Goal: Information Seeking & Learning: Learn about a topic

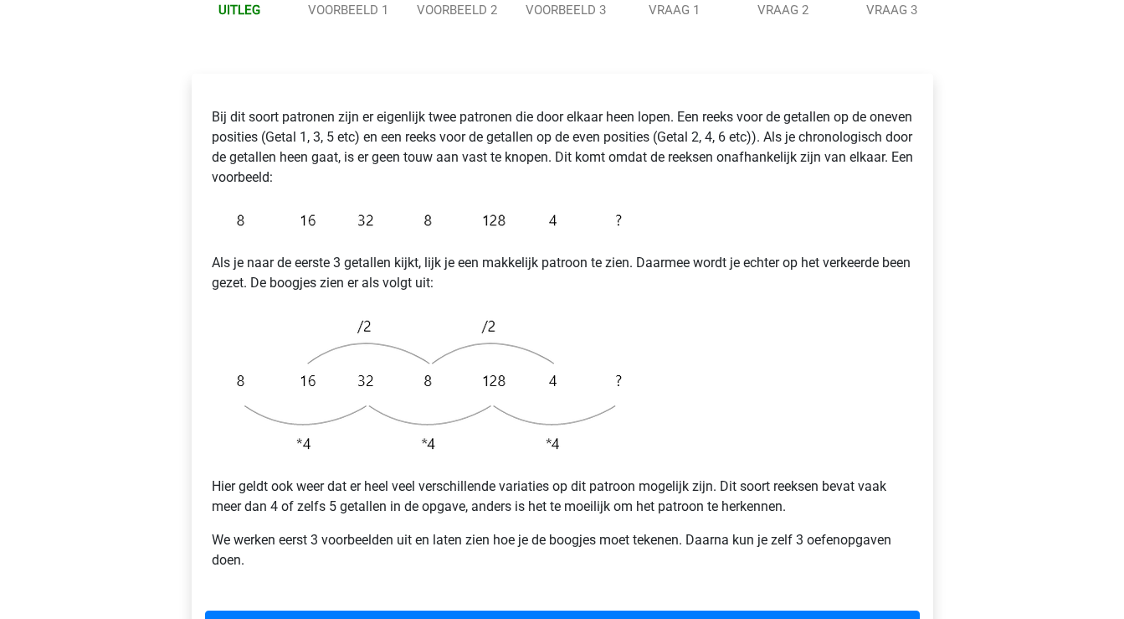
scroll to position [257, 0]
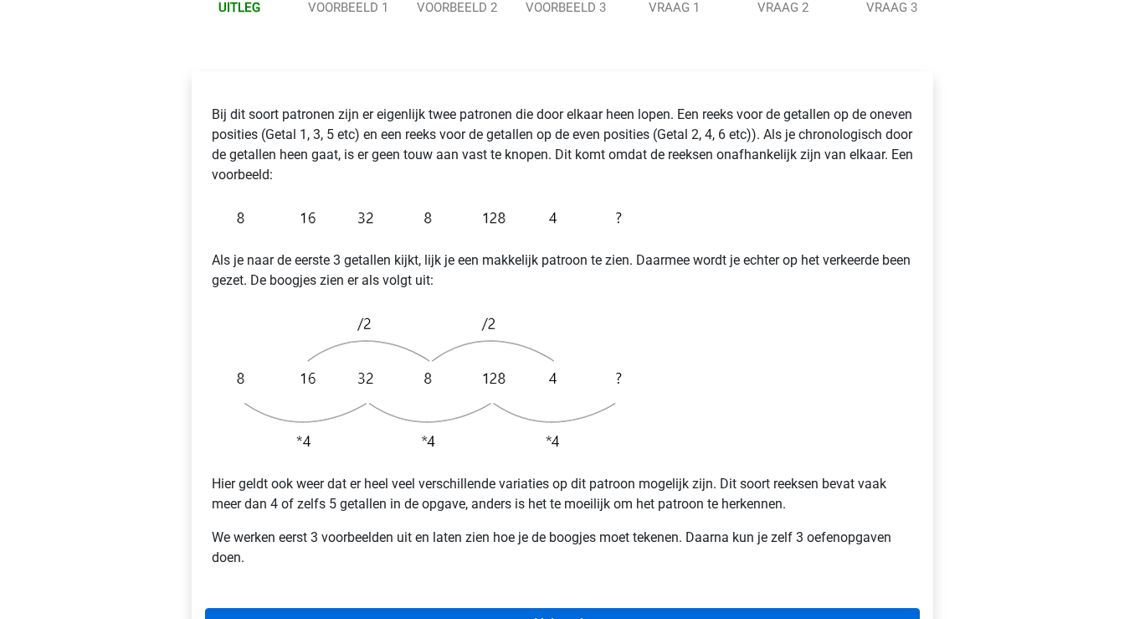
click at [481, 608] on link "Volgende" at bounding box center [562, 624] width 715 height 32
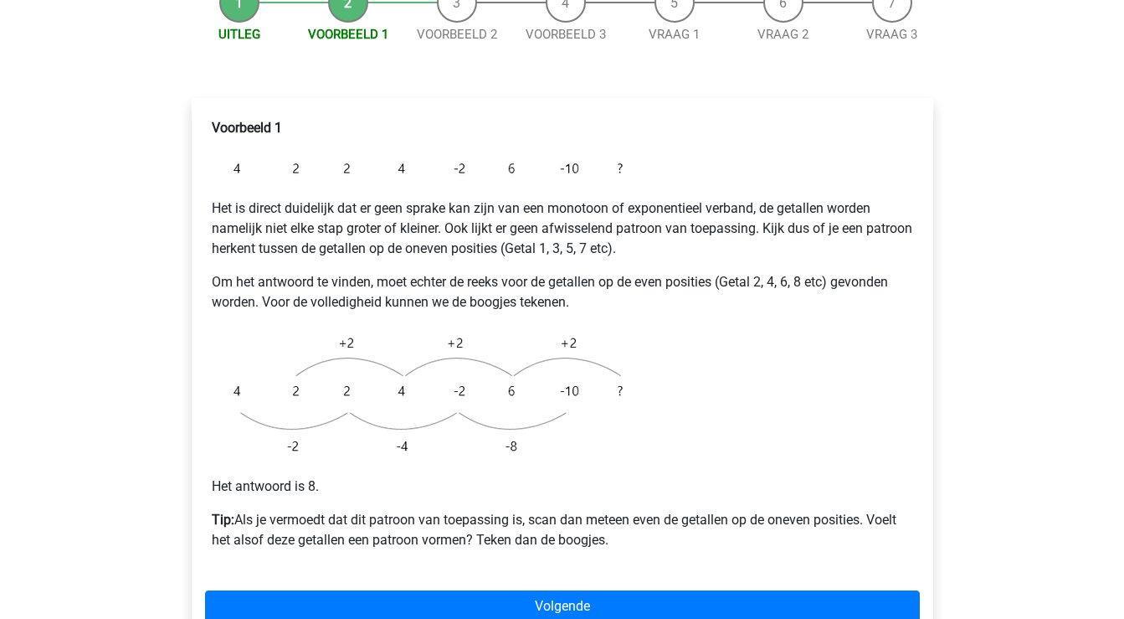
scroll to position [206, 0]
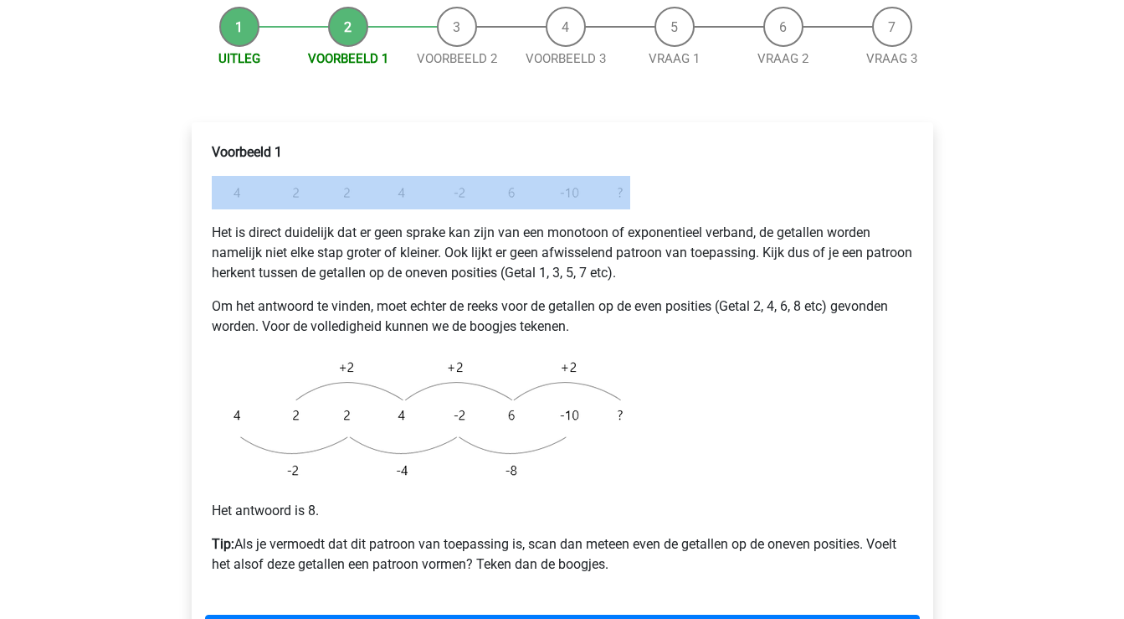
drag, startPoint x: 653, startPoint y: 114, endPoint x: 651, endPoint y: 168, distance: 54.4
click at [651, 168] on div "Voorbeeld 1 Het is direct duidelijk dat er geen sprake kan zijn van een monotoo…" at bounding box center [562, 365] width 715 height 459
click at [651, 163] on div "Voorbeeld 1 Het is direct duidelijk dat er geen sprake kan zijn van een monotoo…" at bounding box center [562, 365] width 715 height 459
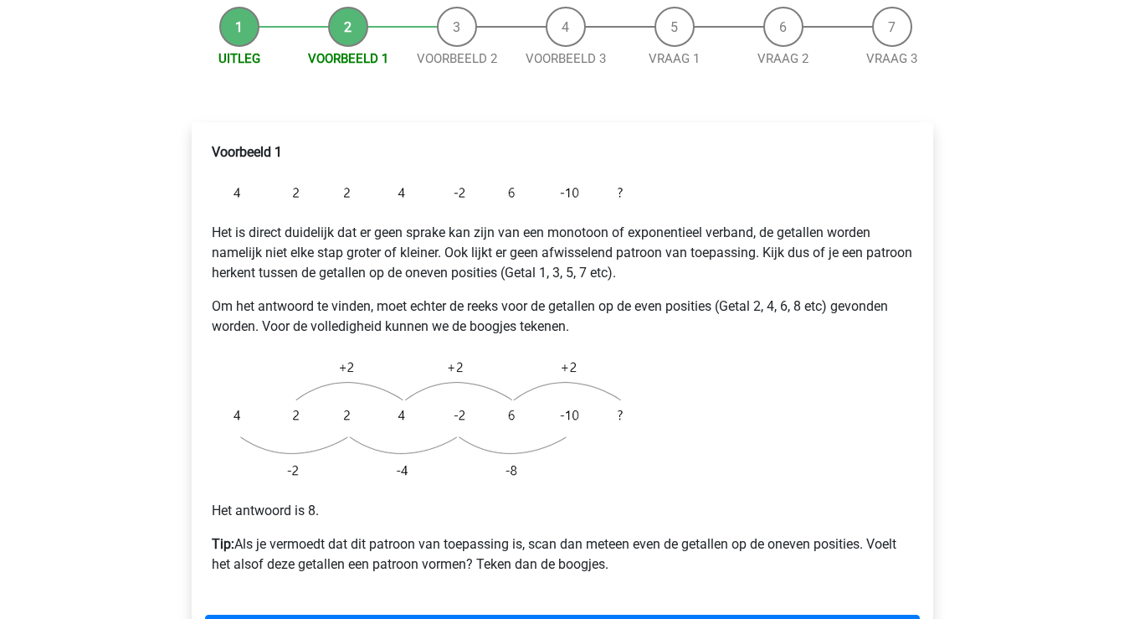
drag, startPoint x: 221, startPoint y: 135, endPoint x: 372, endPoint y: 139, distance: 150.7
click at [372, 140] on div "Voorbeeld 1 Het is direct duidelijk dat er geen sprake kan zijn van een monotoo…" at bounding box center [562, 365] width 715 height 459
click at [235, 176] on img at bounding box center [421, 192] width 419 height 33
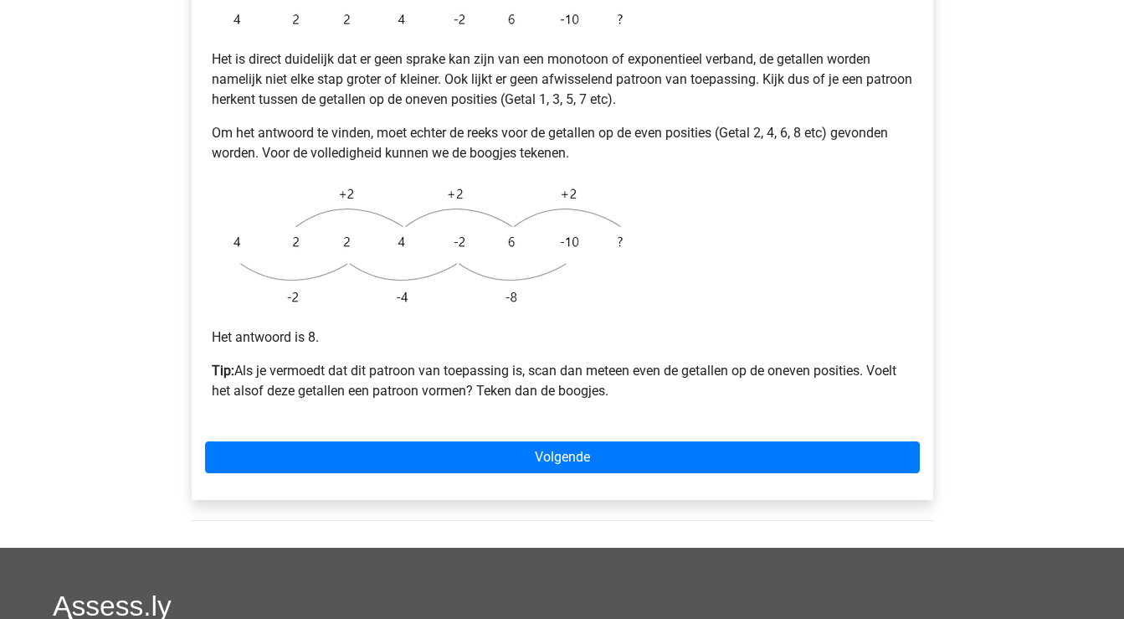
scroll to position [383, 0]
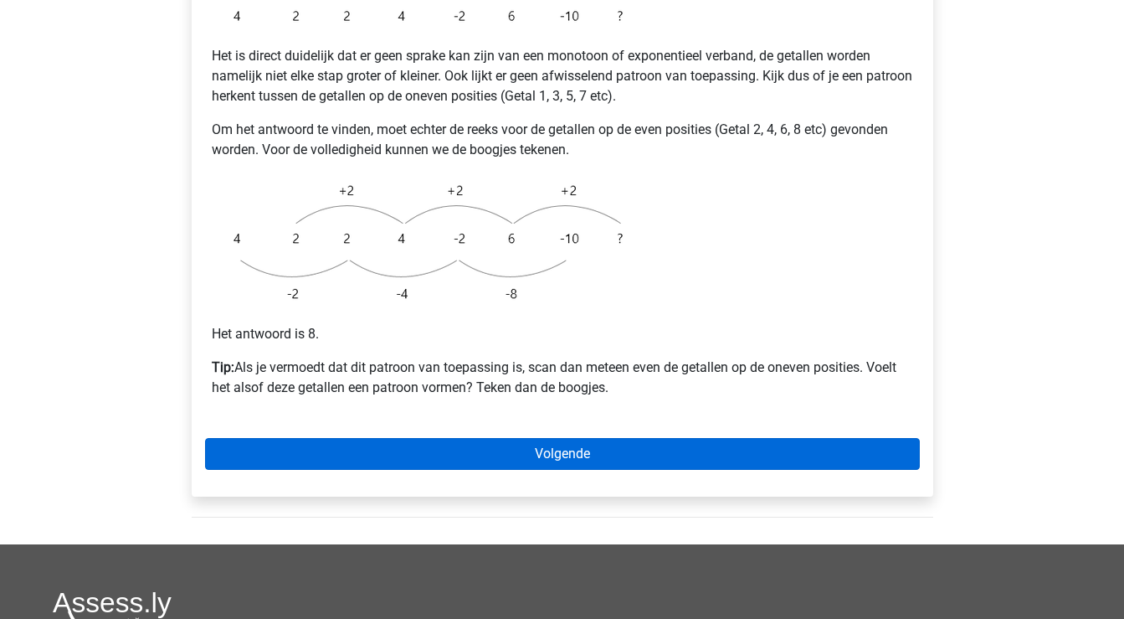
click at [501, 438] on link "Volgende" at bounding box center [562, 454] width 715 height 32
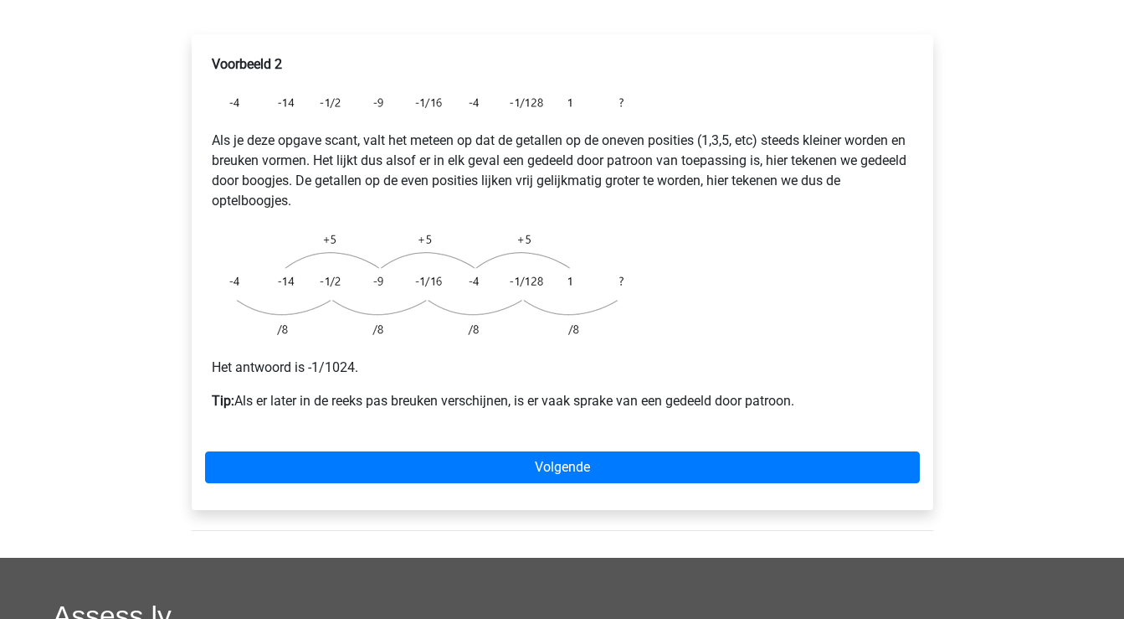
scroll to position [308, 0]
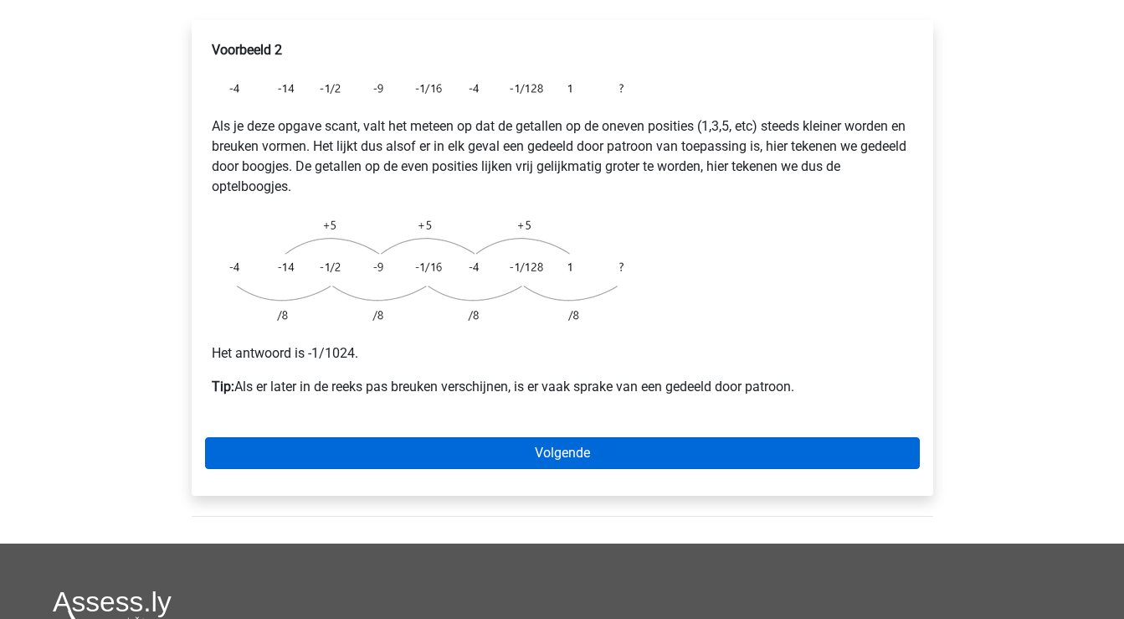
click at [493, 437] on link "Volgende" at bounding box center [562, 453] width 715 height 32
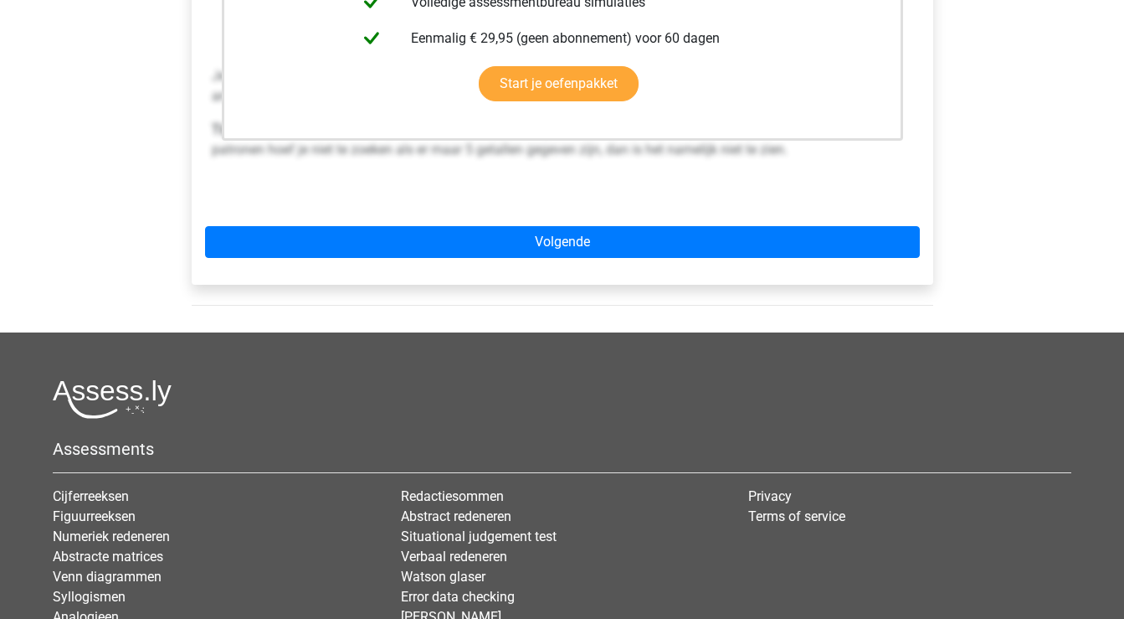
scroll to position [592, 0]
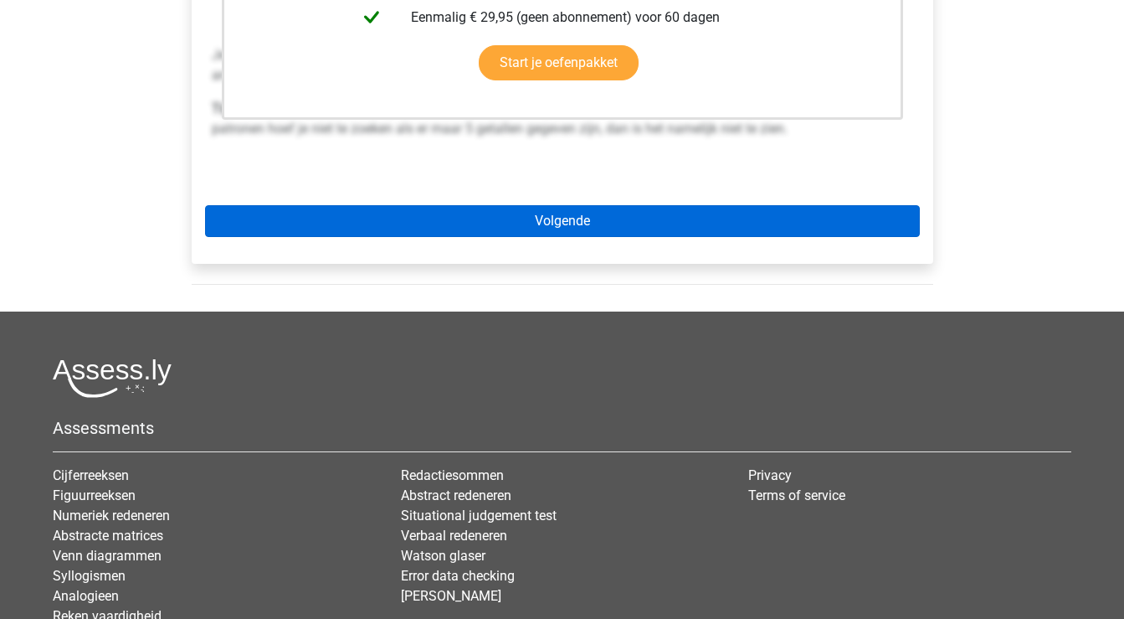
click at [512, 205] on link "Volgende" at bounding box center [562, 221] width 715 height 32
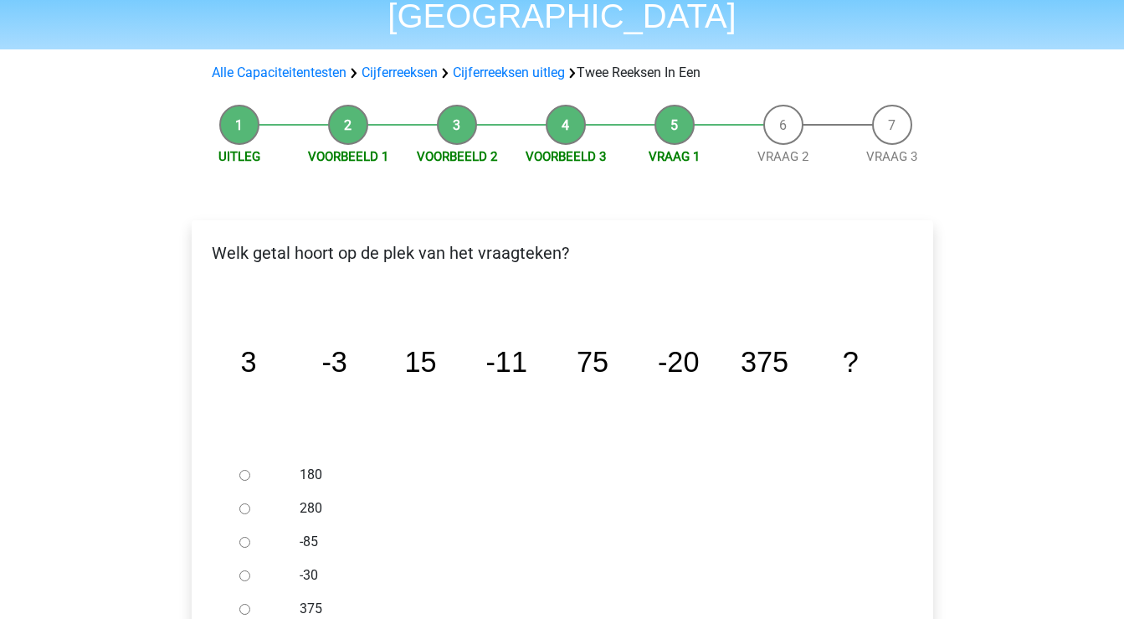
scroll to position [110, 0]
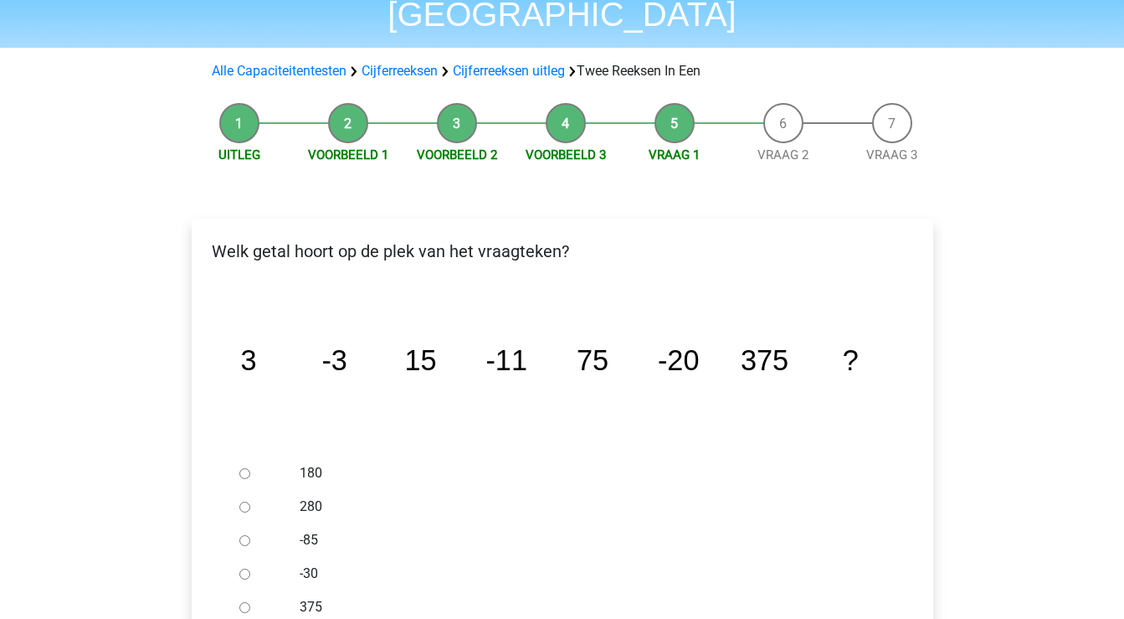
click at [240, 568] on input "-30" at bounding box center [244, 573] width 11 height 11
radio input "true"
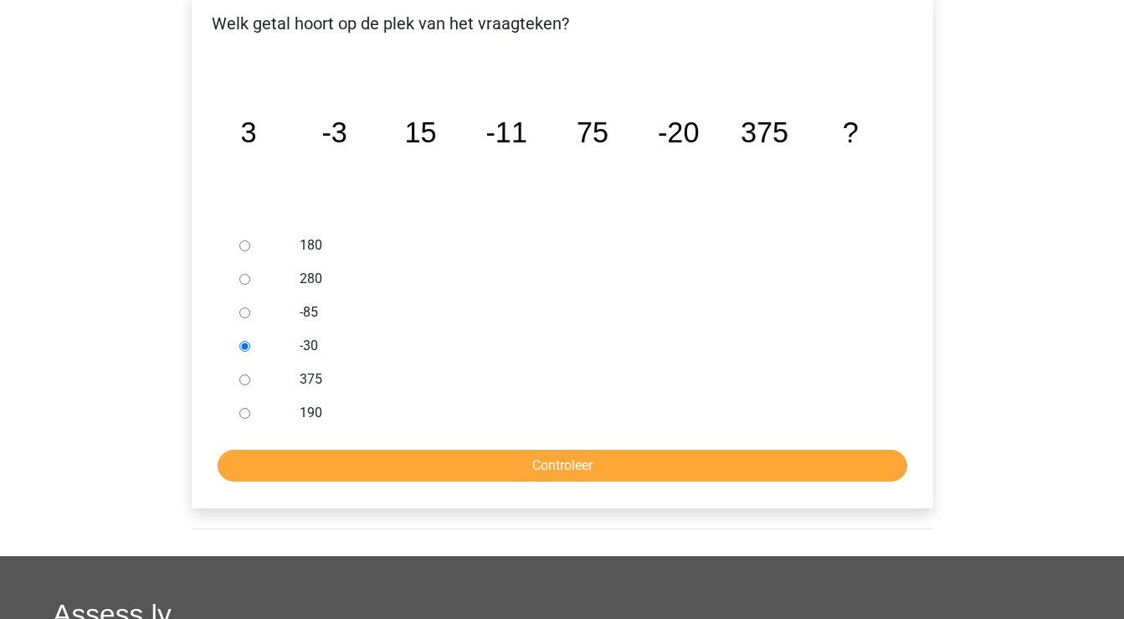
scroll to position [371, 0]
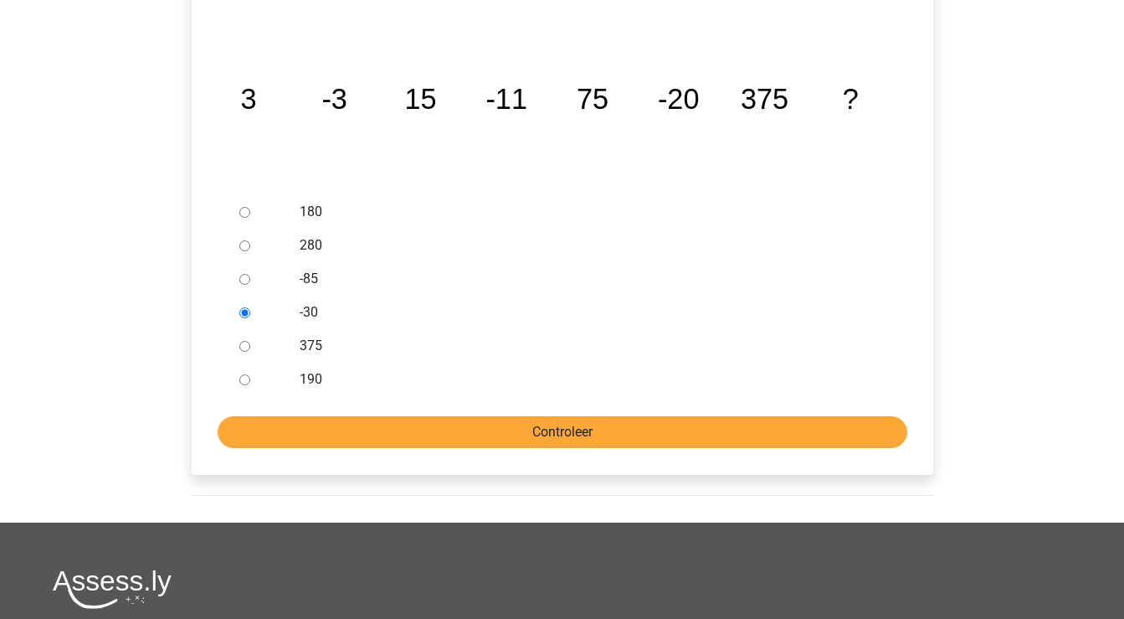
click at [391, 416] on input "Controleer" at bounding box center [563, 432] width 690 height 32
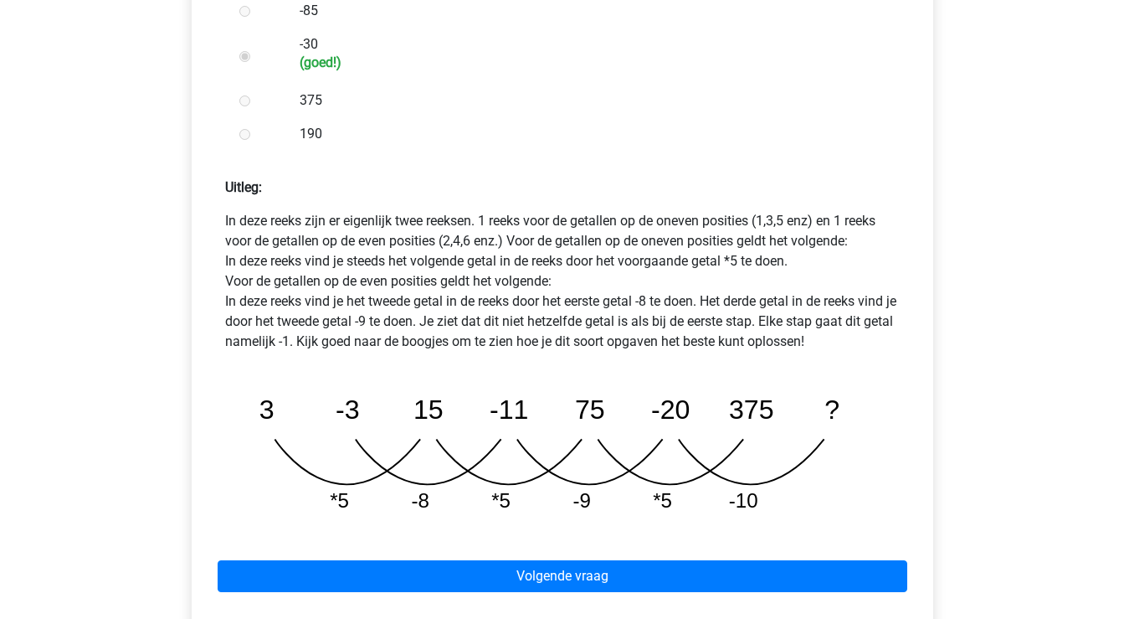
scroll to position [651, 0]
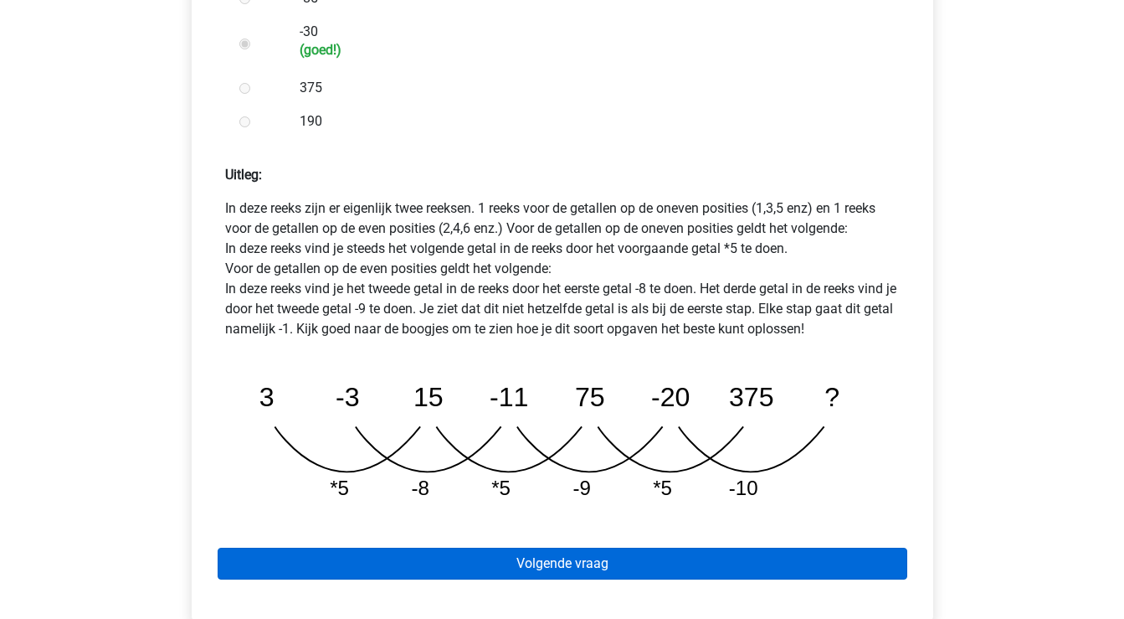
click at [532, 548] on link "Volgende vraag" at bounding box center [563, 564] width 690 height 32
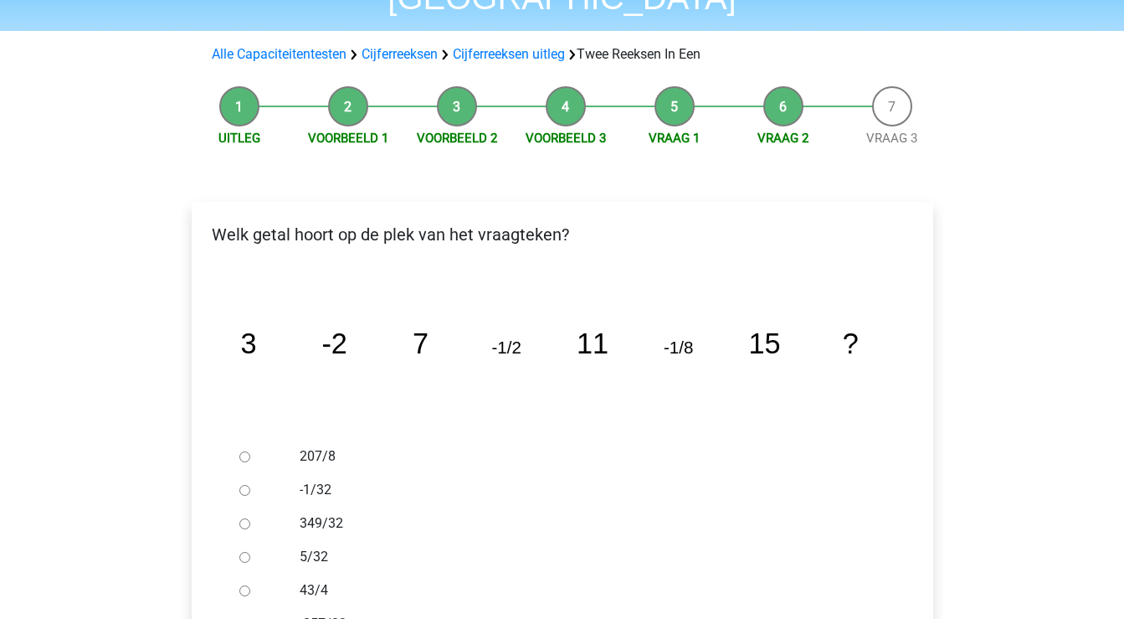
scroll to position [135, 0]
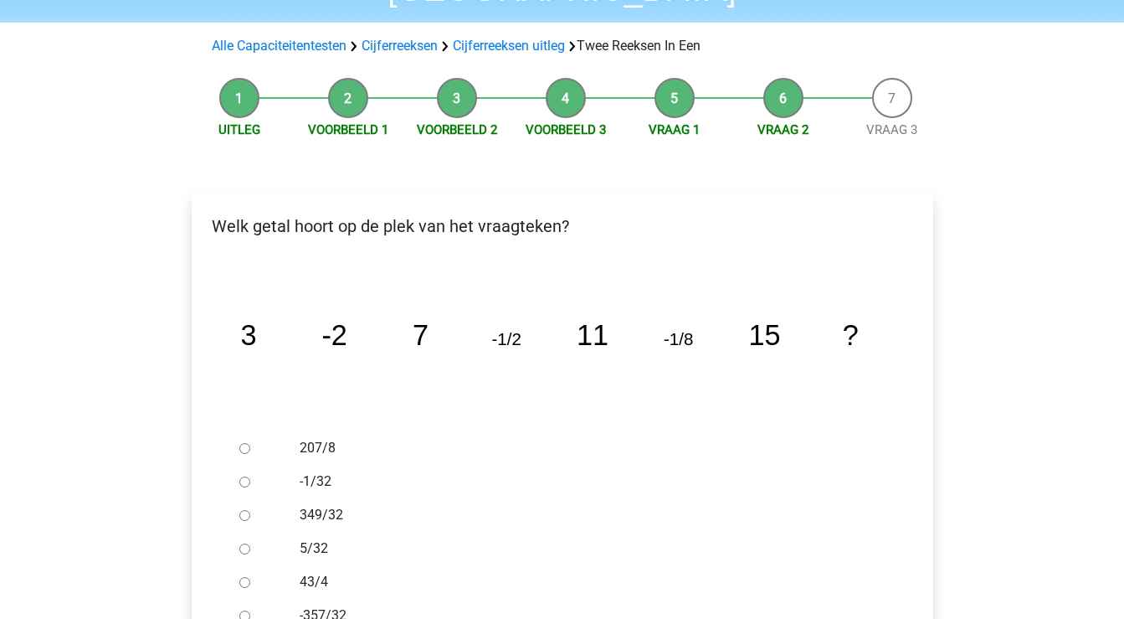
click at [243, 465] on div at bounding box center [260, 481] width 55 height 33
click at [245, 465] on div at bounding box center [260, 481] width 55 height 33
click at [244, 476] on input "-1/32" at bounding box center [244, 481] width 11 height 11
radio input "true"
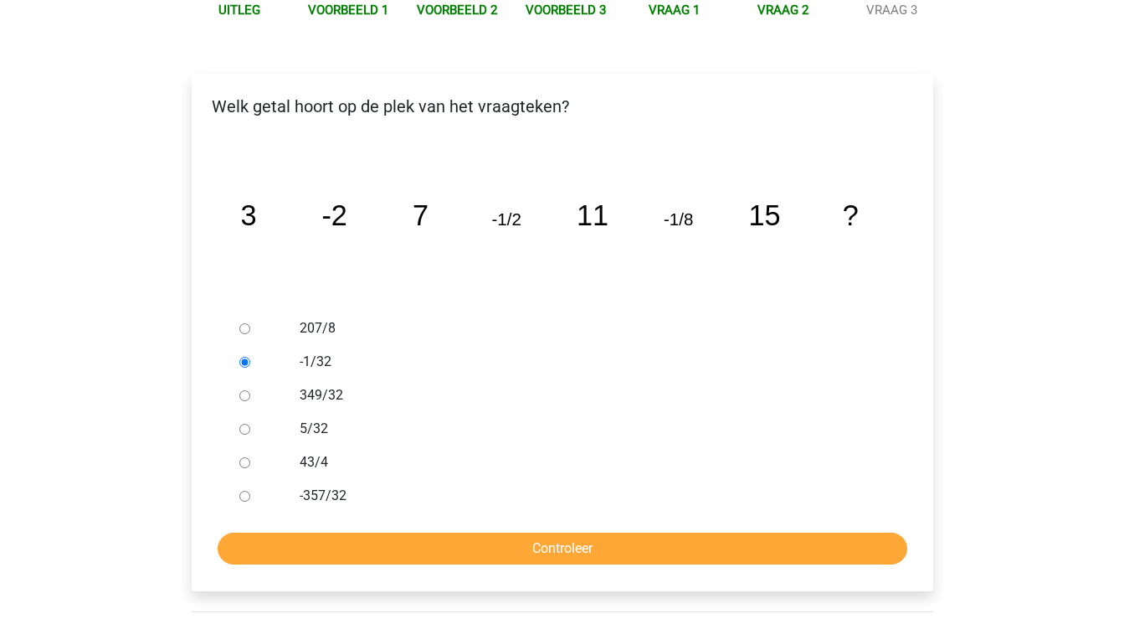
scroll to position [260, 0]
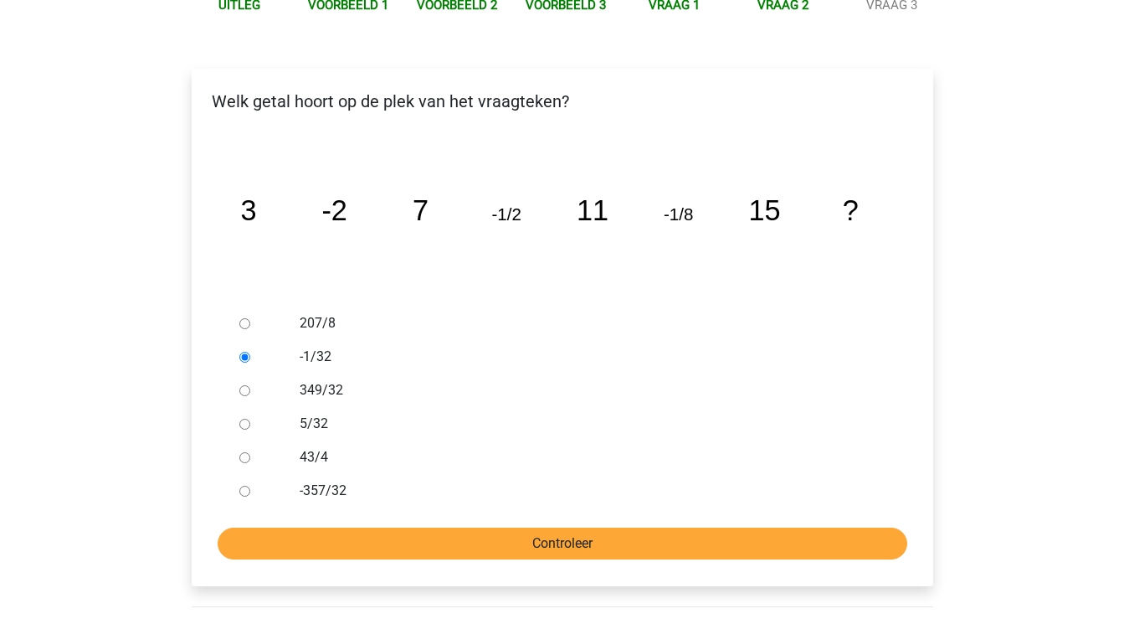
click at [402, 527] on input "Controleer" at bounding box center [563, 543] width 690 height 32
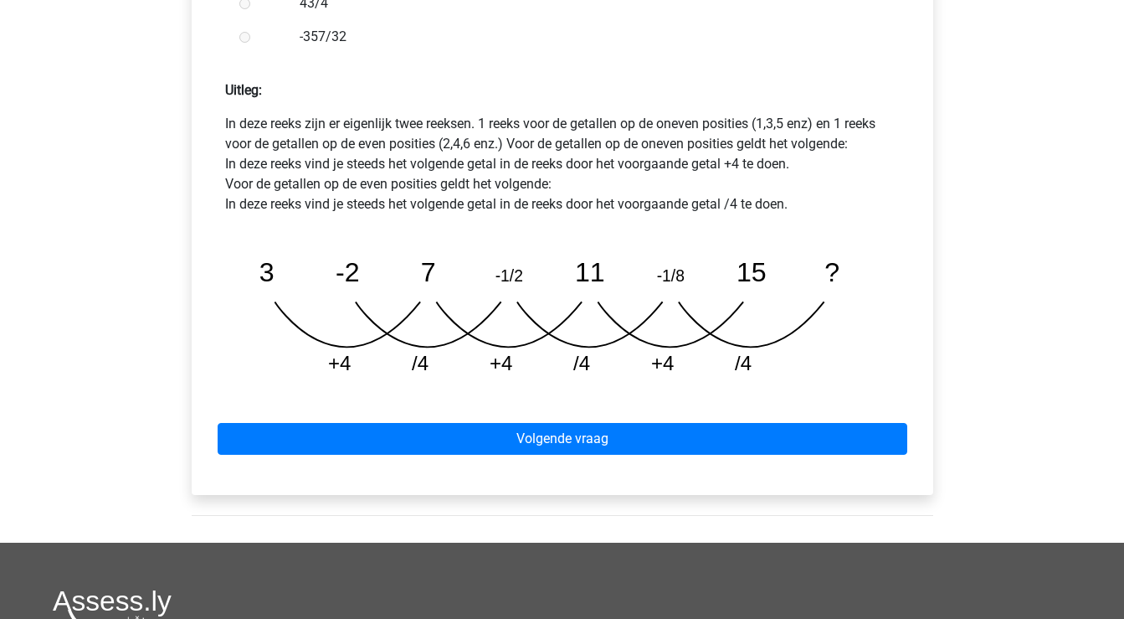
scroll to position [730, 0]
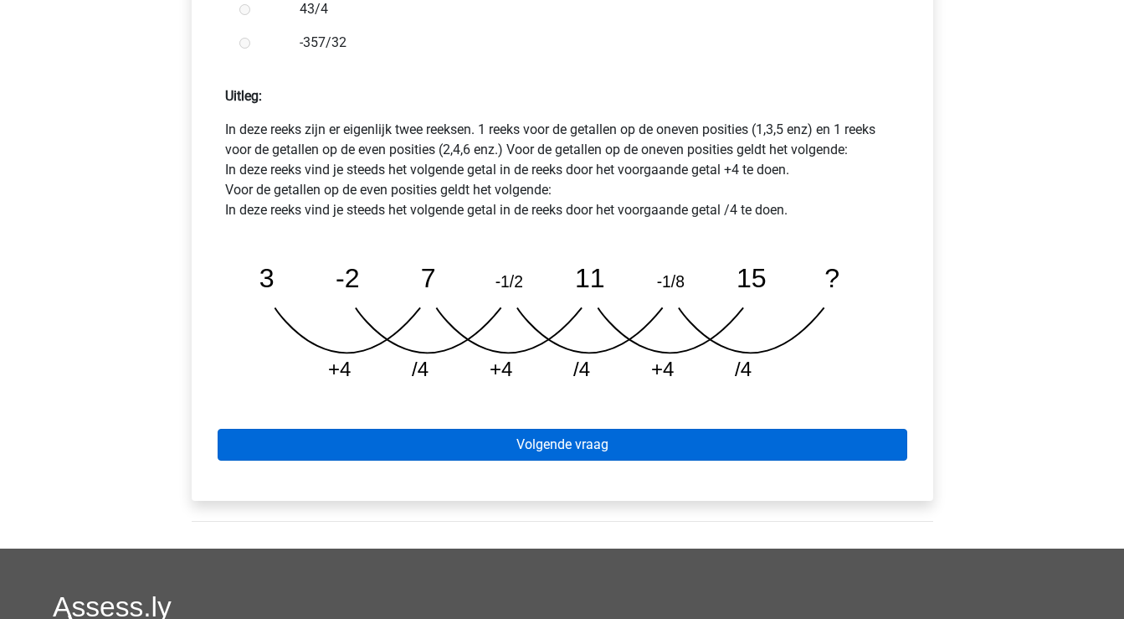
click at [456, 429] on link "Volgende vraag" at bounding box center [563, 445] width 690 height 32
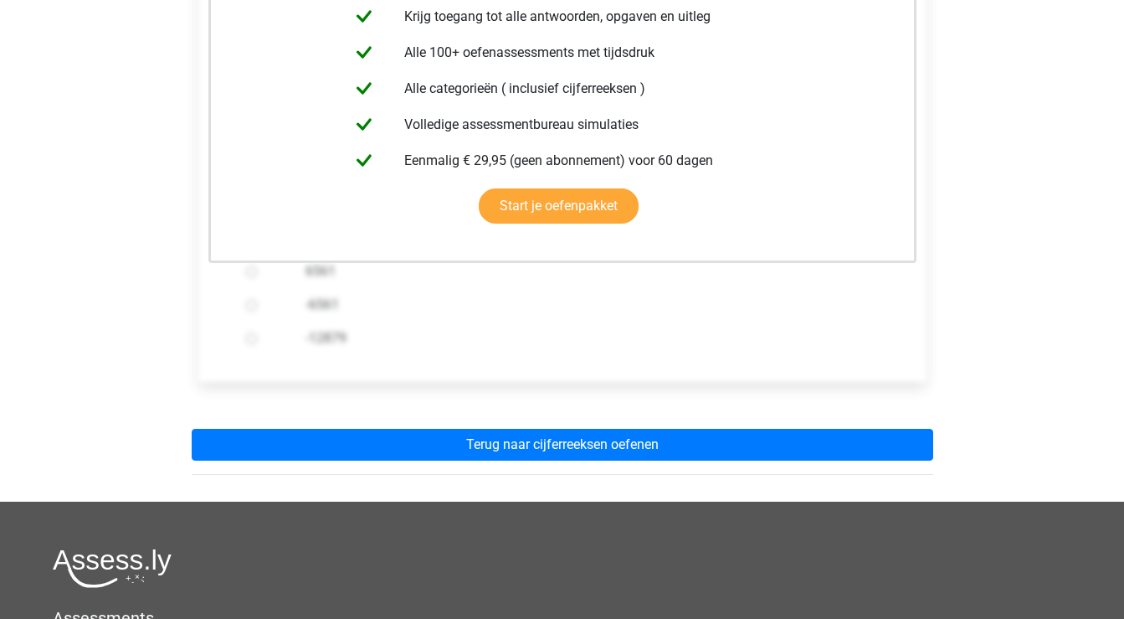
scroll to position [414, 0]
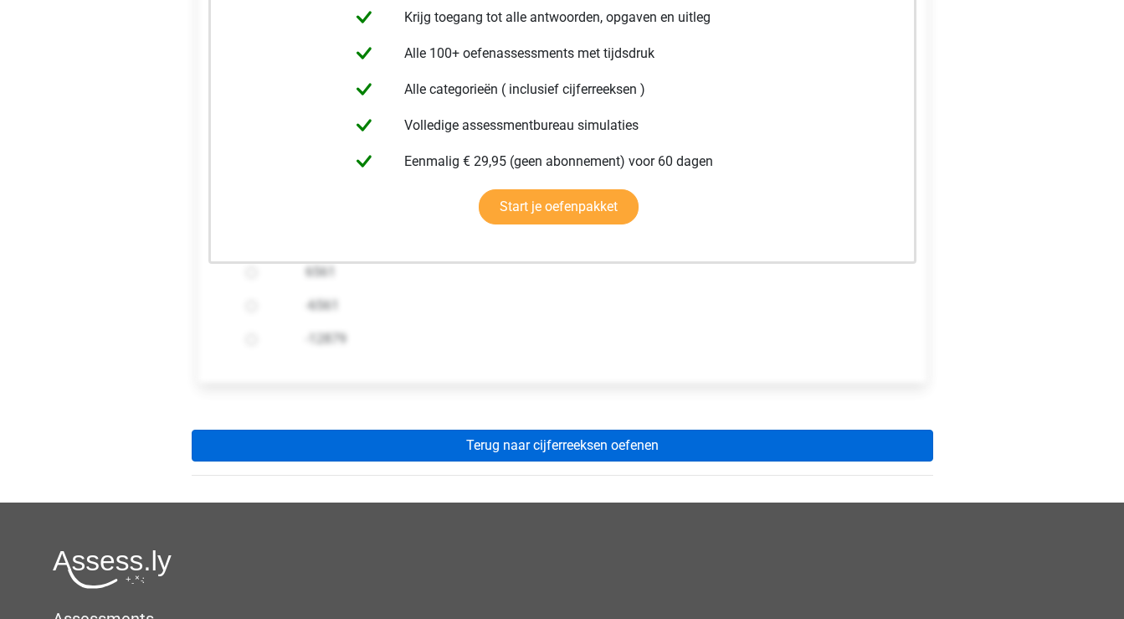
click at [456, 429] on link "Terug naar cijferreeksen oefenen" at bounding box center [563, 445] width 742 height 32
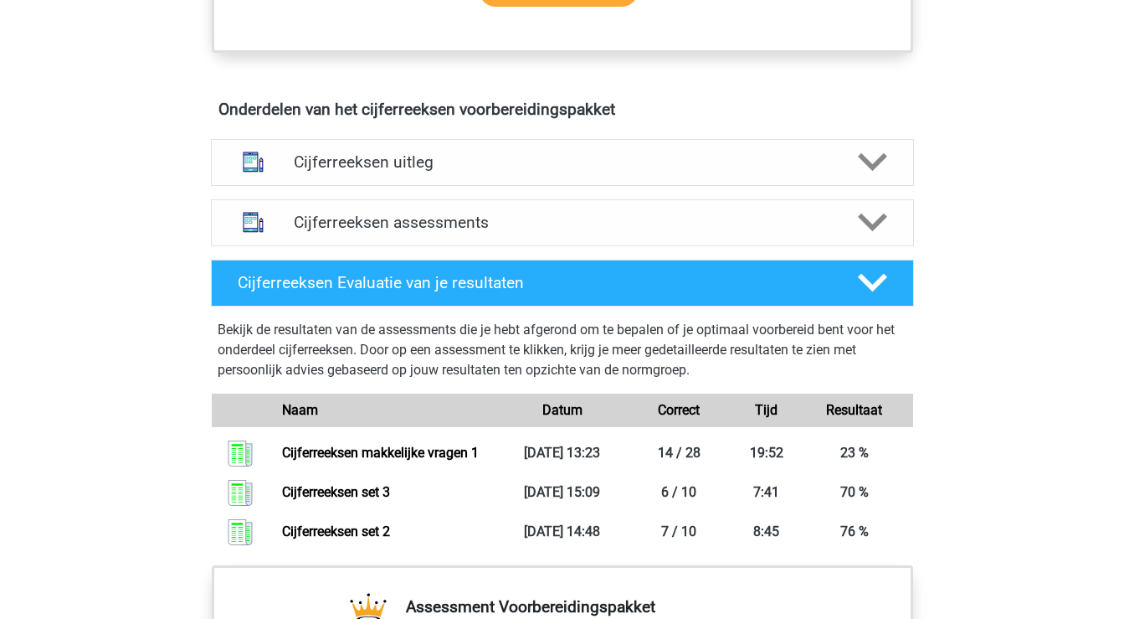
scroll to position [923, 0]
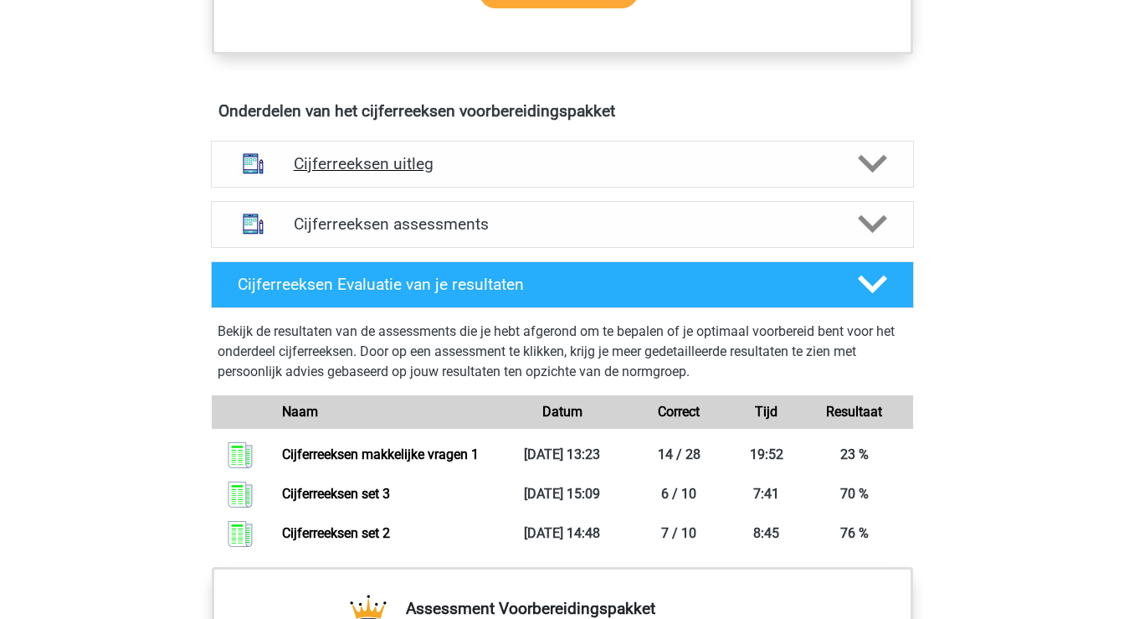
click at [887, 178] on icon at bounding box center [872, 163] width 29 height 29
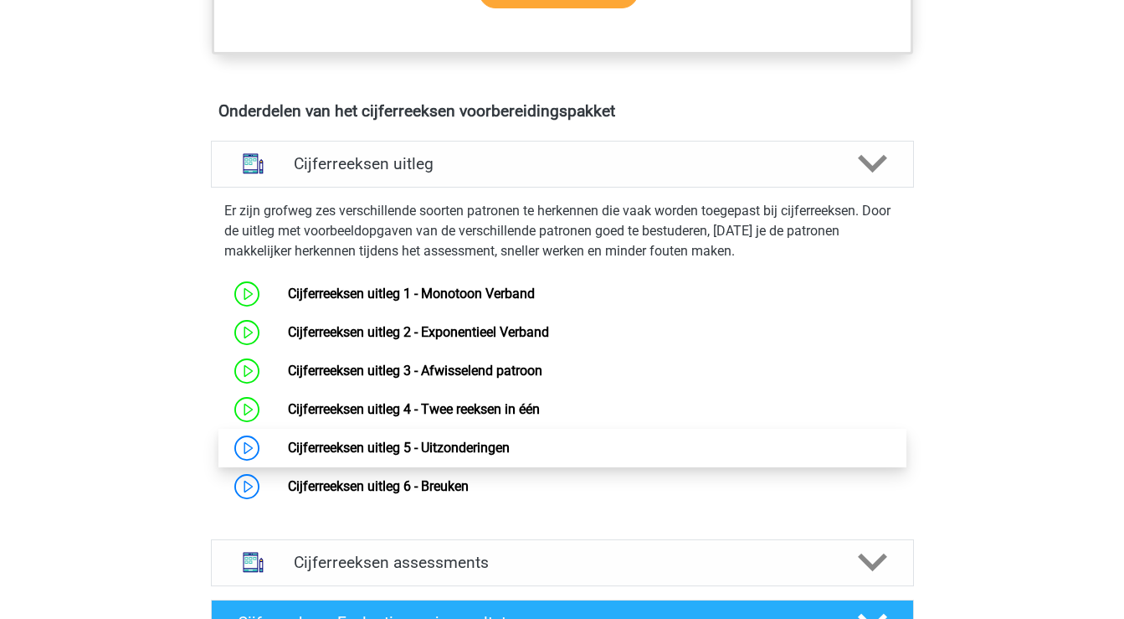
click at [510, 455] on link "Cijferreeksen uitleg 5 - Uitzonderingen" at bounding box center [399, 448] width 222 height 16
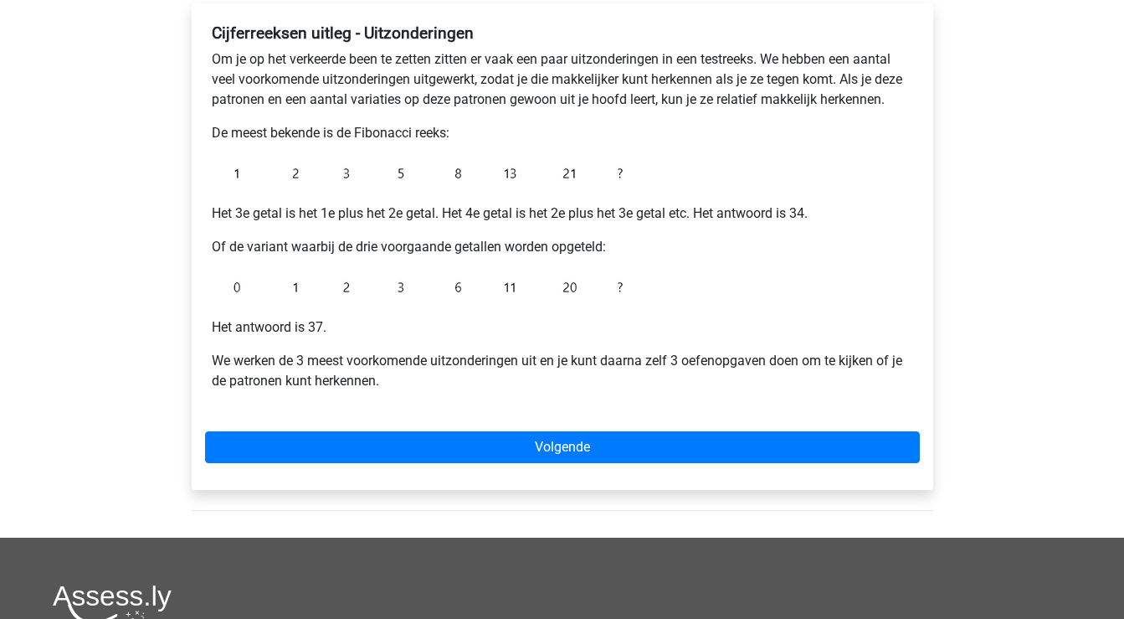
scroll to position [285, 0]
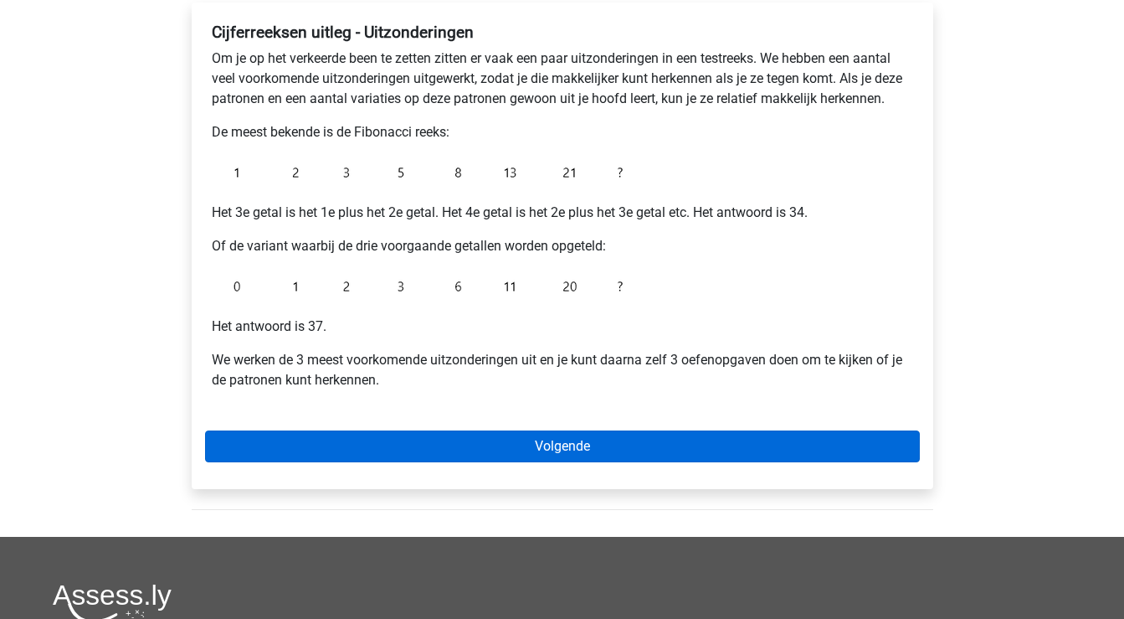
click at [465, 450] on link "Volgende" at bounding box center [562, 446] width 715 height 32
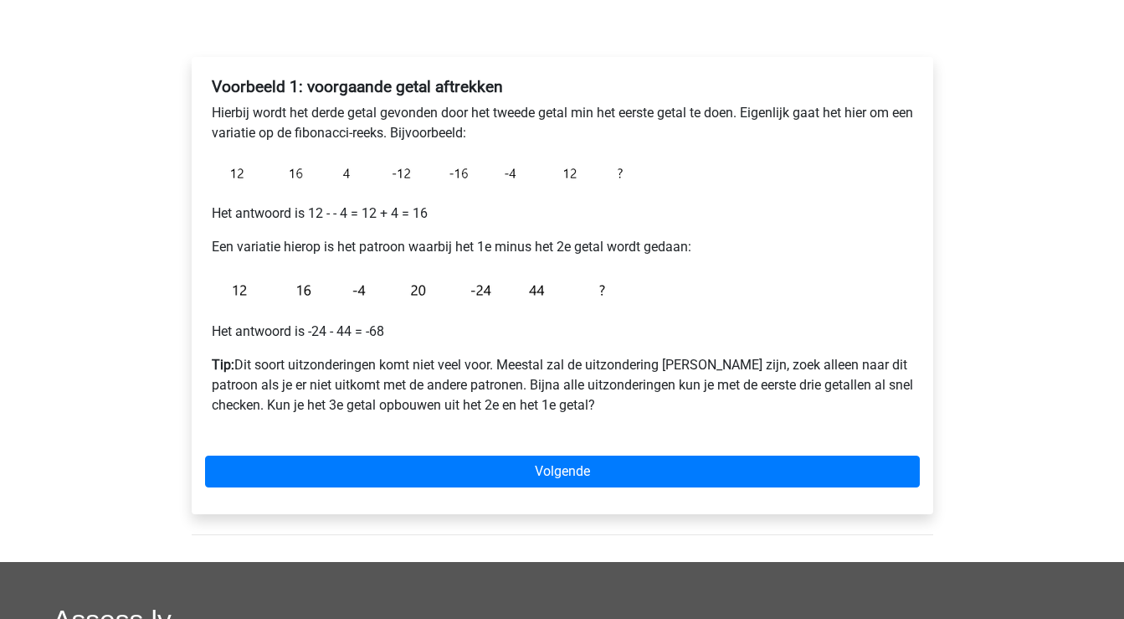
scroll to position [238, 0]
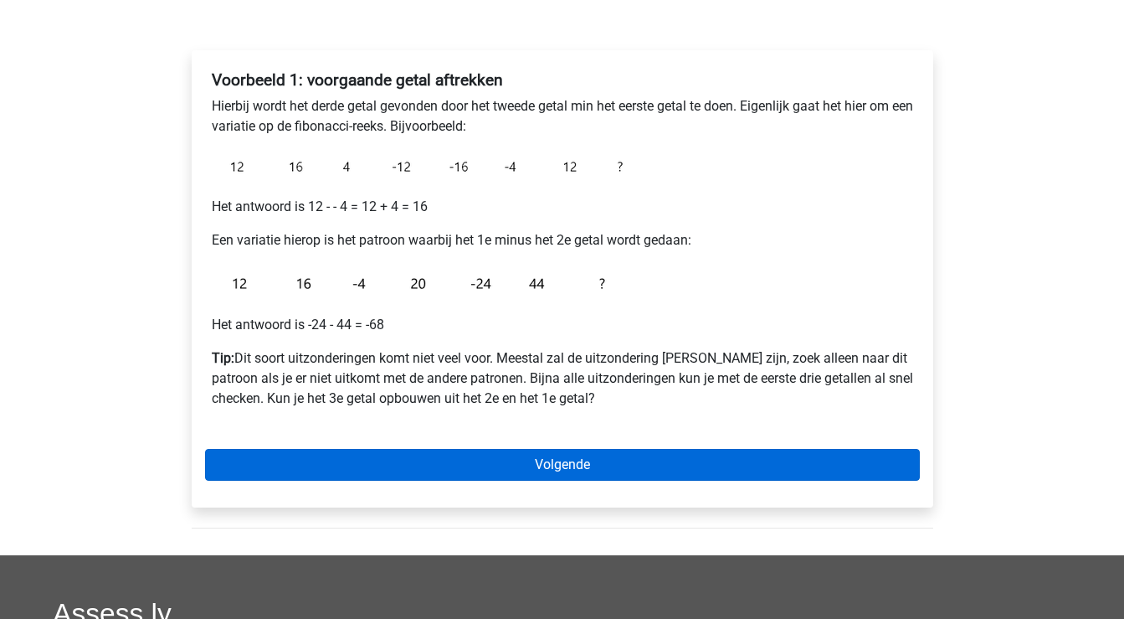
click at [470, 469] on link "Volgende" at bounding box center [562, 465] width 715 height 32
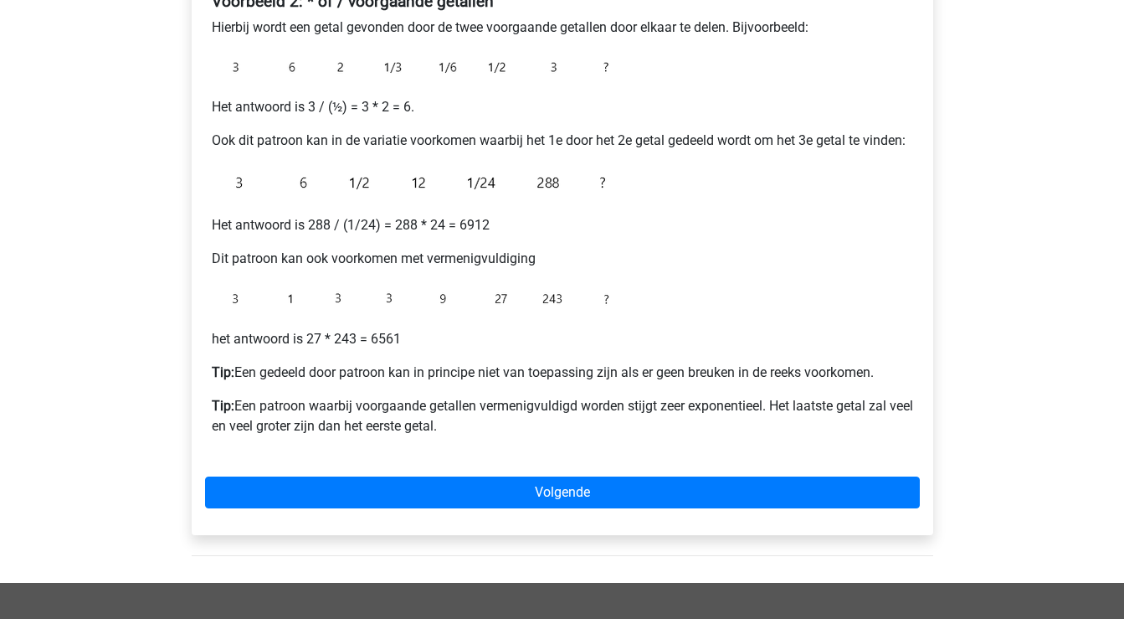
scroll to position [328, 0]
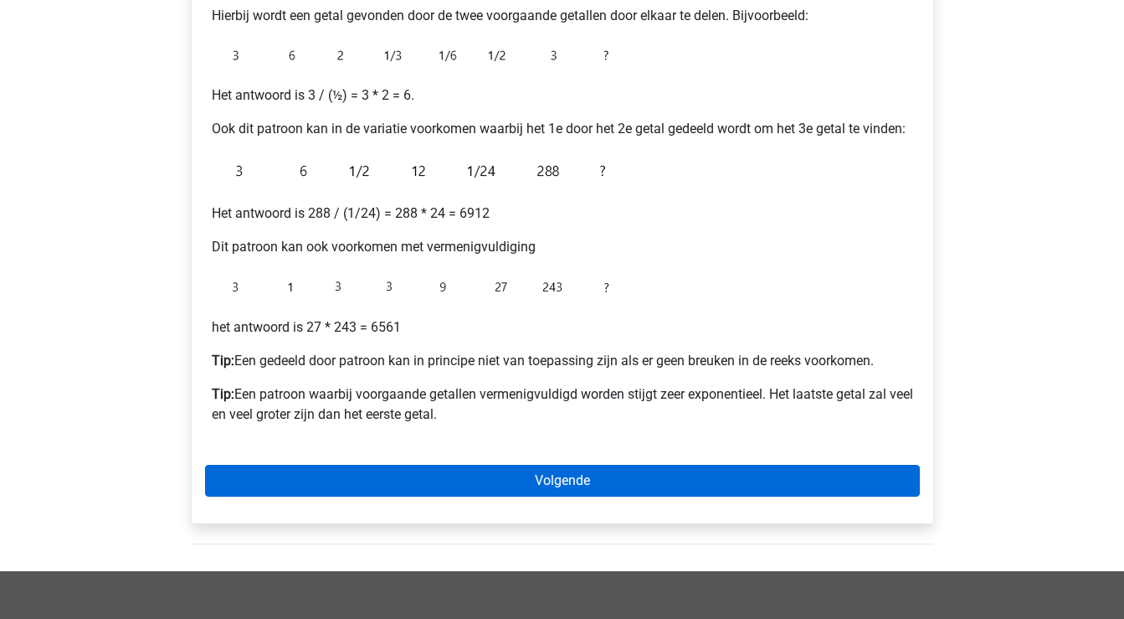
click at [495, 480] on link "Volgende" at bounding box center [562, 481] width 715 height 32
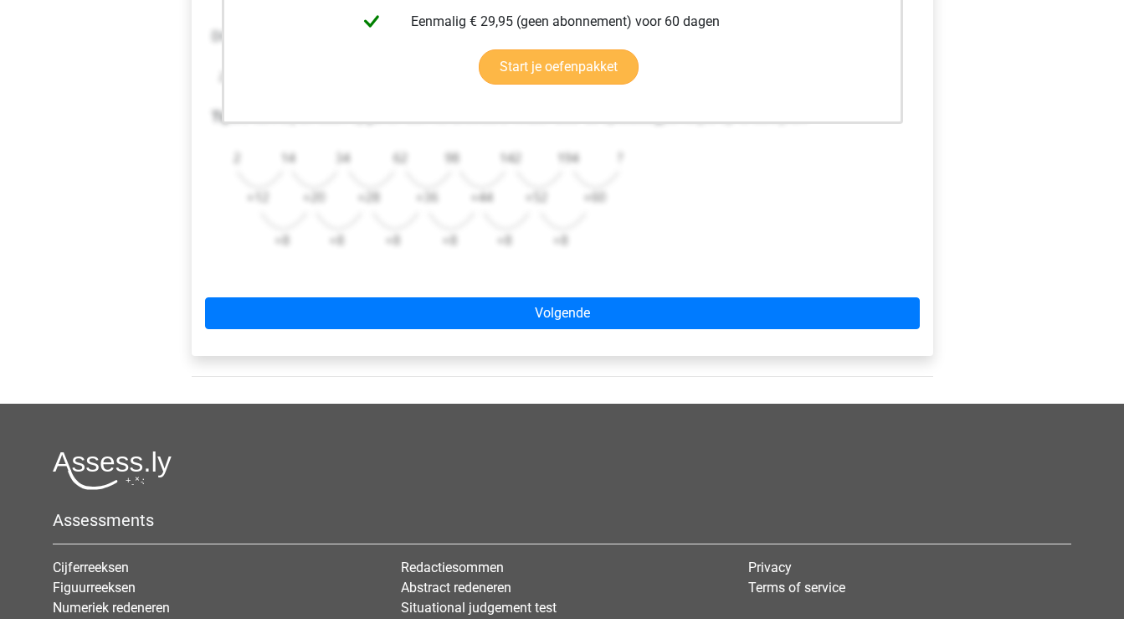
scroll to position [648, 0]
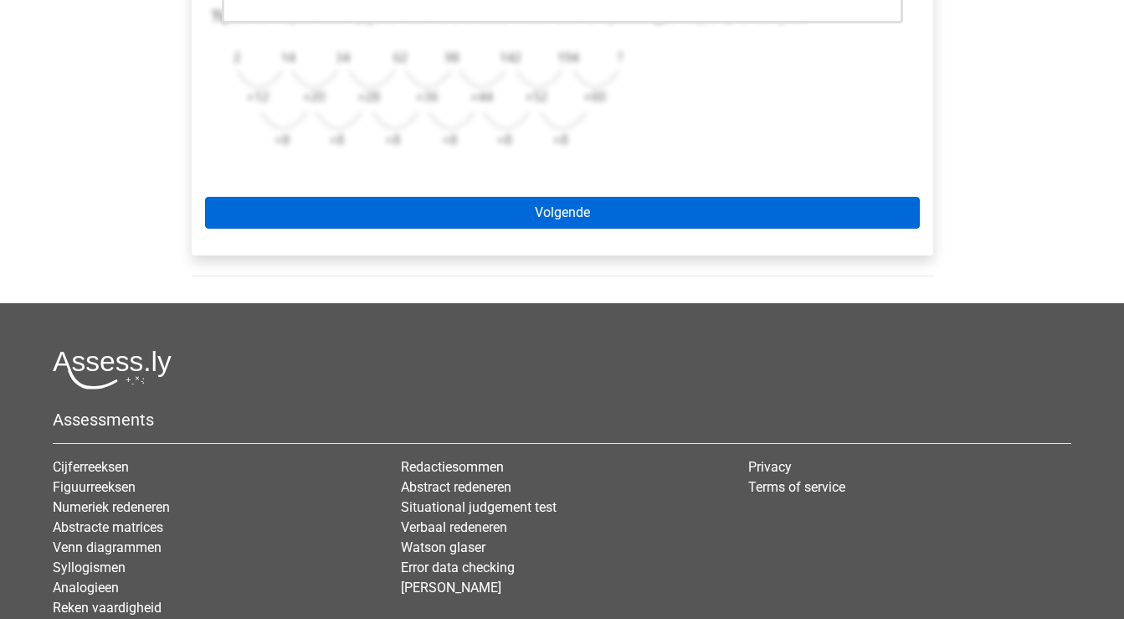
click at [573, 218] on link "Volgende" at bounding box center [562, 213] width 715 height 32
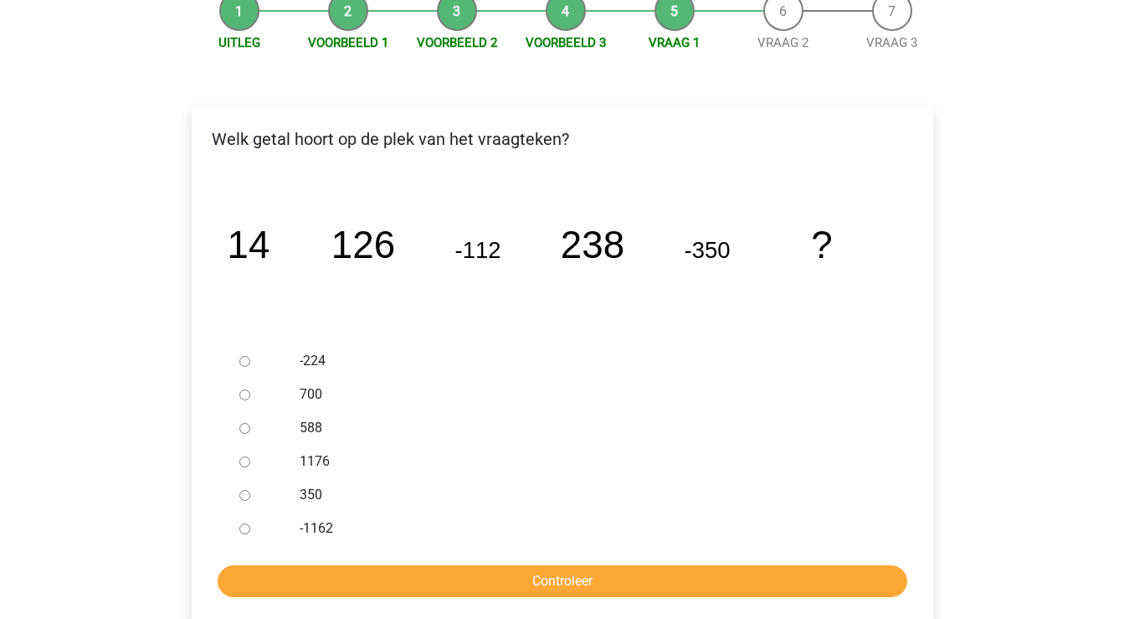
scroll to position [180, 0]
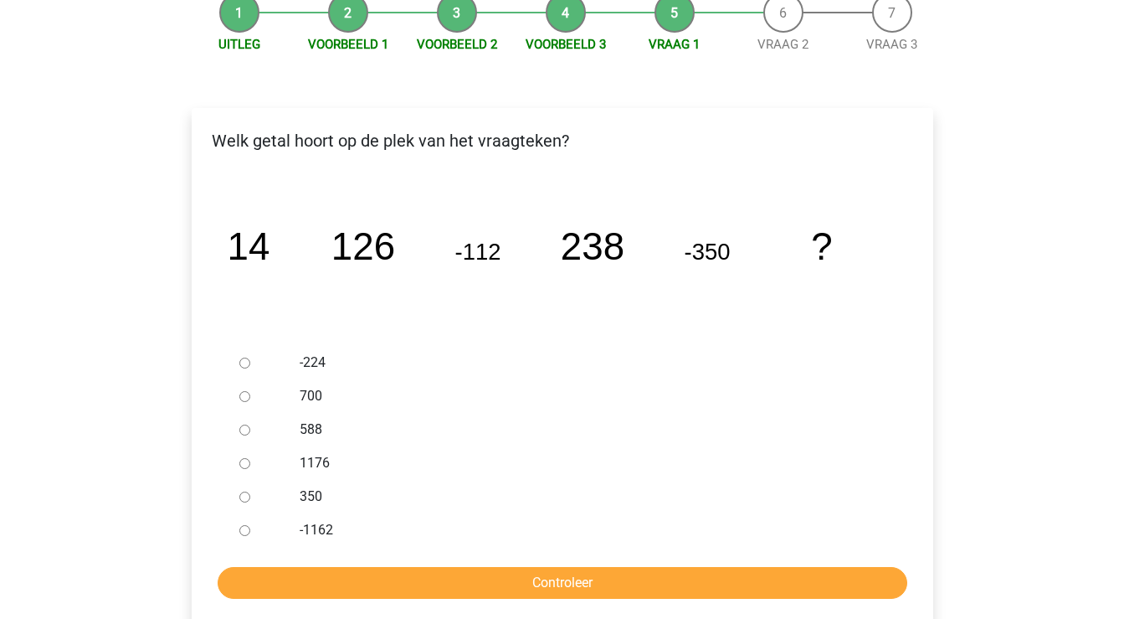
click at [244, 429] on input "588" at bounding box center [244, 429] width 11 height 11
radio input "true"
click at [419, 580] on input "Controleer" at bounding box center [563, 583] width 690 height 32
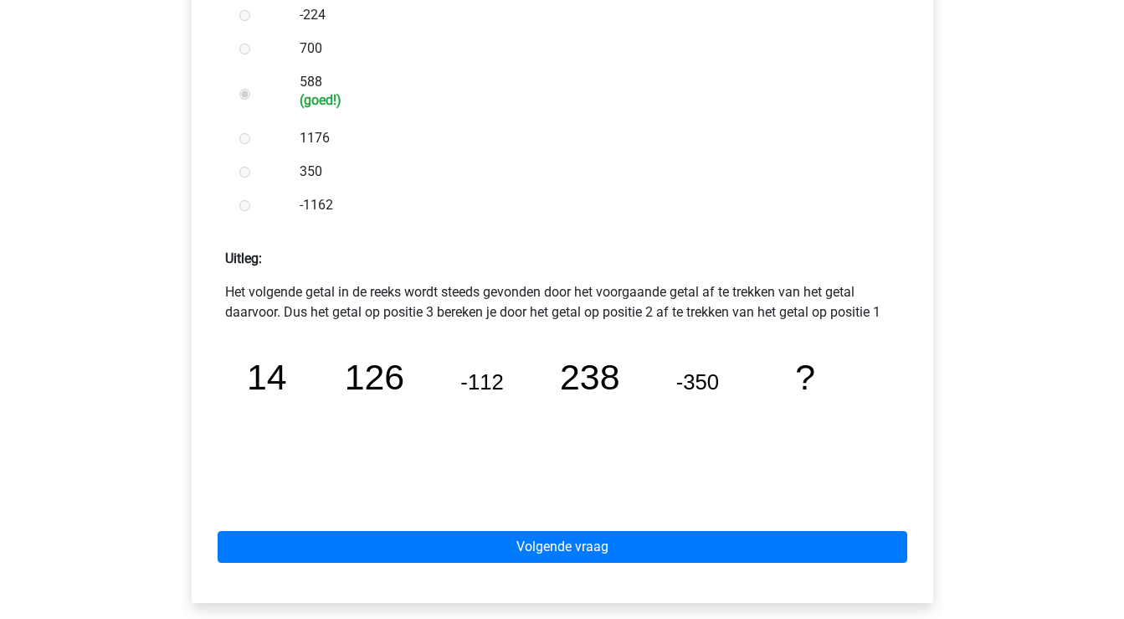
scroll to position [532, 0]
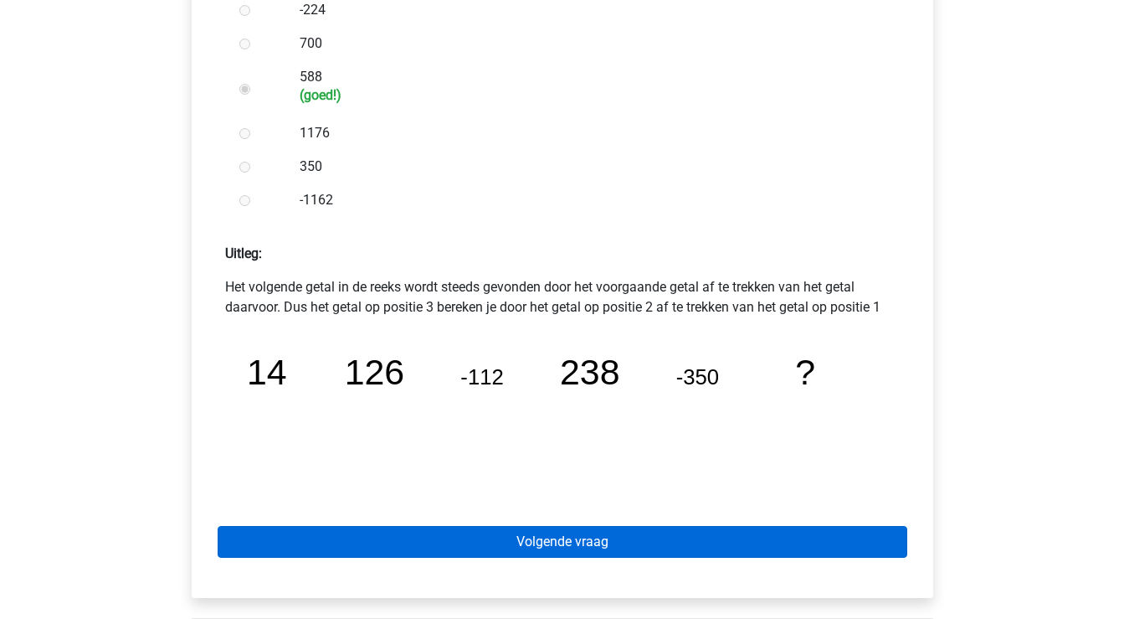
click at [451, 537] on link "Volgende vraag" at bounding box center [563, 542] width 690 height 32
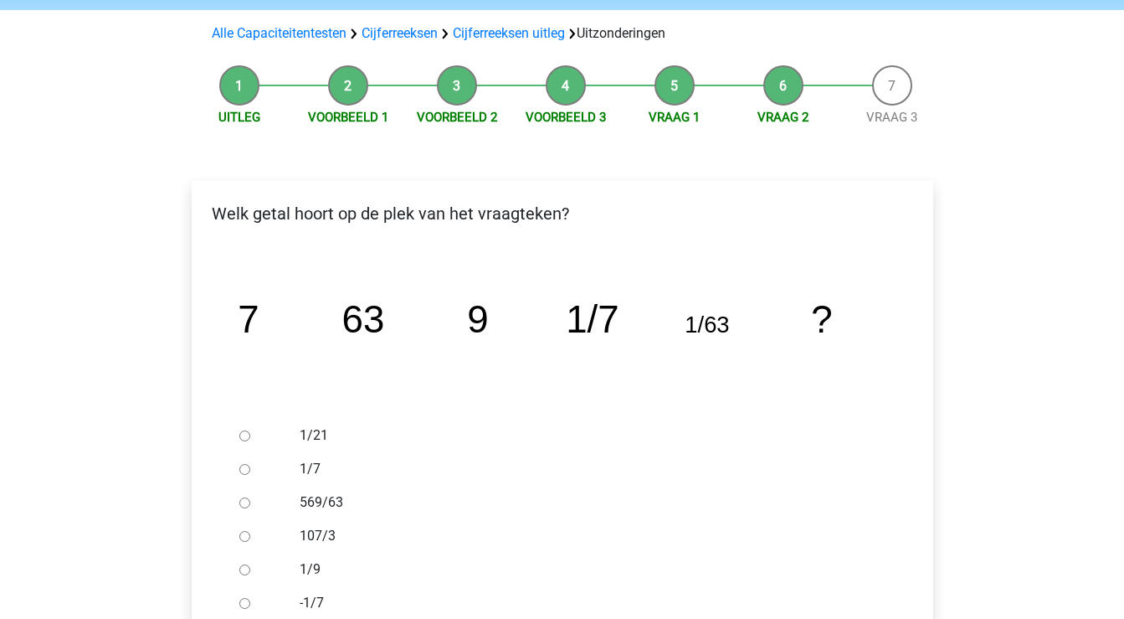
scroll to position [134, 0]
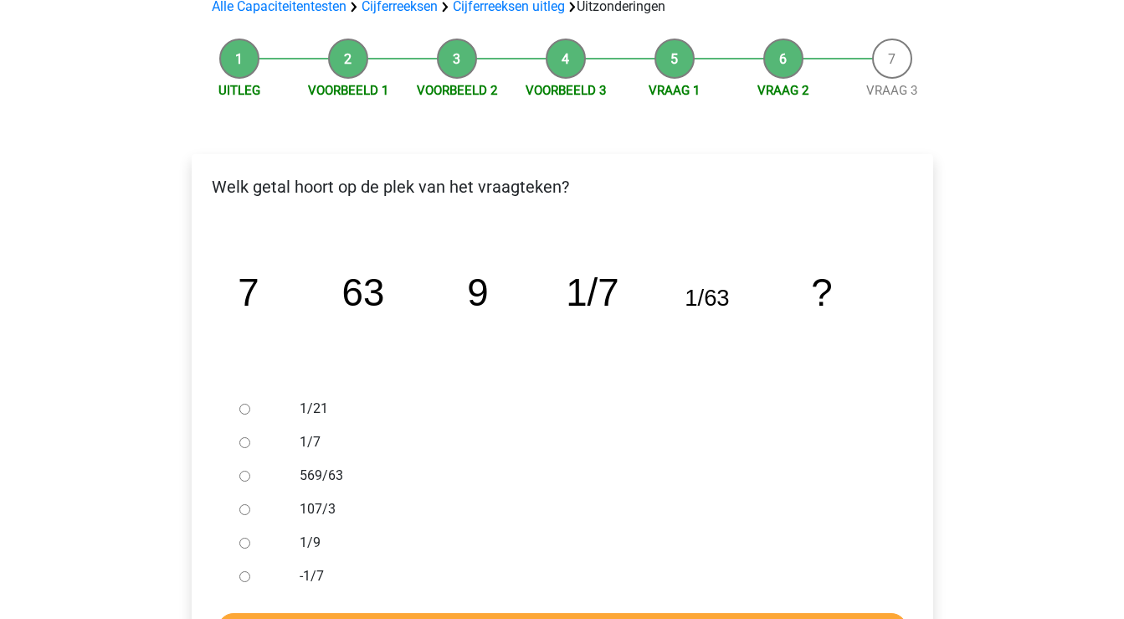
click at [243, 540] on input "1/9" at bounding box center [244, 542] width 11 height 11
radio input "true"
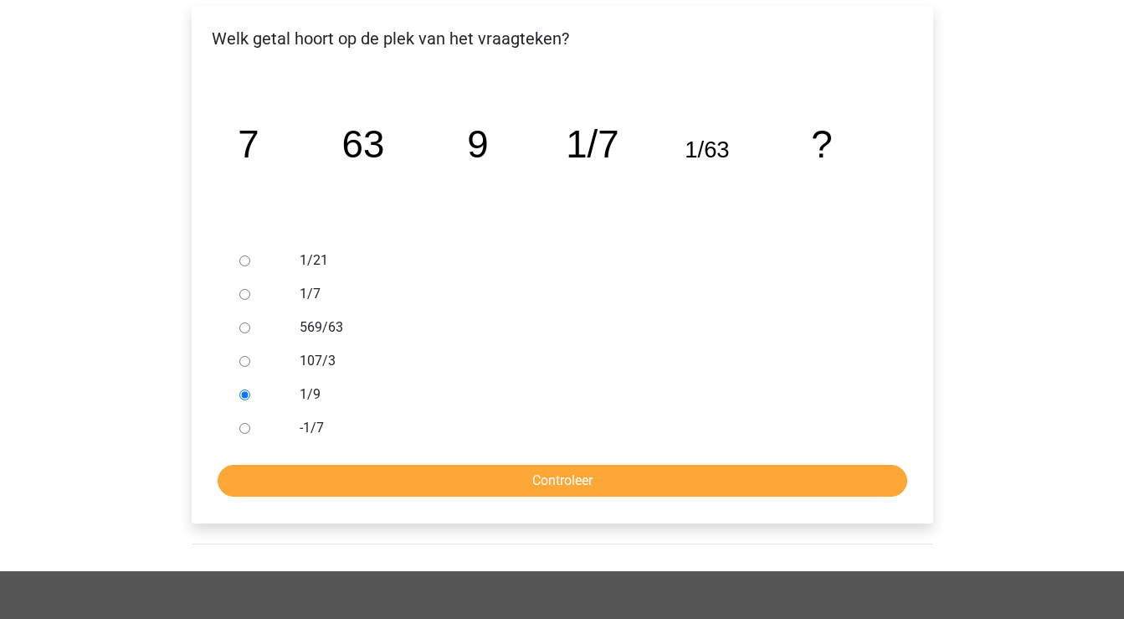
scroll to position [316, 0]
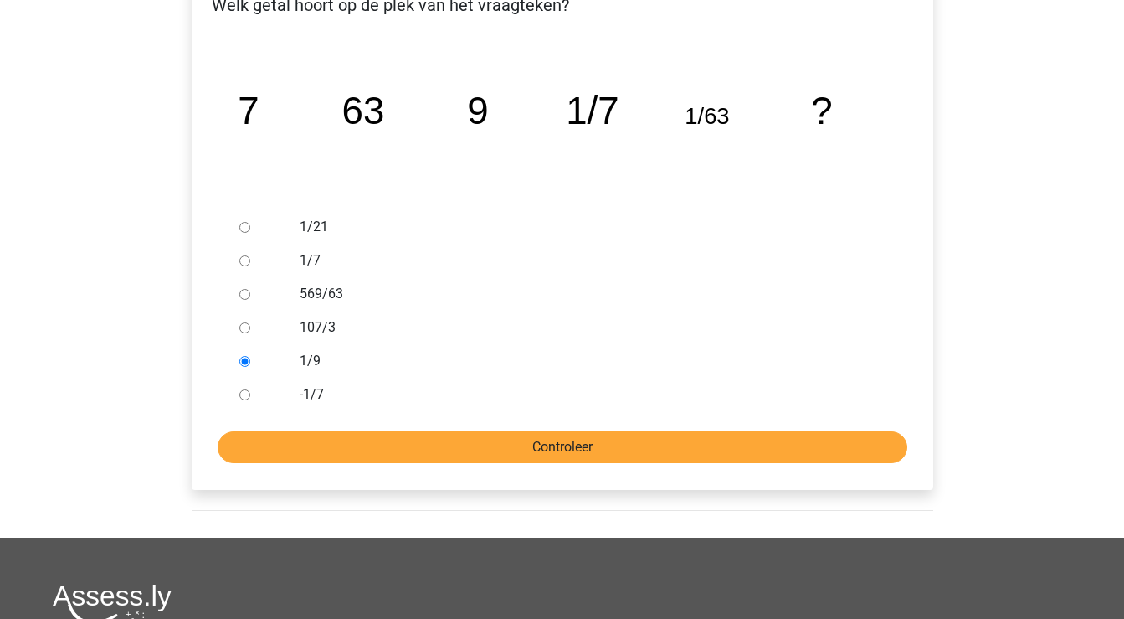
click at [450, 440] on input "Controleer" at bounding box center [563, 447] width 690 height 32
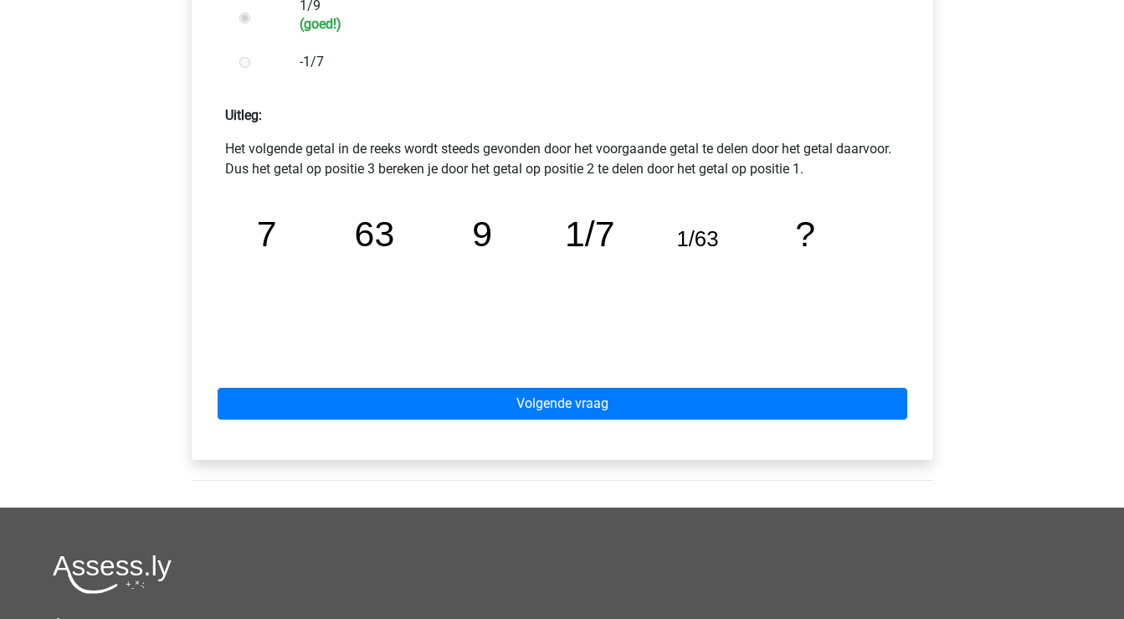
scroll to position [722, 0]
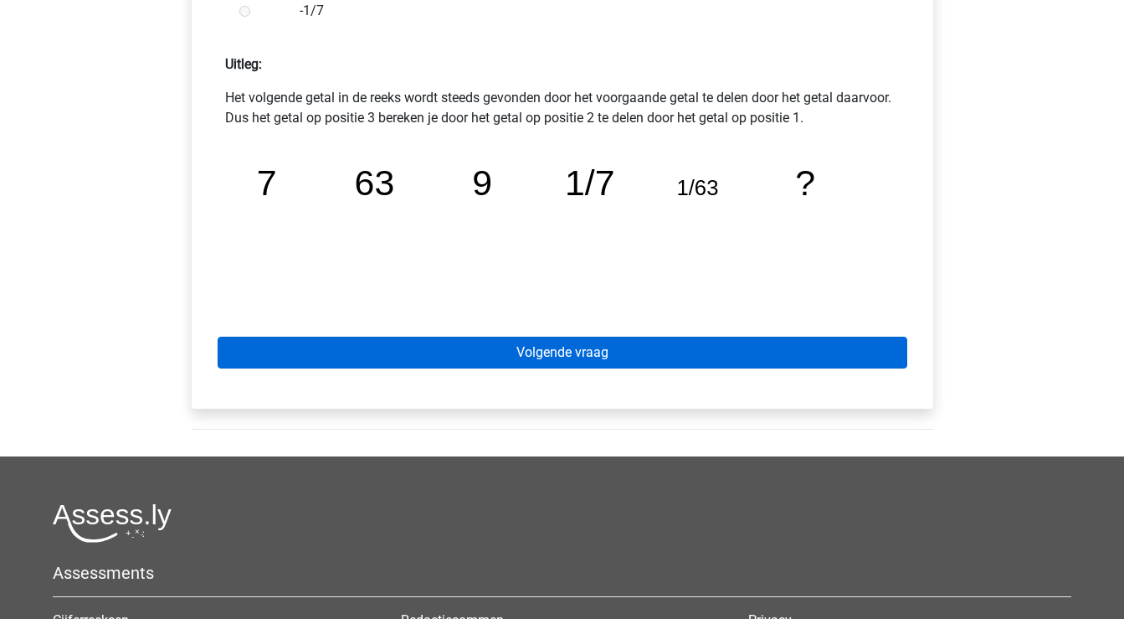
click at [445, 354] on link "Volgende vraag" at bounding box center [563, 353] width 690 height 32
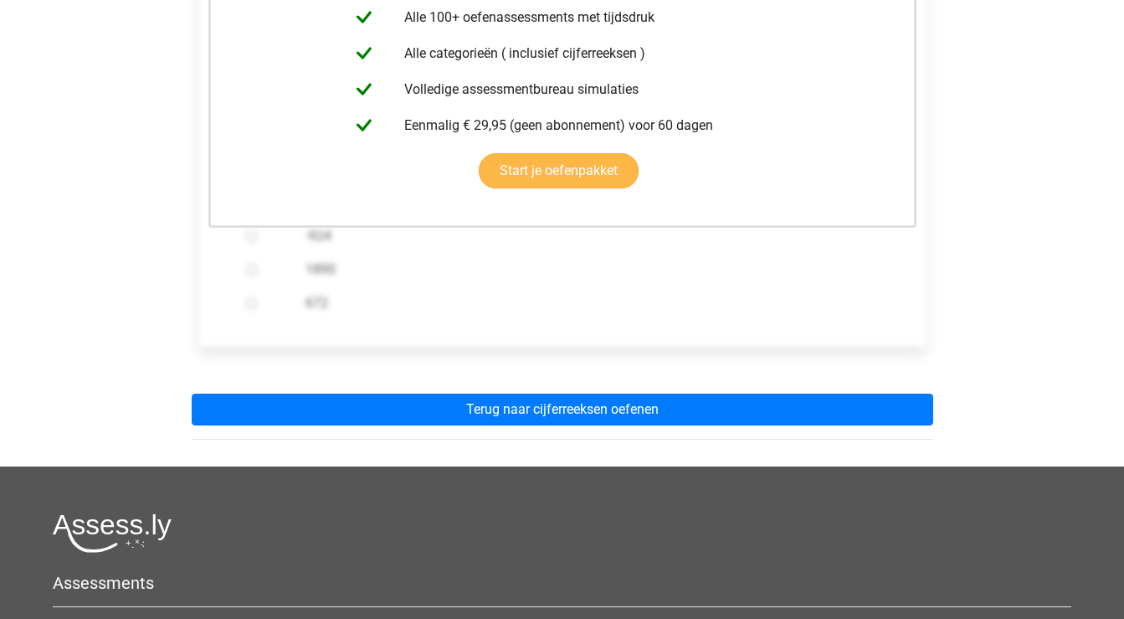
scroll to position [452, 0]
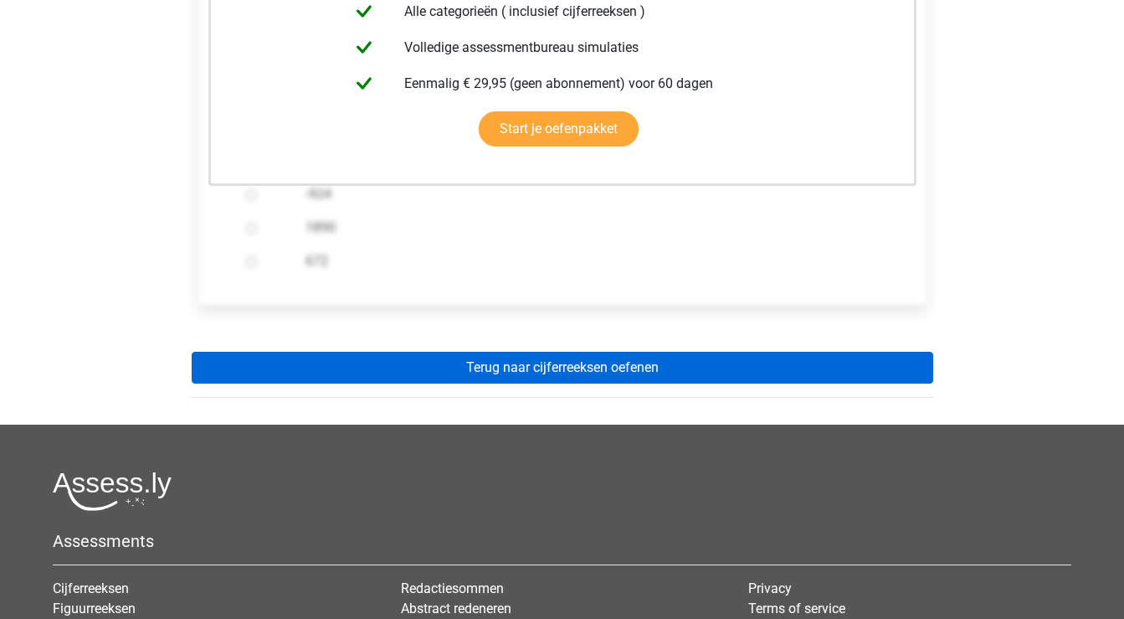
click at [537, 366] on link "Terug naar cijferreeksen oefenen" at bounding box center [563, 368] width 742 height 32
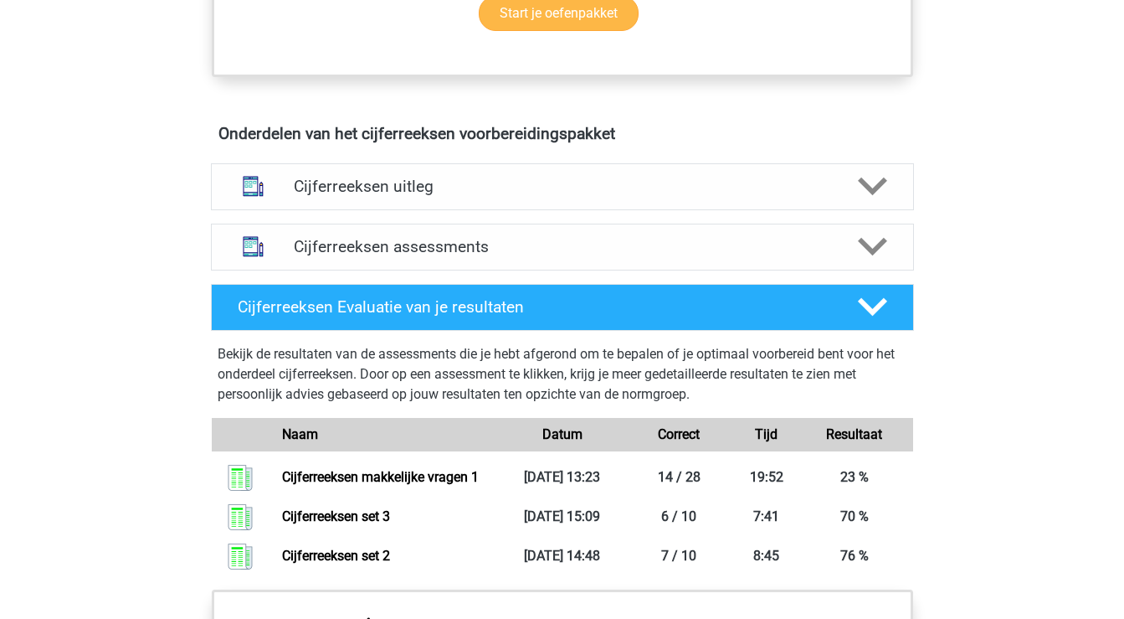
scroll to position [952, 0]
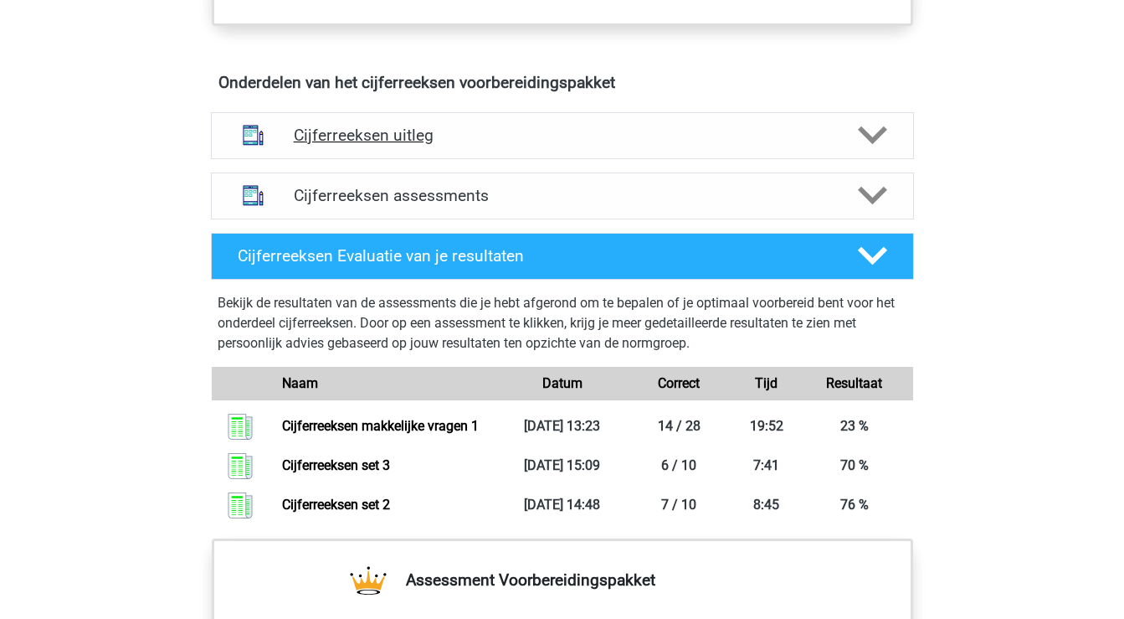
click at [874, 150] on icon at bounding box center [872, 135] width 29 height 29
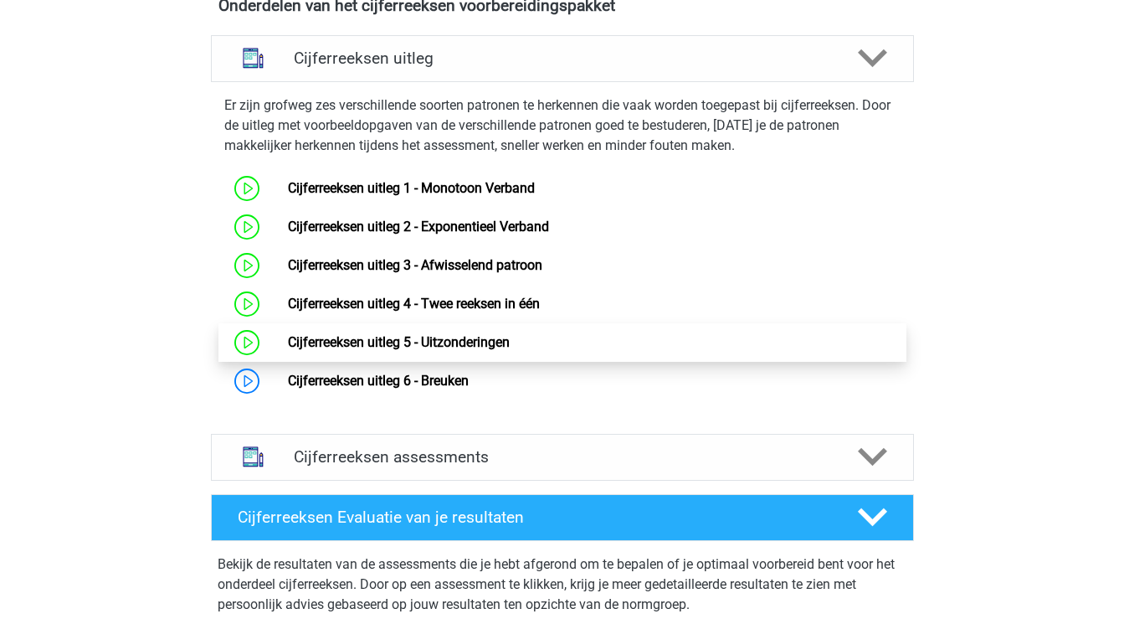
scroll to position [1030, 0]
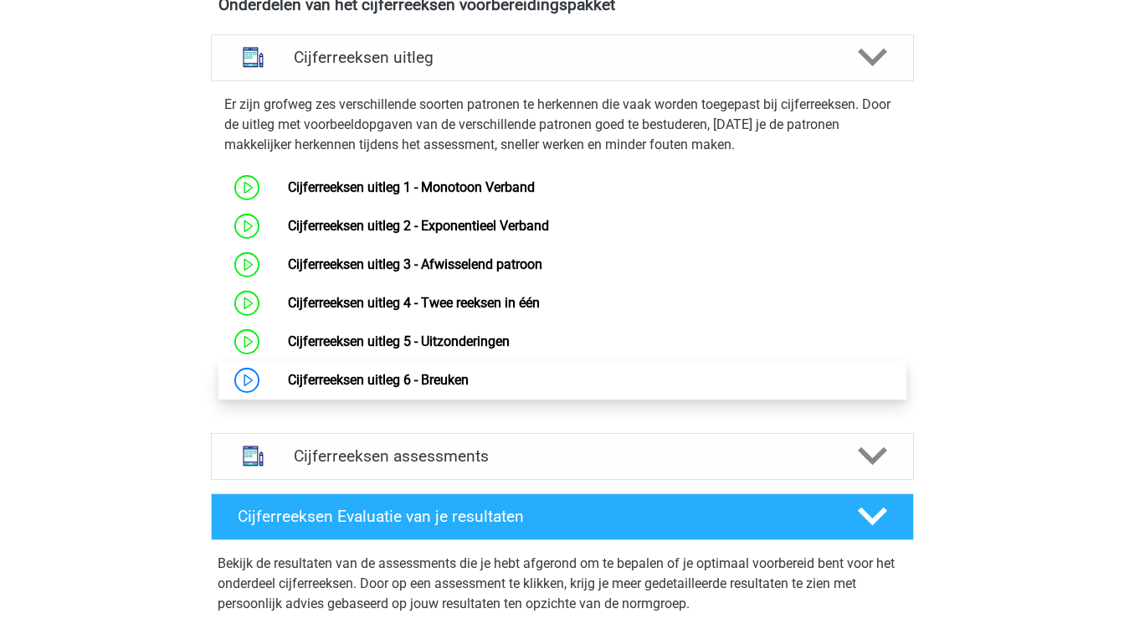
click at [460, 388] on link "Cijferreeksen uitleg 6 - Breuken" at bounding box center [378, 380] width 181 height 16
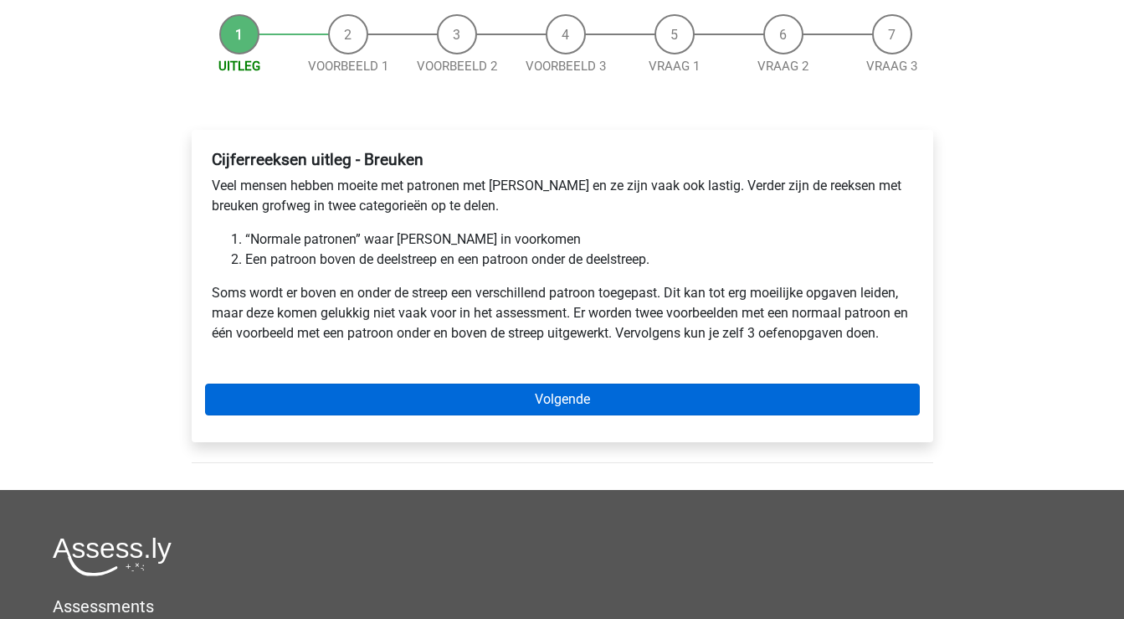
scroll to position [159, 0]
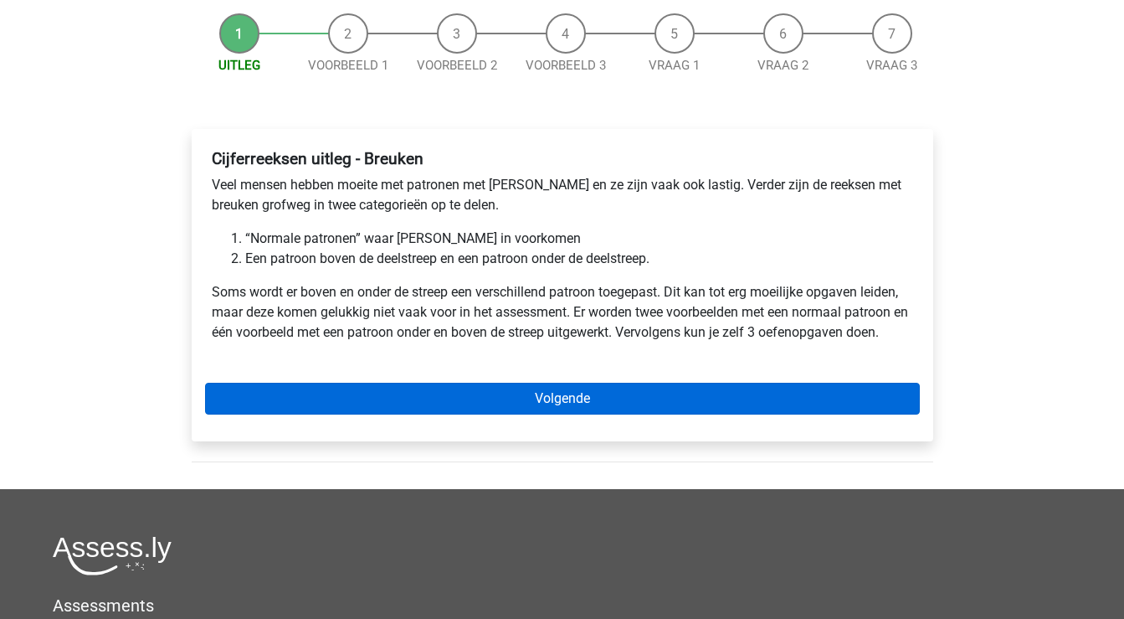
click at [629, 398] on link "Volgende" at bounding box center [562, 399] width 715 height 32
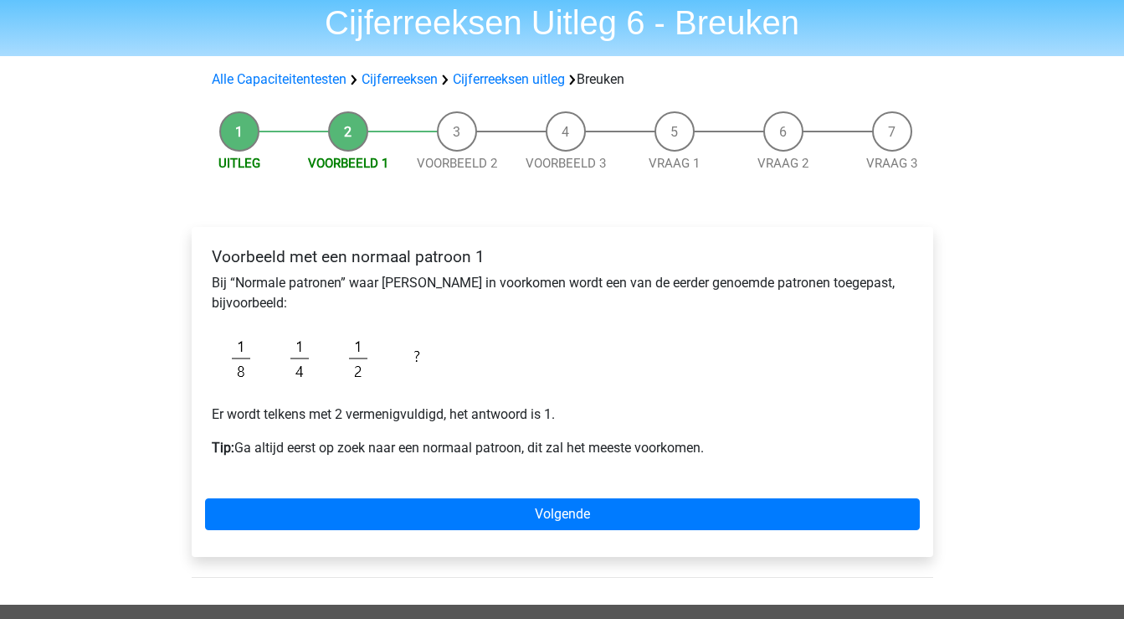
scroll to position [94, 0]
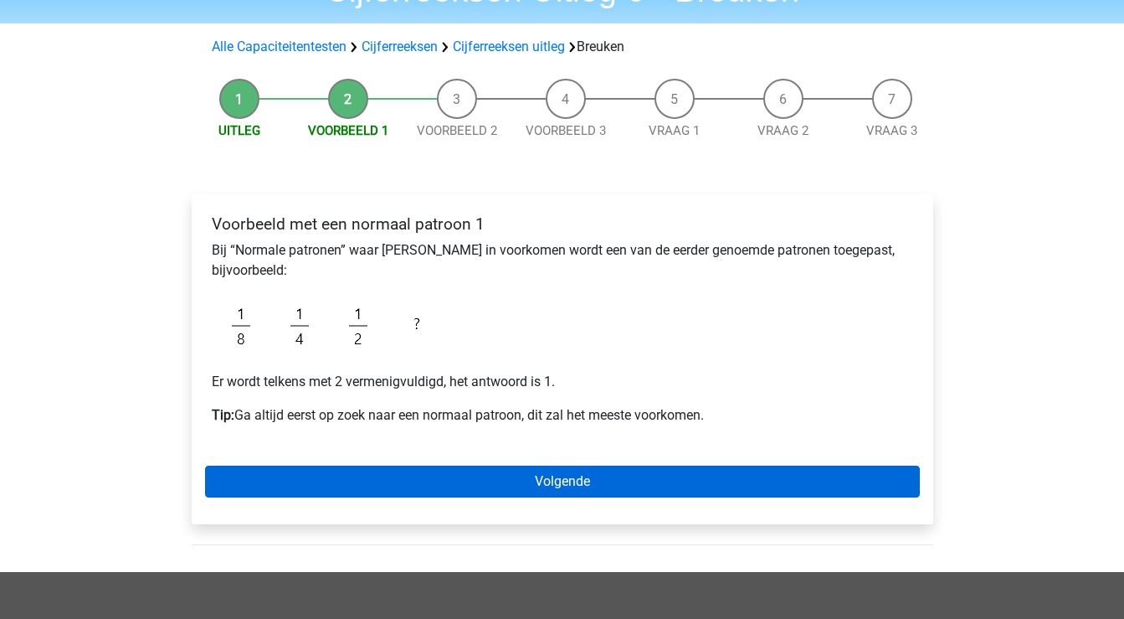
click at [591, 486] on link "Volgende" at bounding box center [562, 481] width 715 height 32
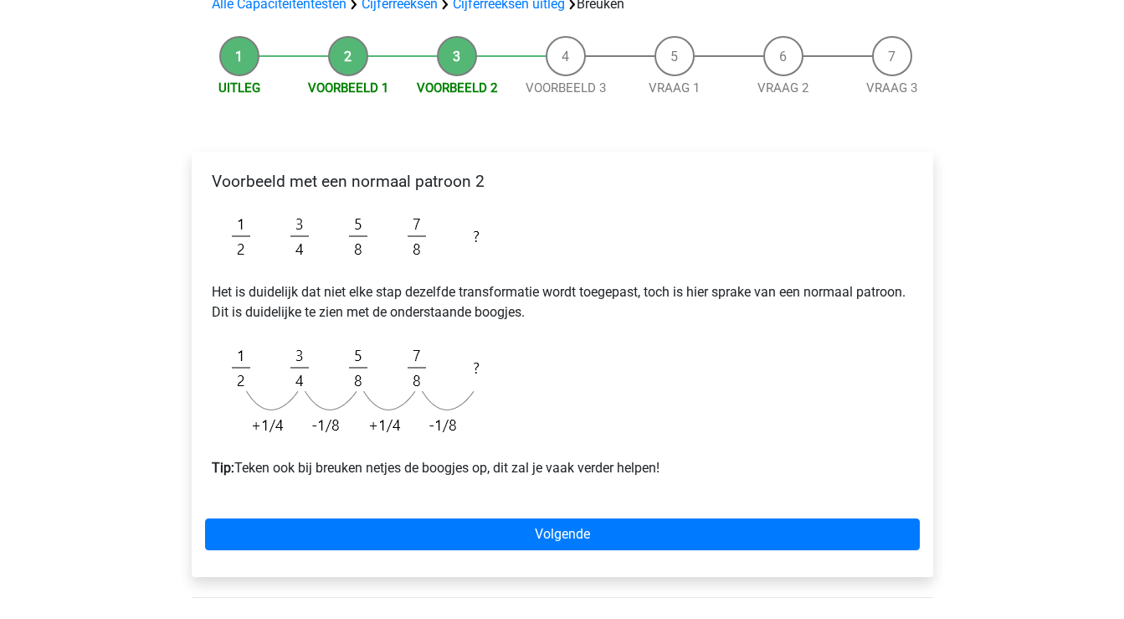
scroll to position [133, 0]
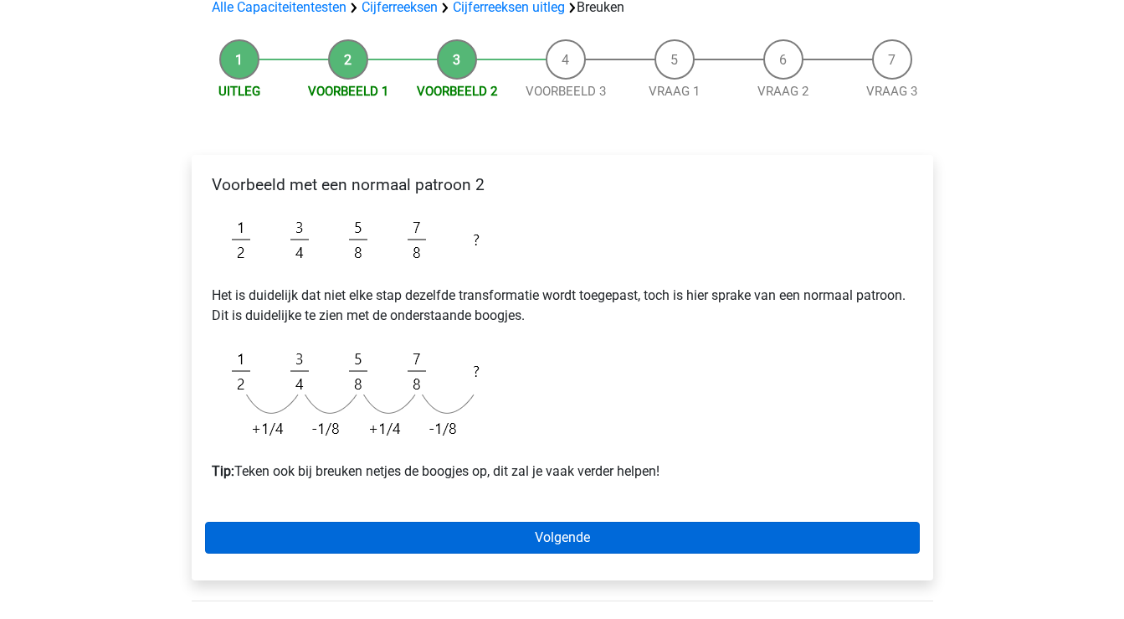
click at [640, 547] on link "Volgende" at bounding box center [562, 538] width 715 height 32
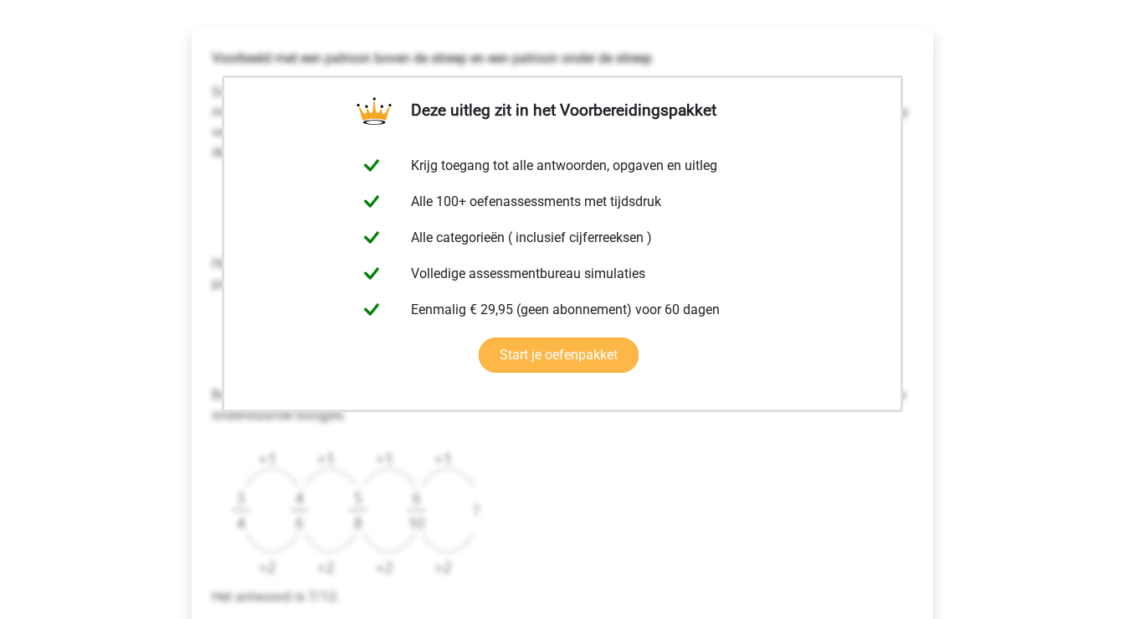
scroll to position [484, 0]
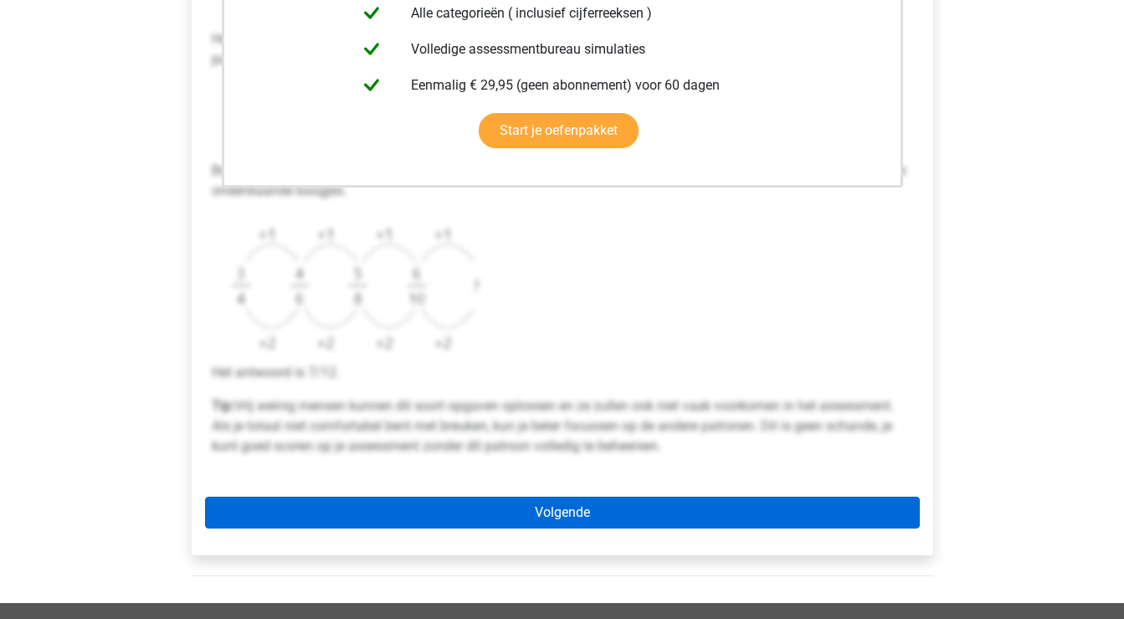
click at [625, 510] on link "Volgende" at bounding box center [562, 512] width 715 height 32
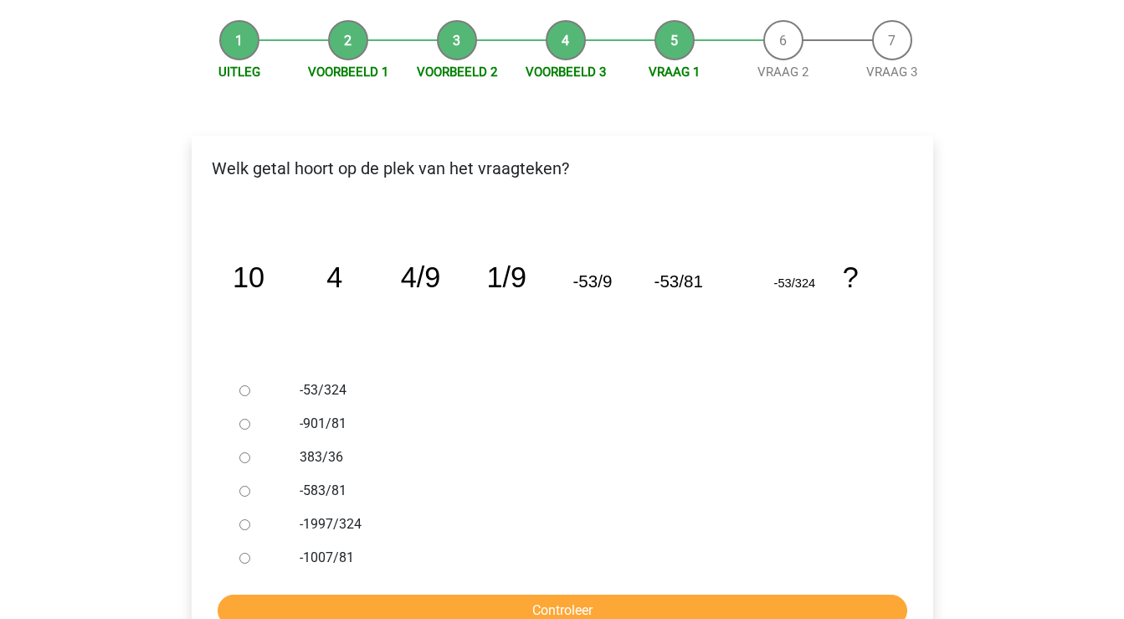
scroll to position [167, 0]
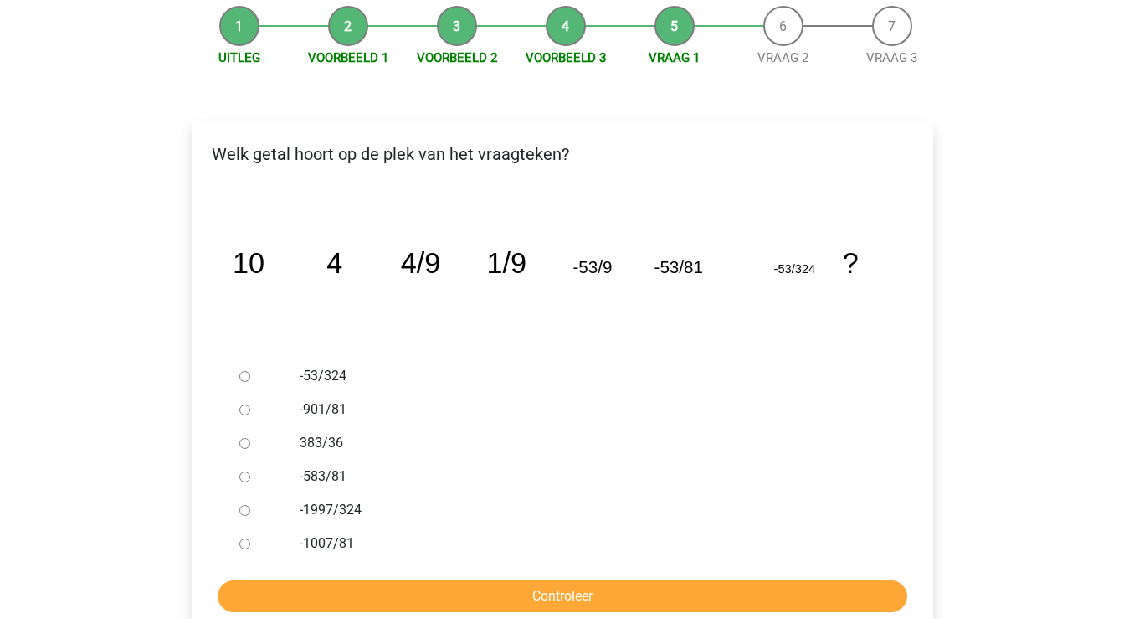
click at [239, 375] on input "-53/324" at bounding box center [244, 376] width 11 height 11
radio input "true"
click at [377, 605] on input "Controleer" at bounding box center [563, 596] width 690 height 32
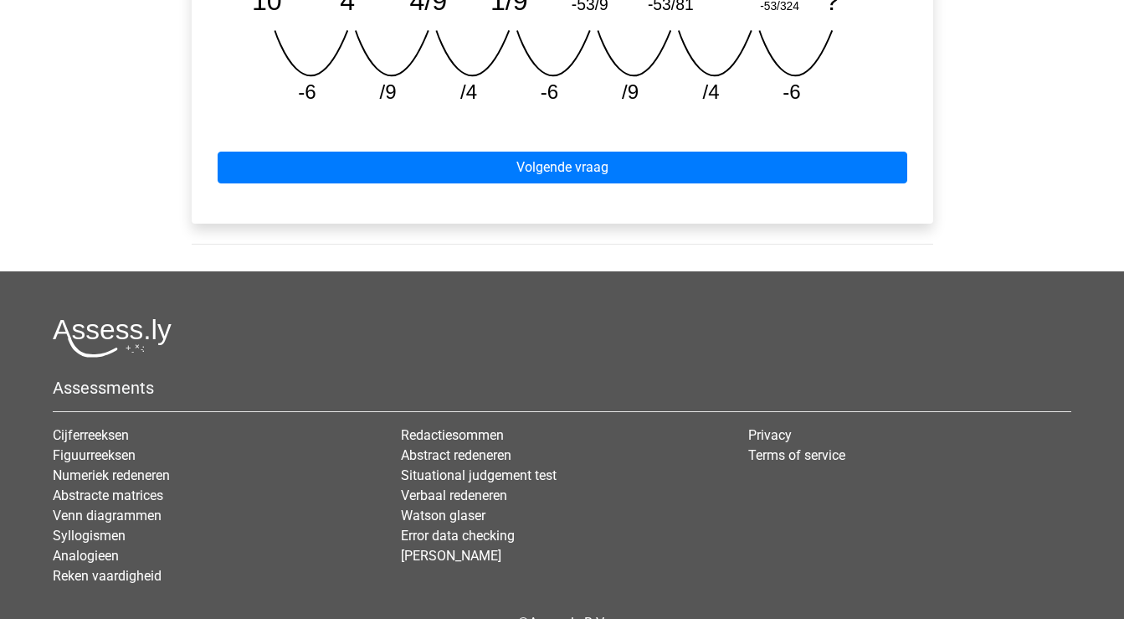
scroll to position [853, 0]
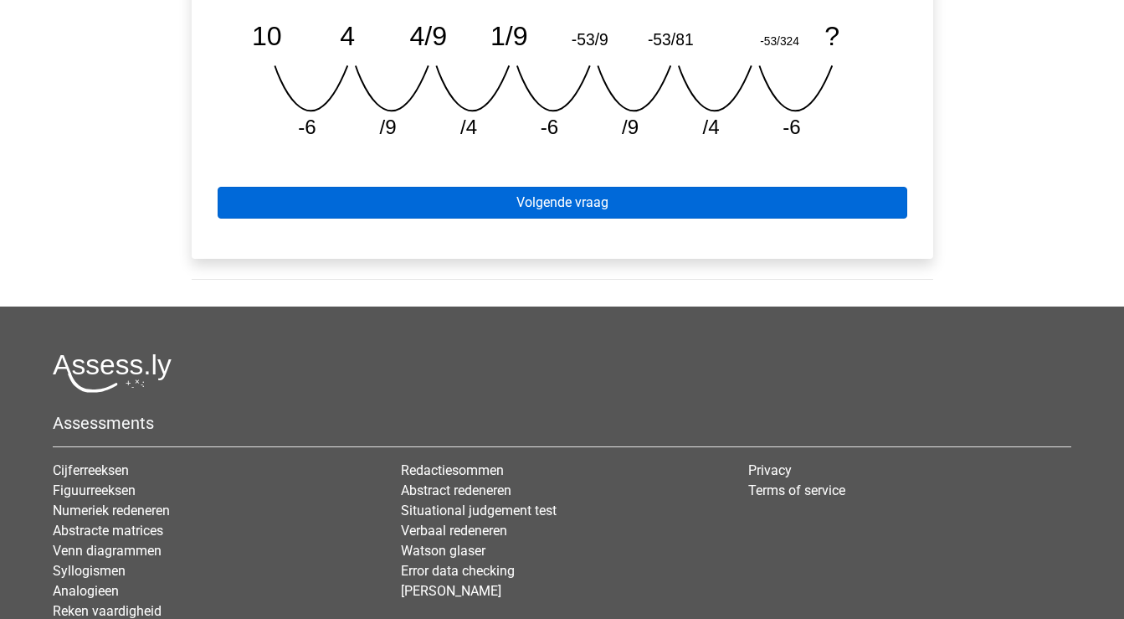
click at [686, 204] on link "Volgende vraag" at bounding box center [563, 203] width 690 height 32
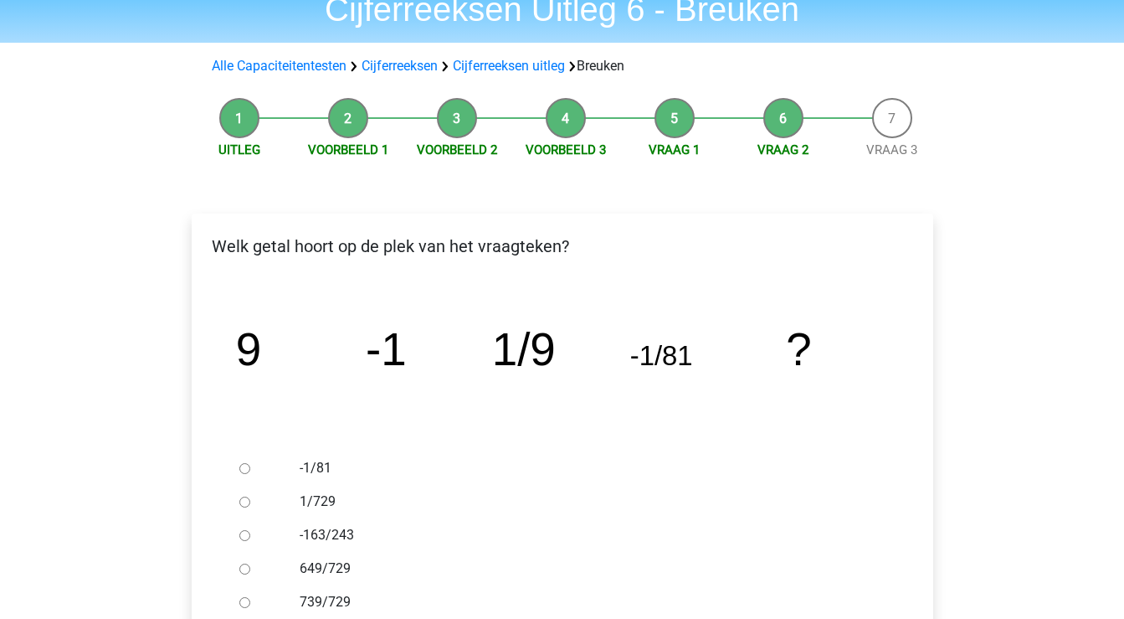
scroll to position [79, 0]
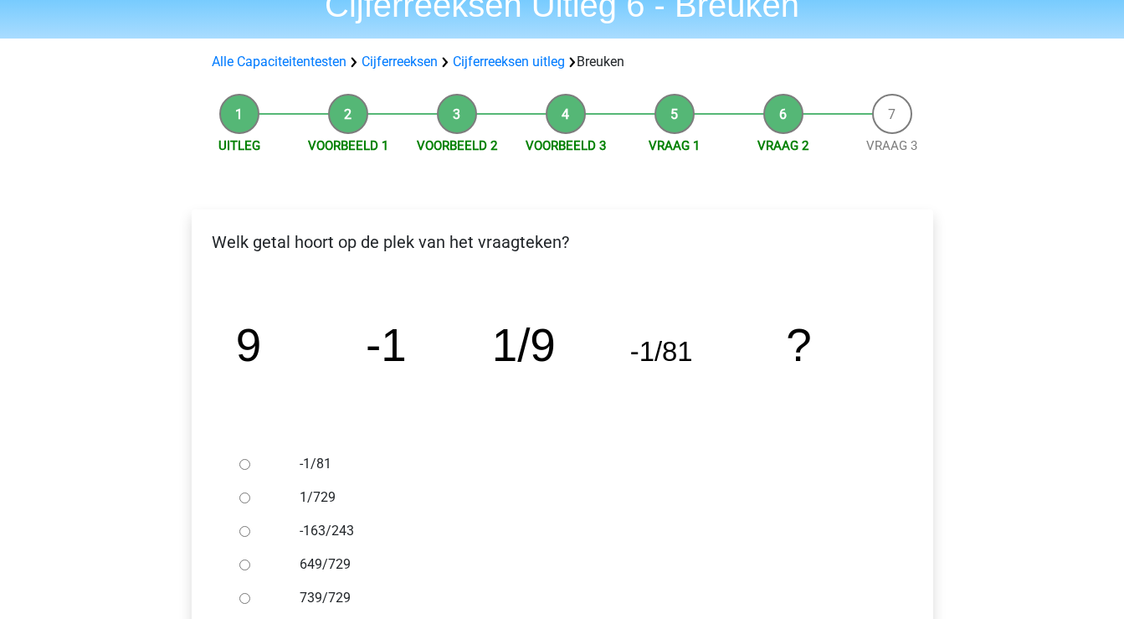
click at [248, 503] on div at bounding box center [260, 497] width 55 height 33
click at [244, 497] on input "1/729" at bounding box center [244, 497] width 11 height 11
radio input "true"
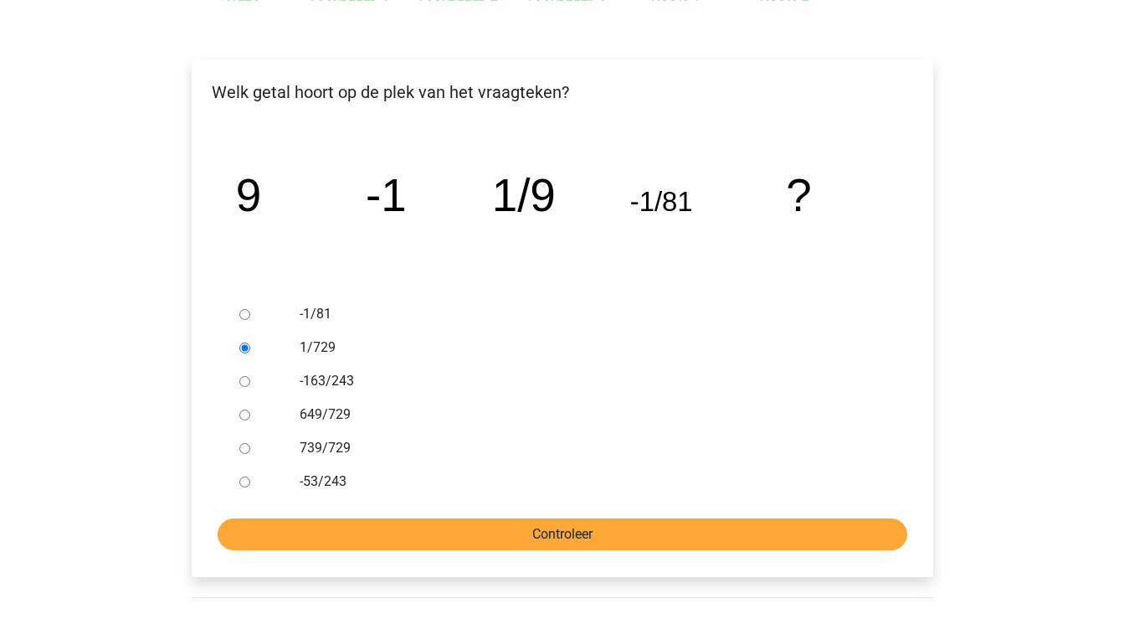
scroll to position [231, 0]
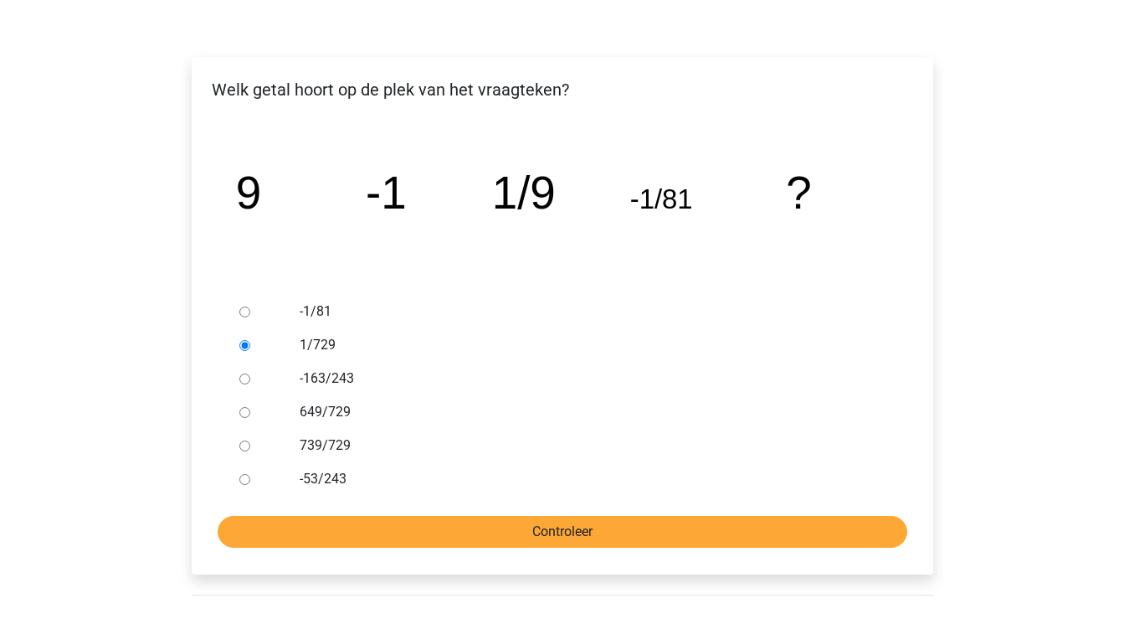
click at [253, 522] on input "Controleer" at bounding box center [563, 532] width 690 height 32
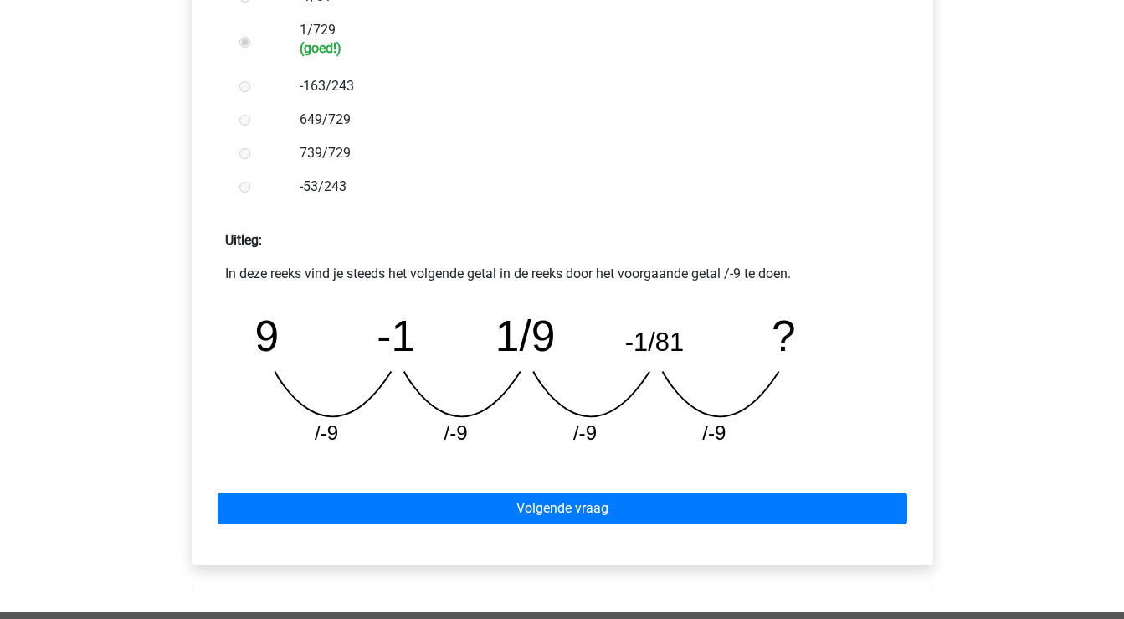
scroll to position [548, 0]
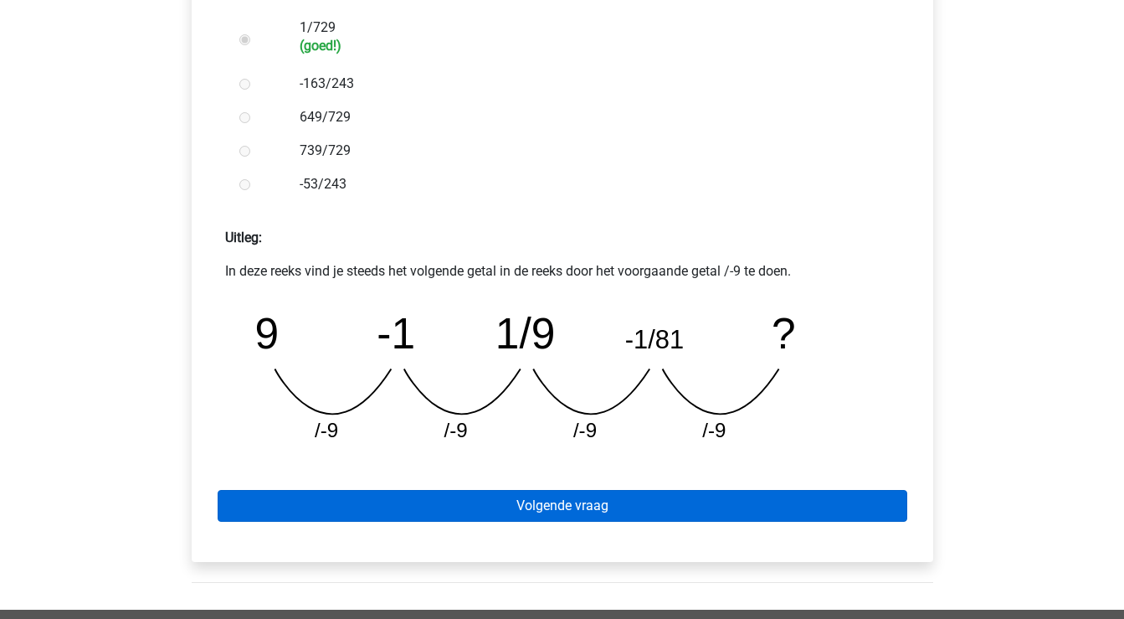
click at [383, 501] on link "Volgende vraag" at bounding box center [563, 506] width 690 height 32
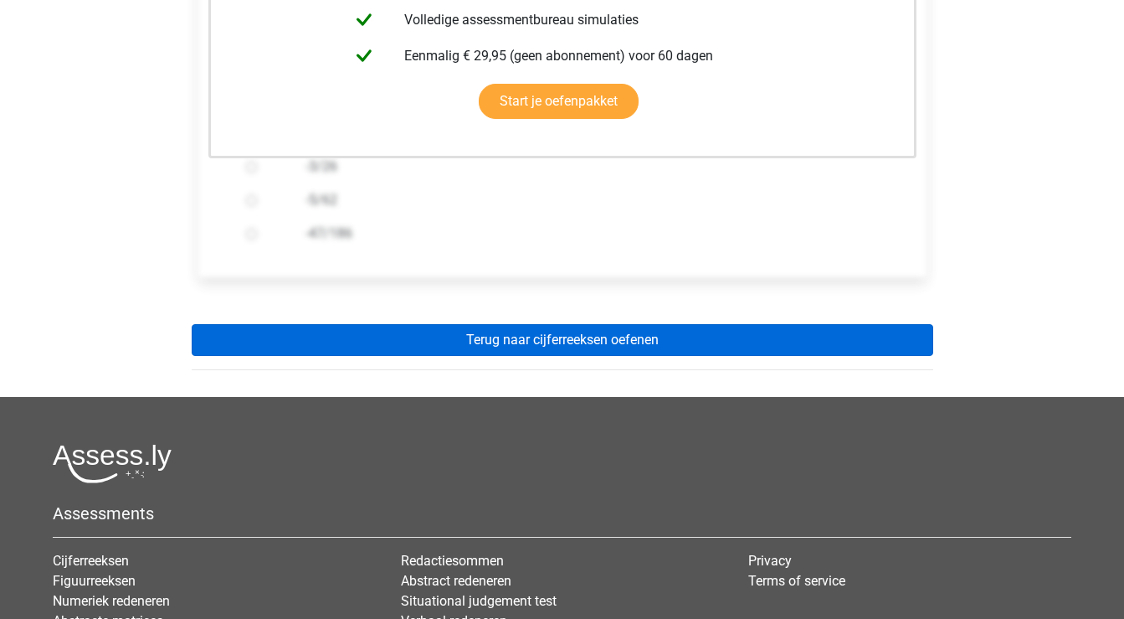
scroll to position [484, 0]
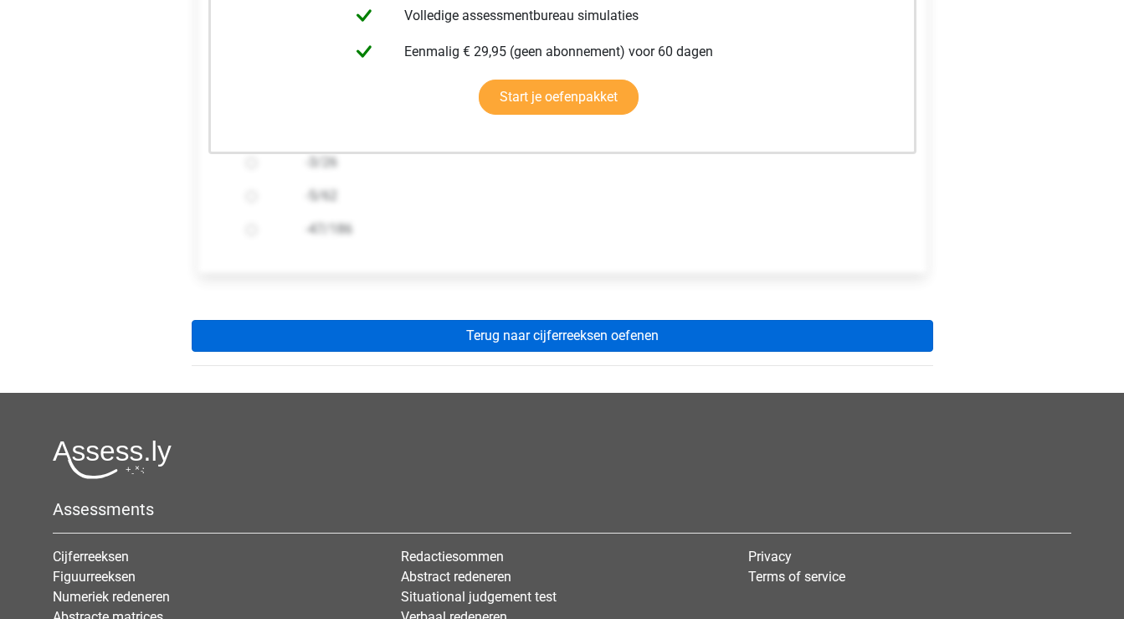
click at [483, 337] on link "Terug naar cijferreeksen oefenen" at bounding box center [563, 336] width 742 height 32
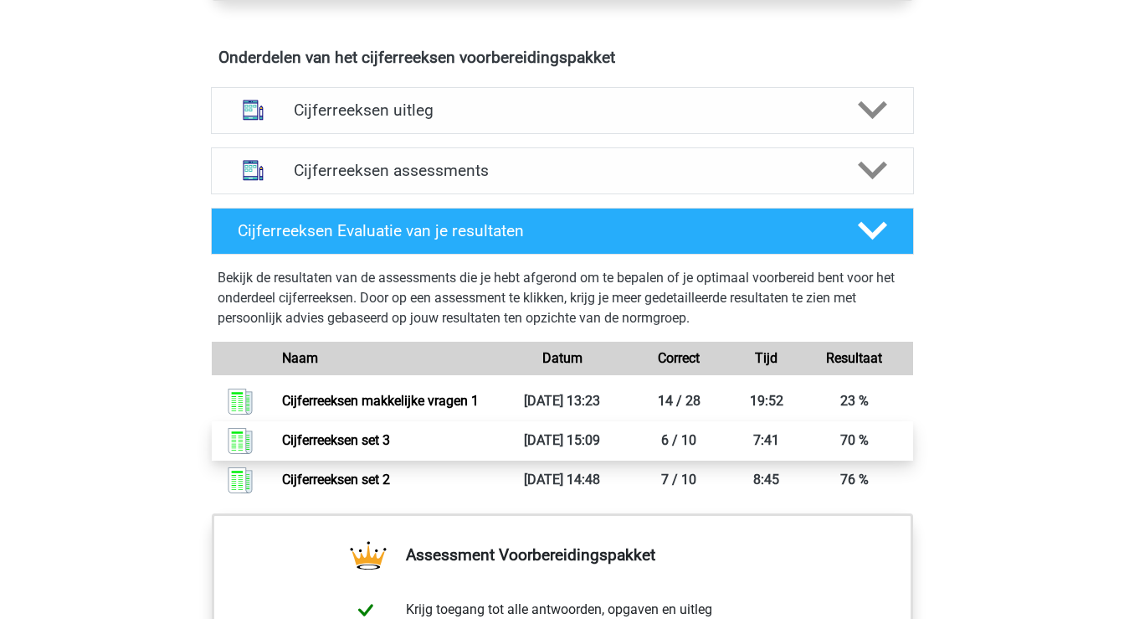
scroll to position [974, 0]
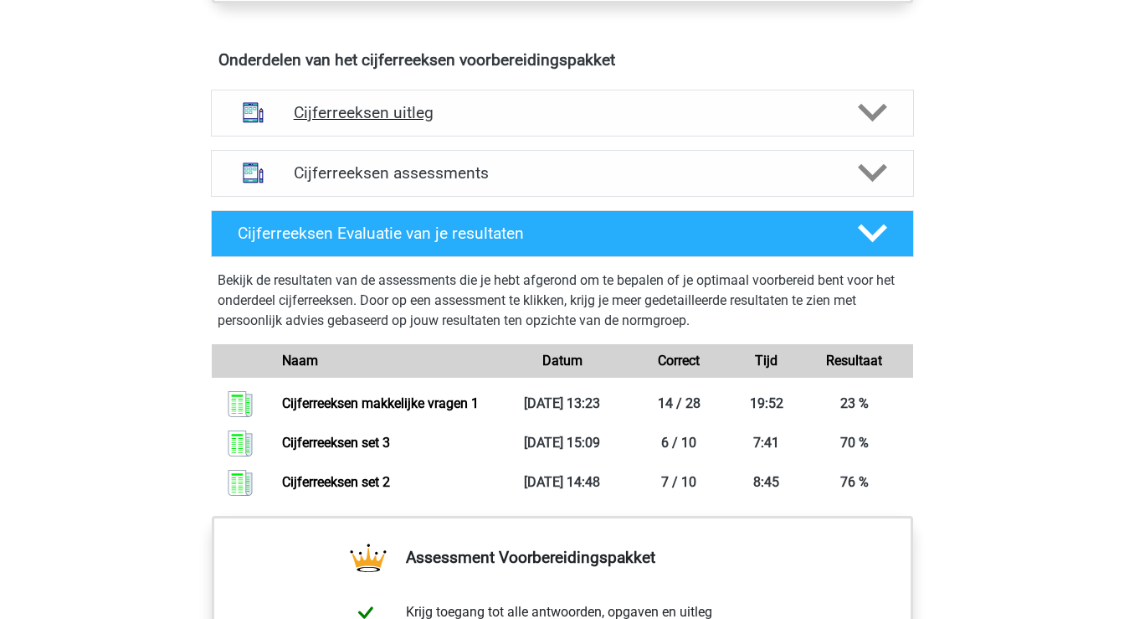
click at [868, 122] on polygon at bounding box center [872, 113] width 29 height 18
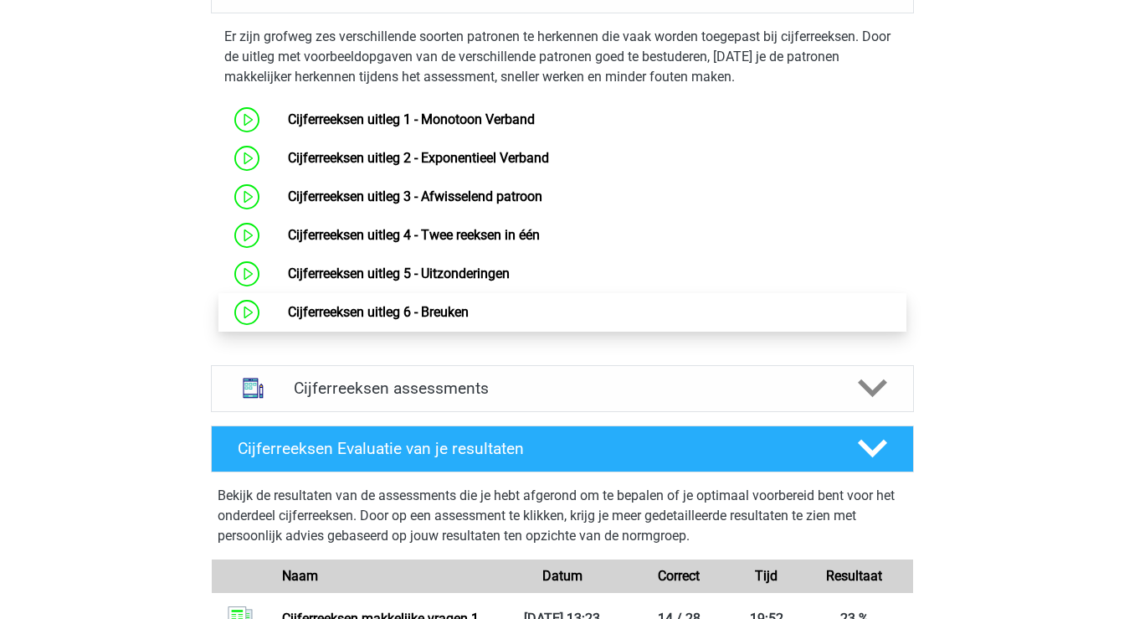
scroll to position [1104, 0]
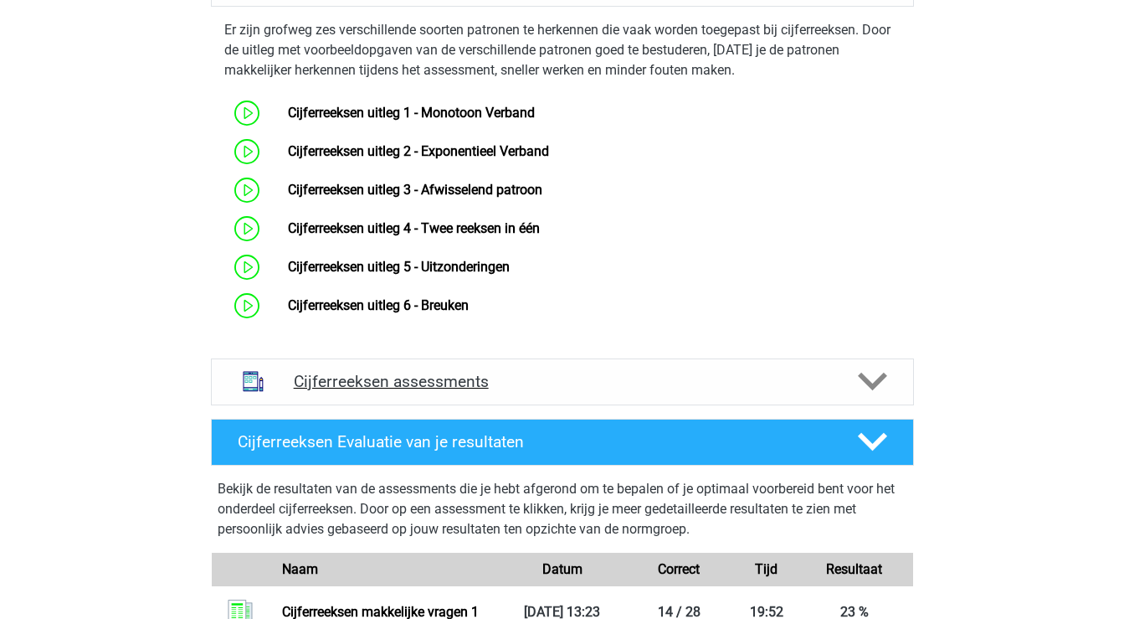
click at [880, 394] on icon at bounding box center [872, 381] width 29 height 29
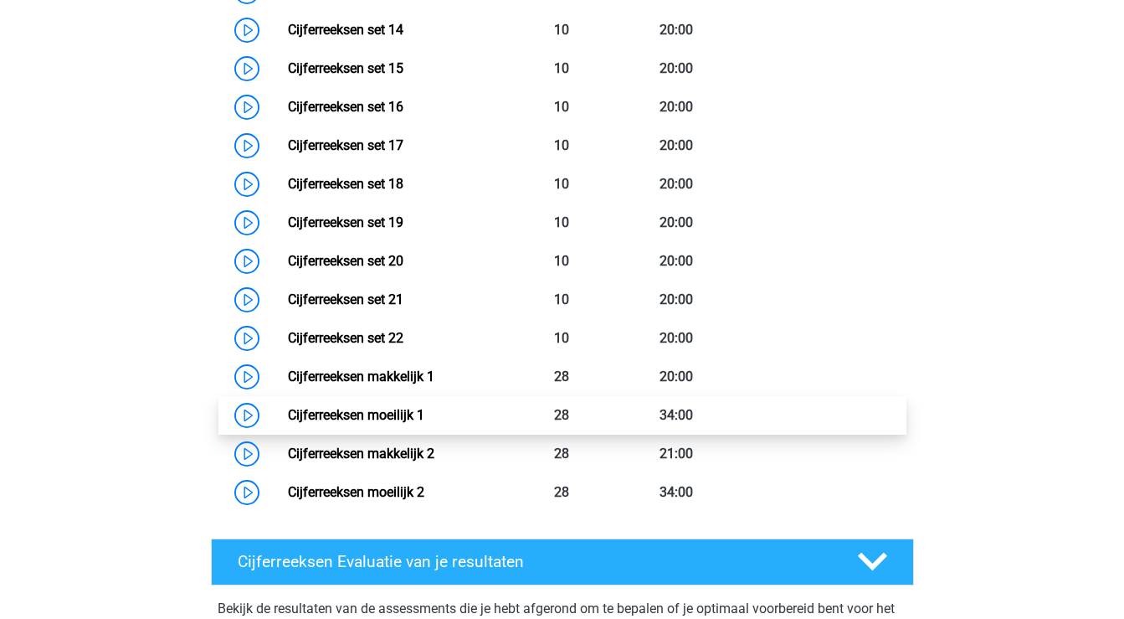
scroll to position [2160, 0]
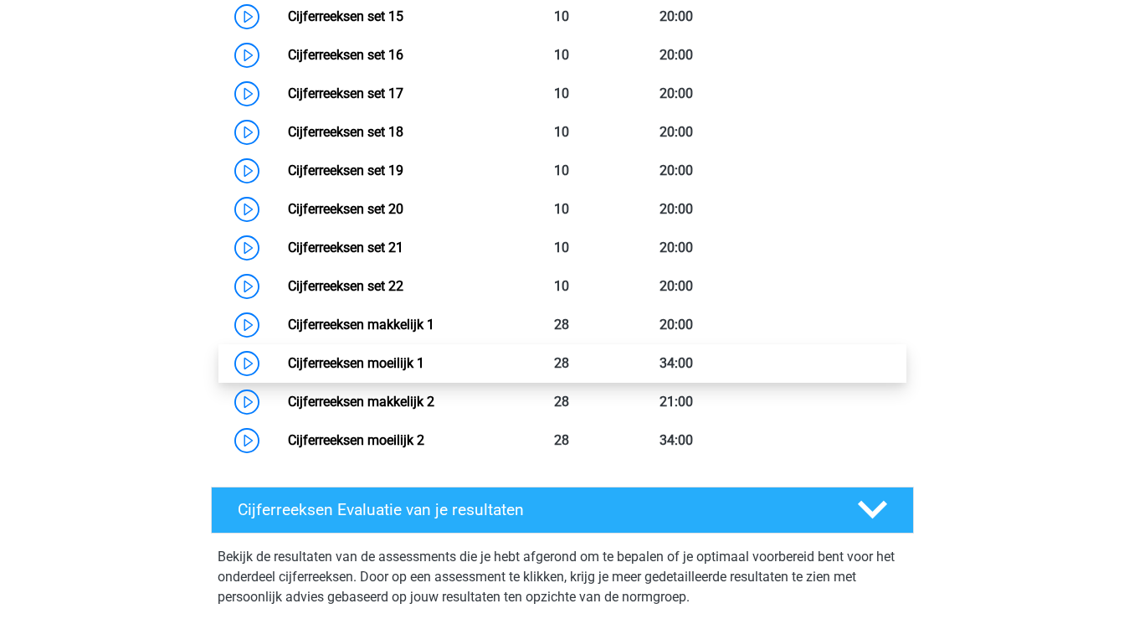
click at [406, 371] on link "Cijferreeksen moeilijk 1" at bounding box center [356, 363] width 136 height 16
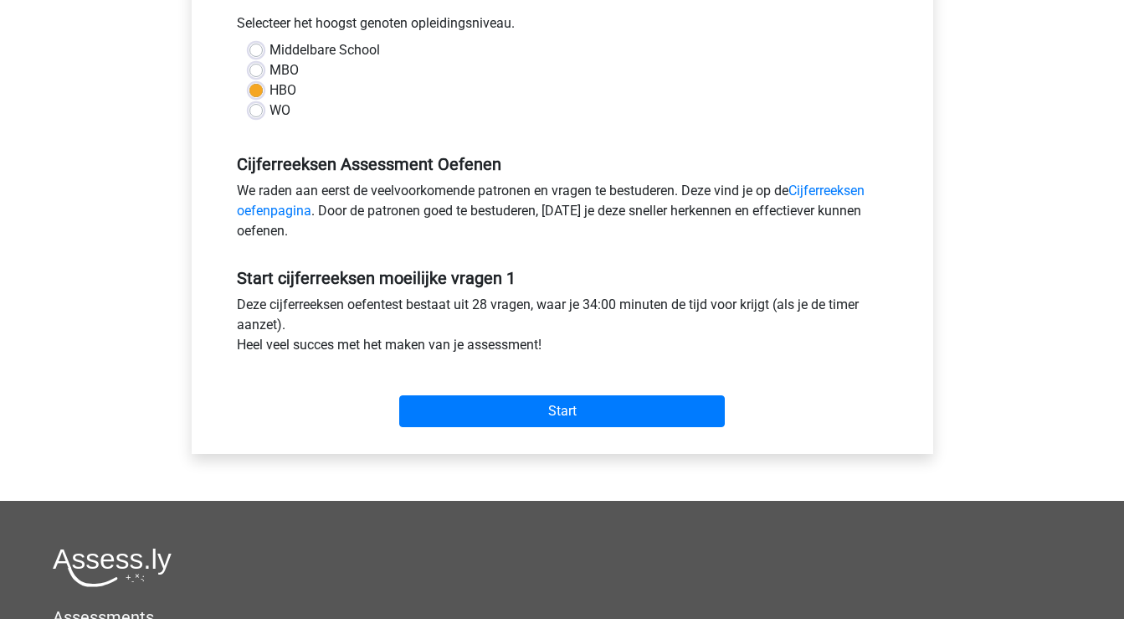
scroll to position [385, 0]
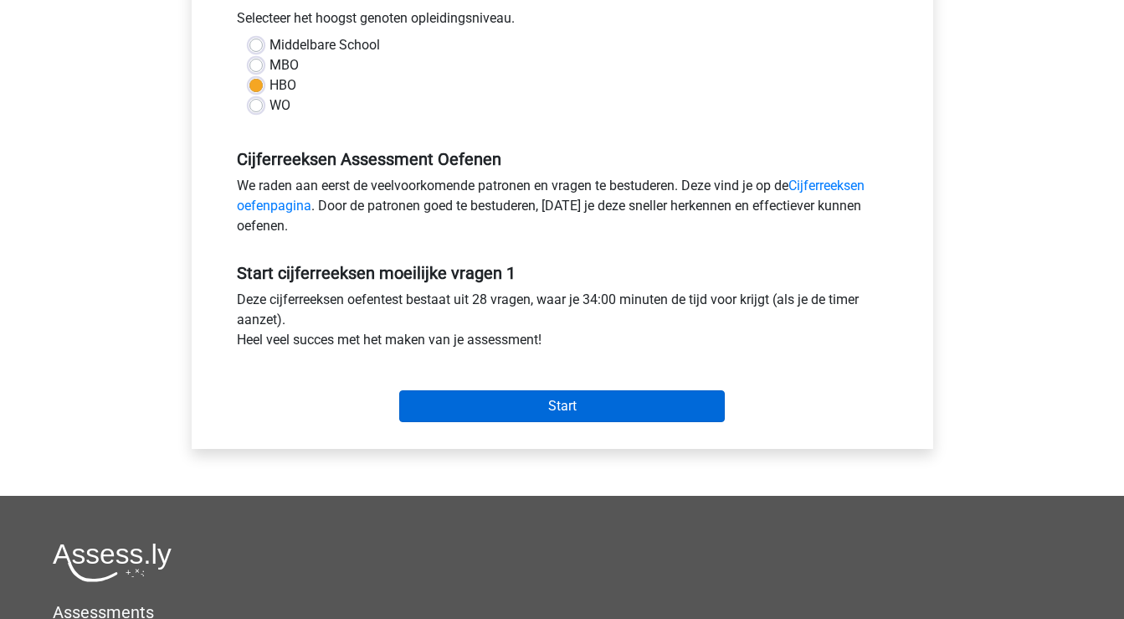
click at [527, 408] on input "Start" at bounding box center [562, 406] width 326 height 32
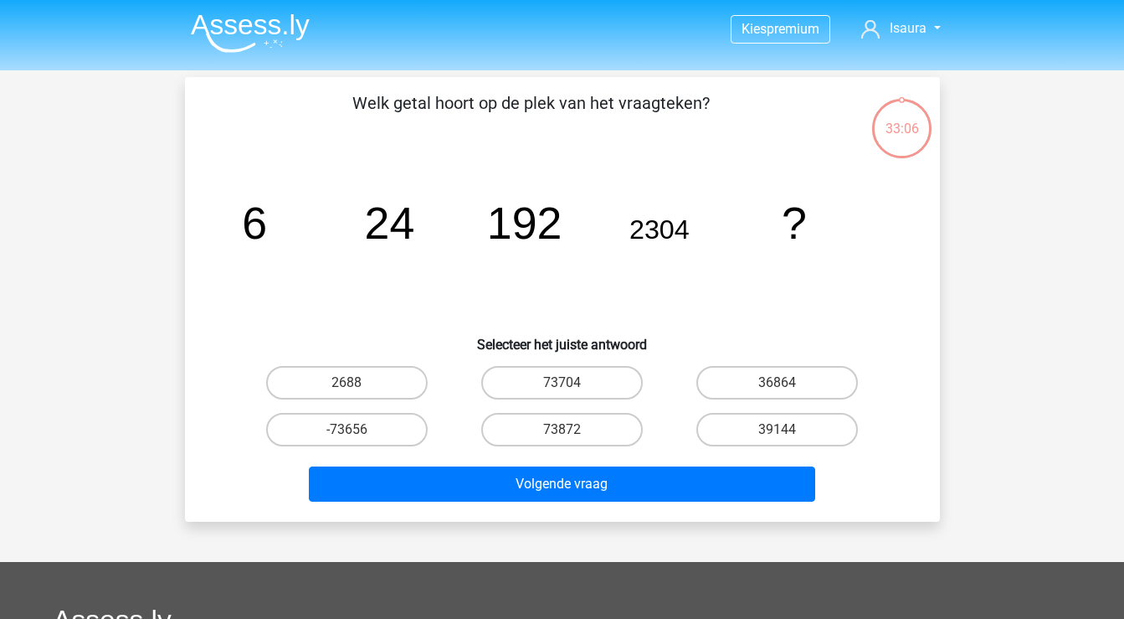
click at [785, 386] on input "36864" at bounding box center [783, 388] width 11 height 11
radio input "true"
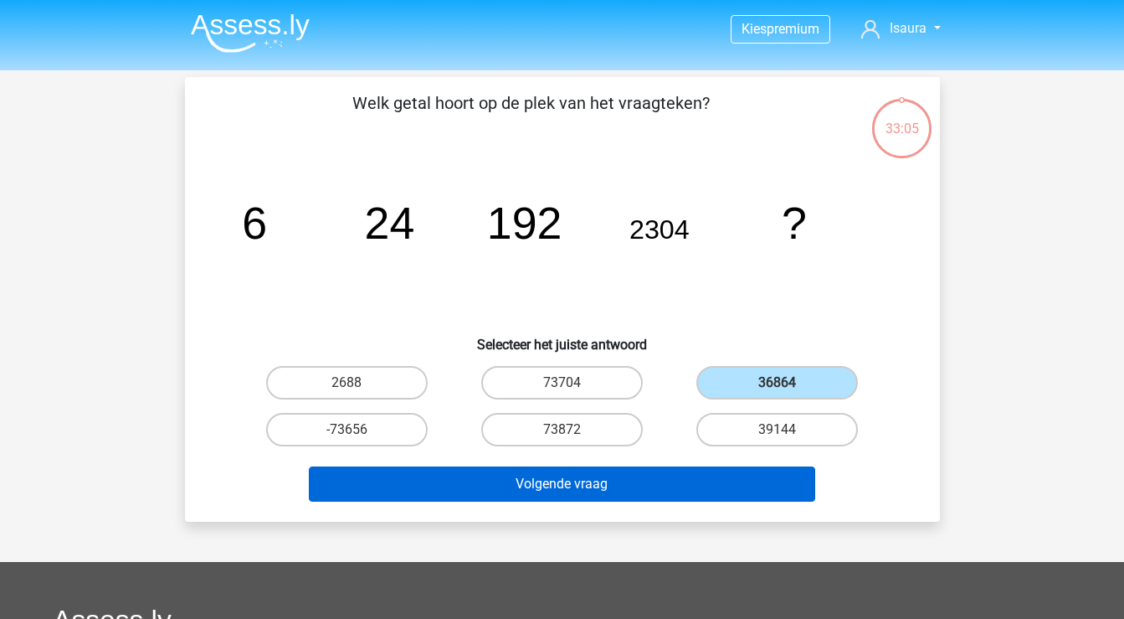
click at [678, 484] on button "Volgende vraag" at bounding box center [562, 483] width 506 height 35
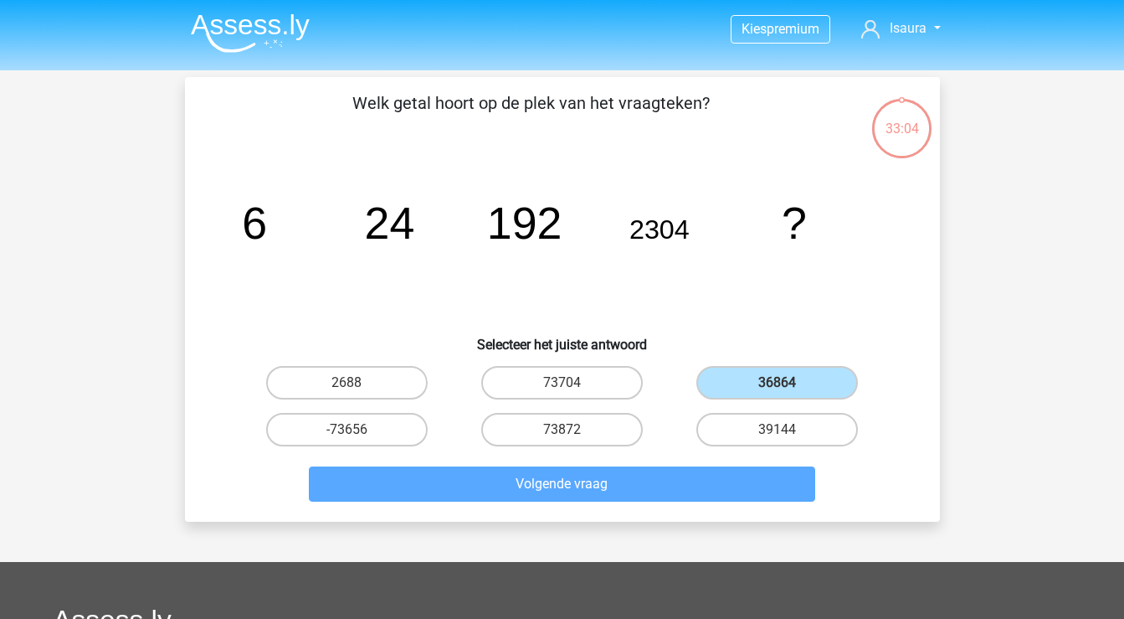
scroll to position [77, 0]
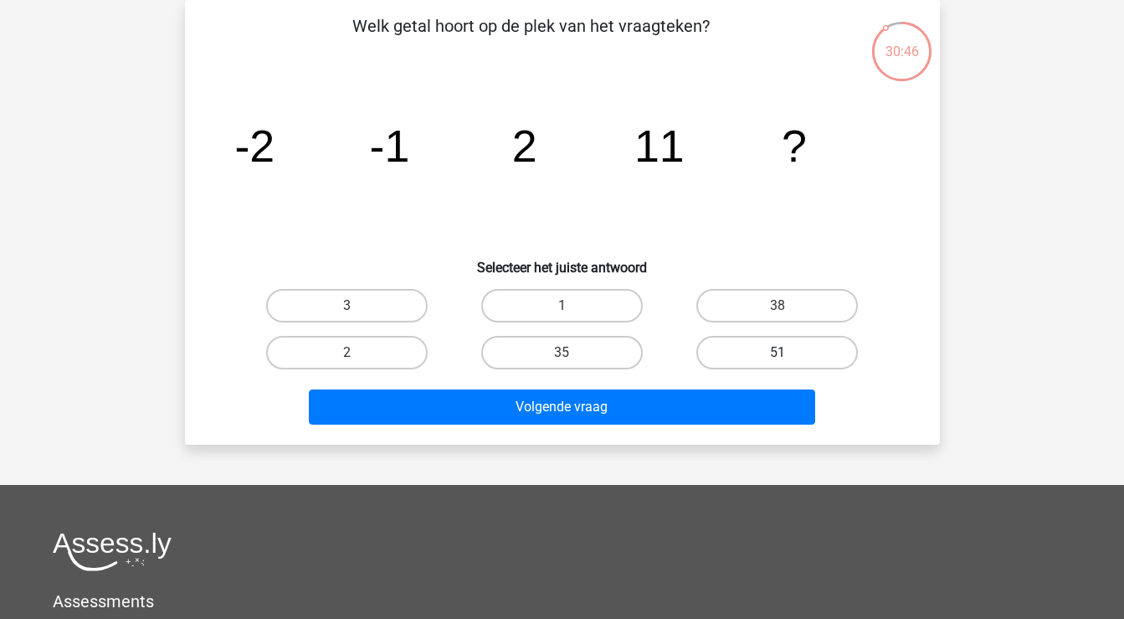
click at [736, 347] on label "51" at bounding box center [778, 352] width 162 height 33
click at [778, 352] on input "51" at bounding box center [783, 357] width 11 height 11
radio input "true"
click at [584, 343] on label "35" at bounding box center [562, 352] width 162 height 33
click at [573, 352] on input "35" at bounding box center [567, 357] width 11 height 11
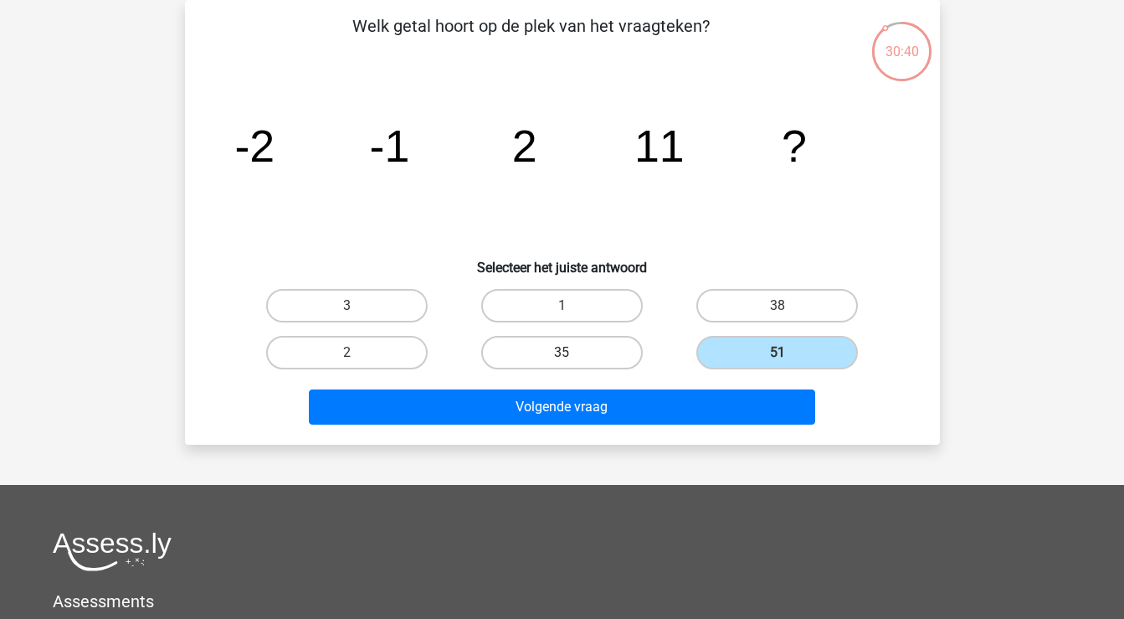
radio input "true"
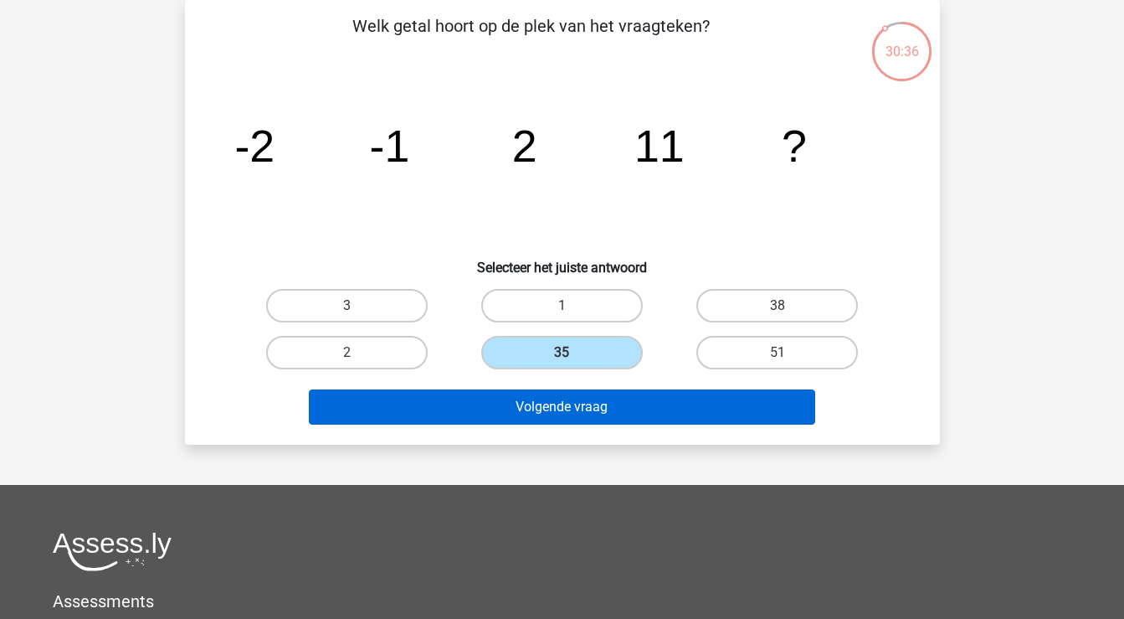
click at [564, 408] on button "Volgende vraag" at bounding box center [562, 406] width 506 height 35
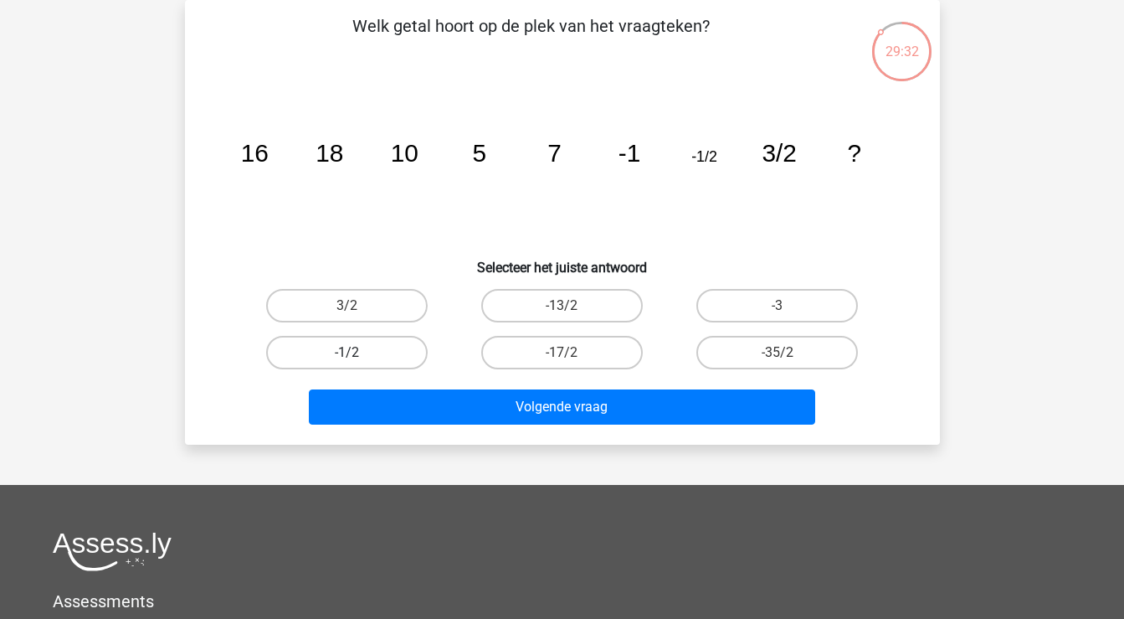
click at [398, 354] on label "-1/2" at bounding box center [347, 352] width 162 height 33
click at [357, 354] on input "-1/2" at bounding box center [352, 357] width 11 height 11
radio input "true"
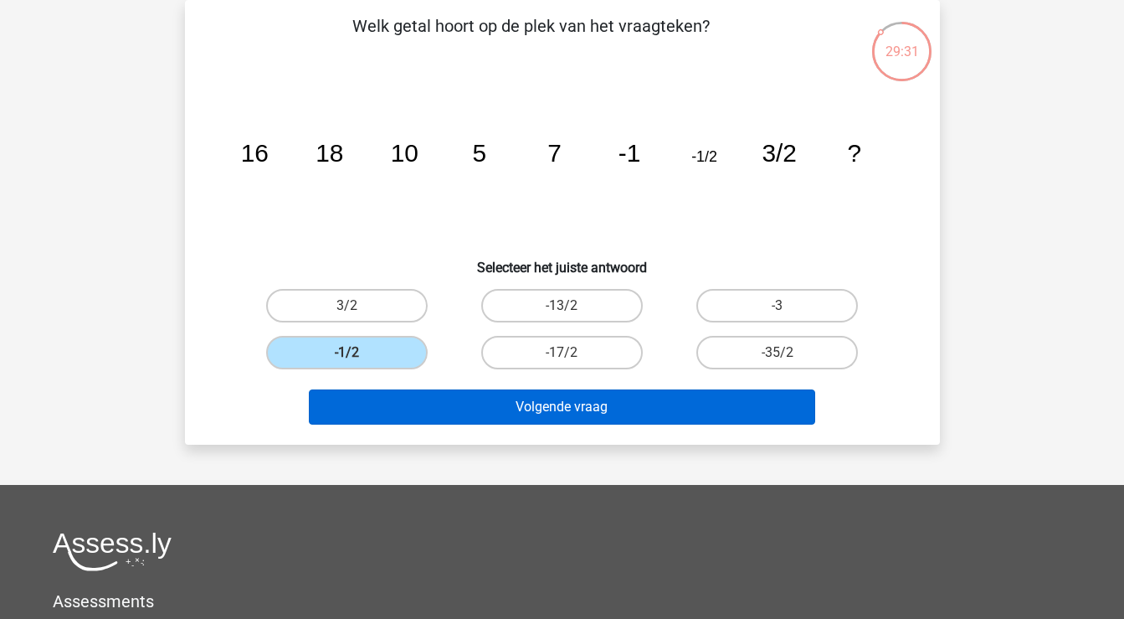
click at [494, 411] on button "Volgende vraag" at bounding box center [562, 406] width 506 height 35
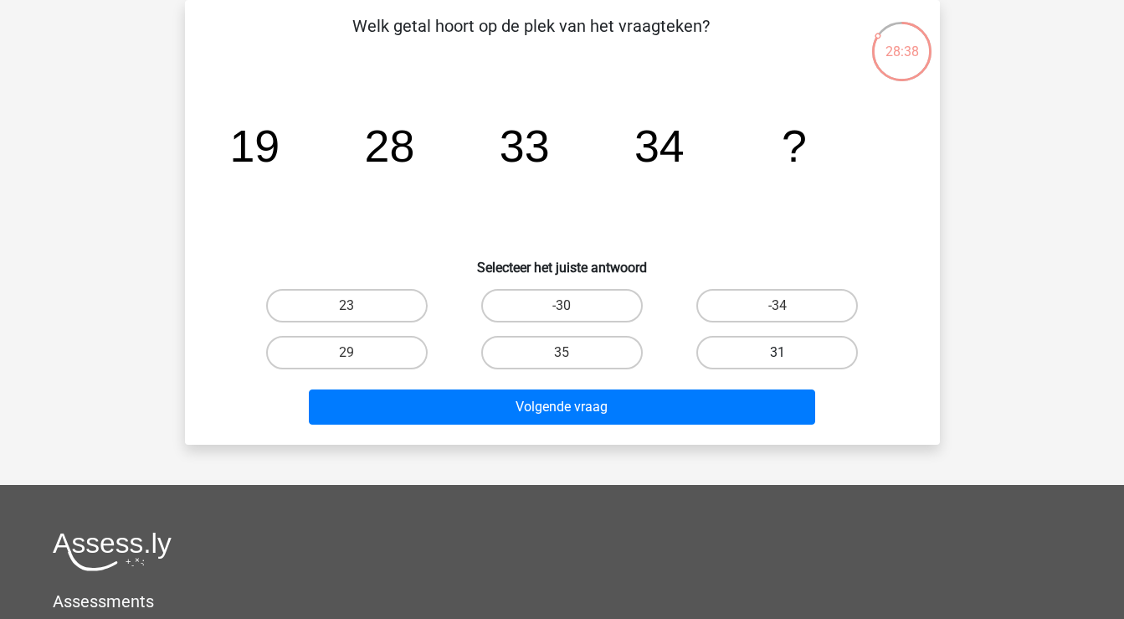
click at [763, 356] on label "31" at bounding box center [778, 352] width 162 height 33
click at [778, 356] on input "31" at bounding box center [783, 357] width 11 height 11
radio input "true"
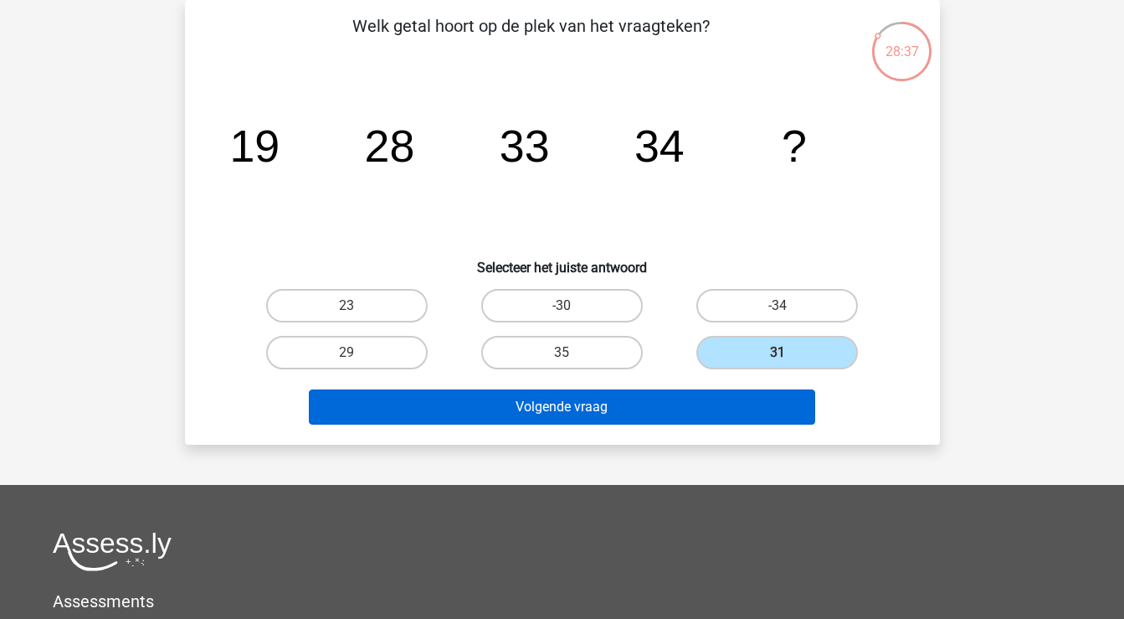
click at [716, 409] on button "Volgende vraag" at bounding box center [562, 406] width 506 height 35
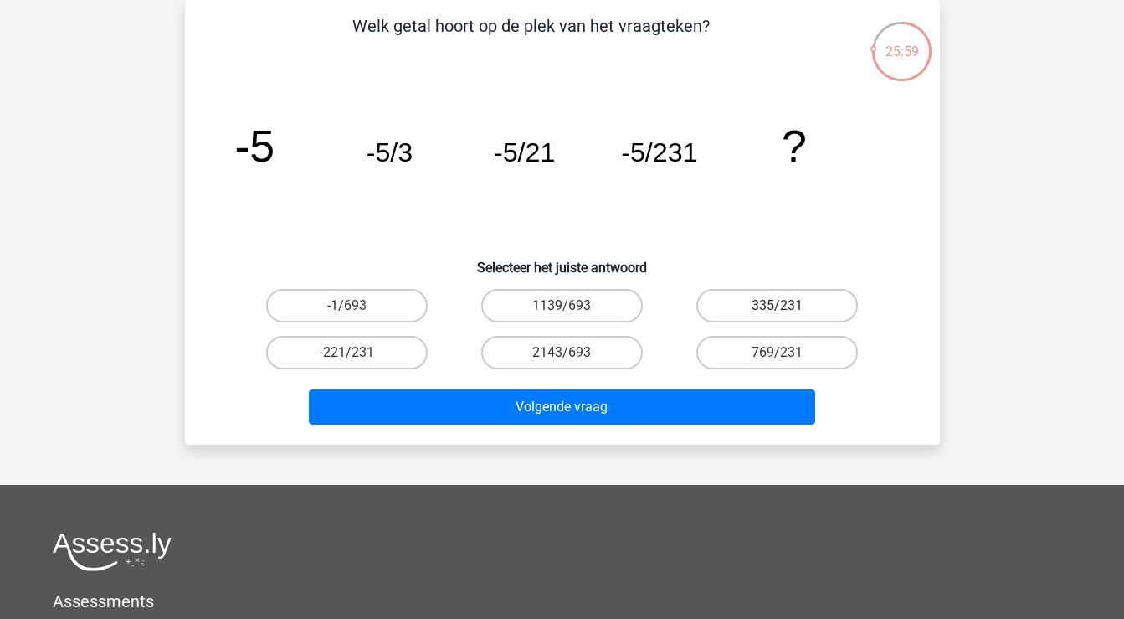
click at [732, 309] on label "335/231" at bounding box center [778, 305] width 162 height 33
click at [778, 309] on input "335/231" at bounding box center [783, 311] width 11 height 11
radio input "true"
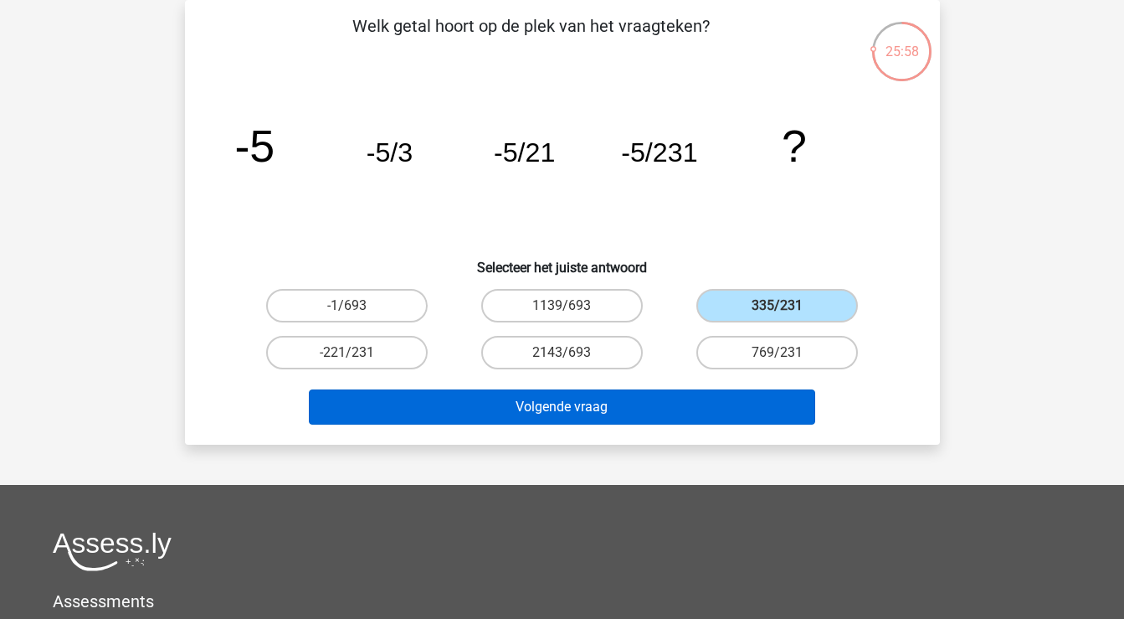
click at [670, 402] on button "Volgende vraag" at bounding box center [562, 406] width 506 height 35
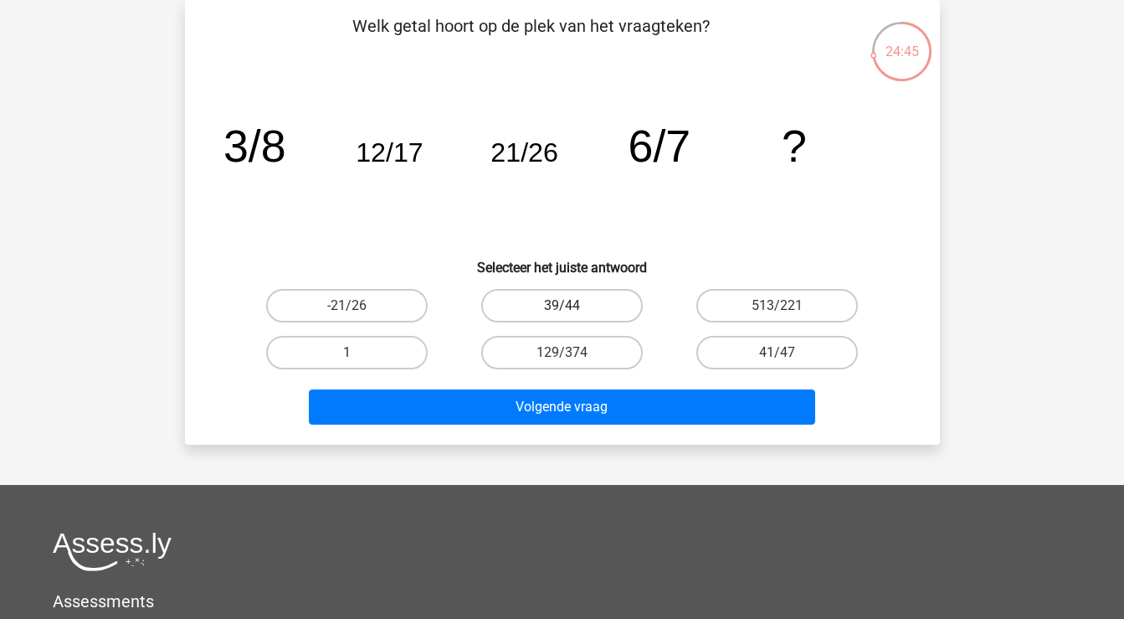
click at [600, 303] on label "39/44" at bounding box center [562, 305] width 162 height 33
click at [573, 306] on input "39/44" at bounding box center [567, 311] width 11 height 11
radio input "true"
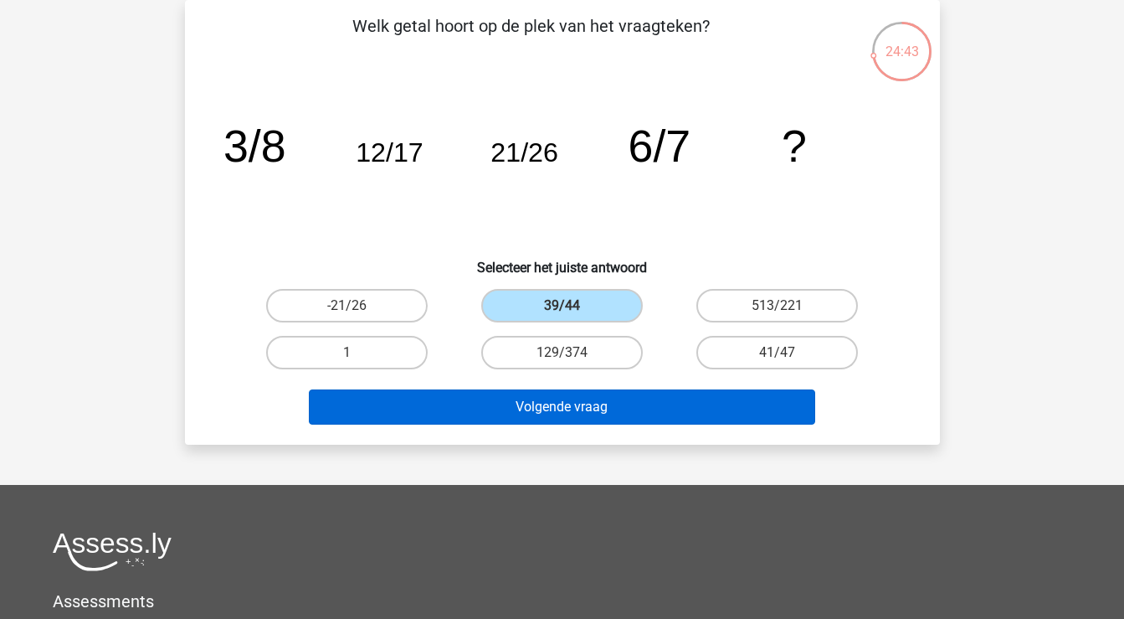
click at [594, 418] on button "Volgende vraag" at bounding box center [562, 406] width 506 height 35
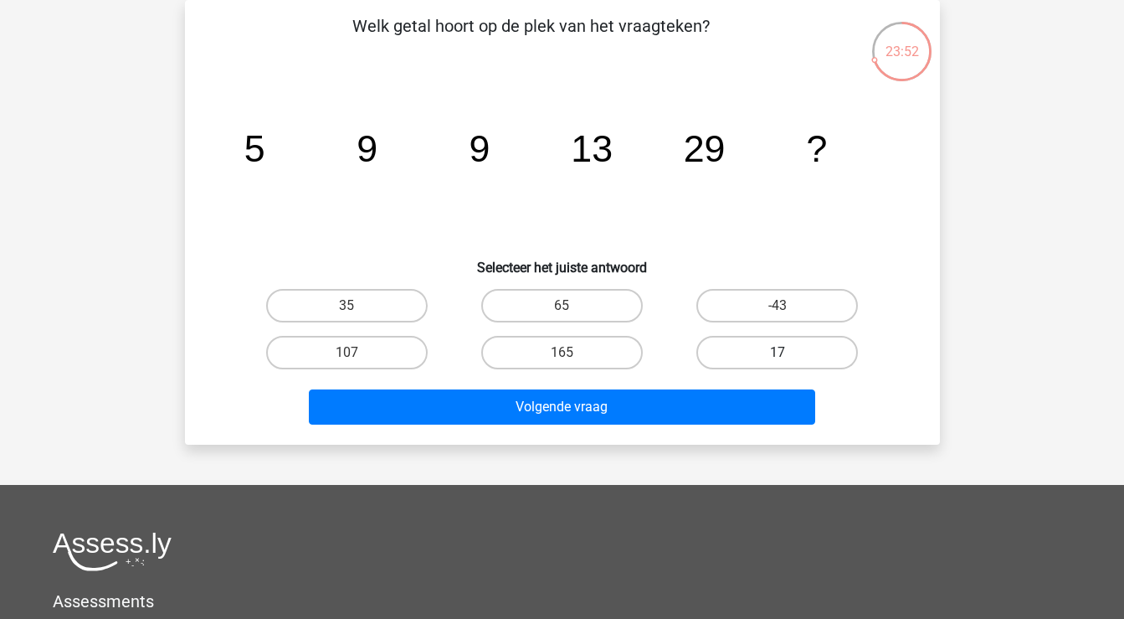
click at [759, 356] on label "17" at bounding box center [778, 352] width 162 height 33
click at [778, 356] on input "17" at bounding box center [783, 357] width 11 height 11
radio input "true"
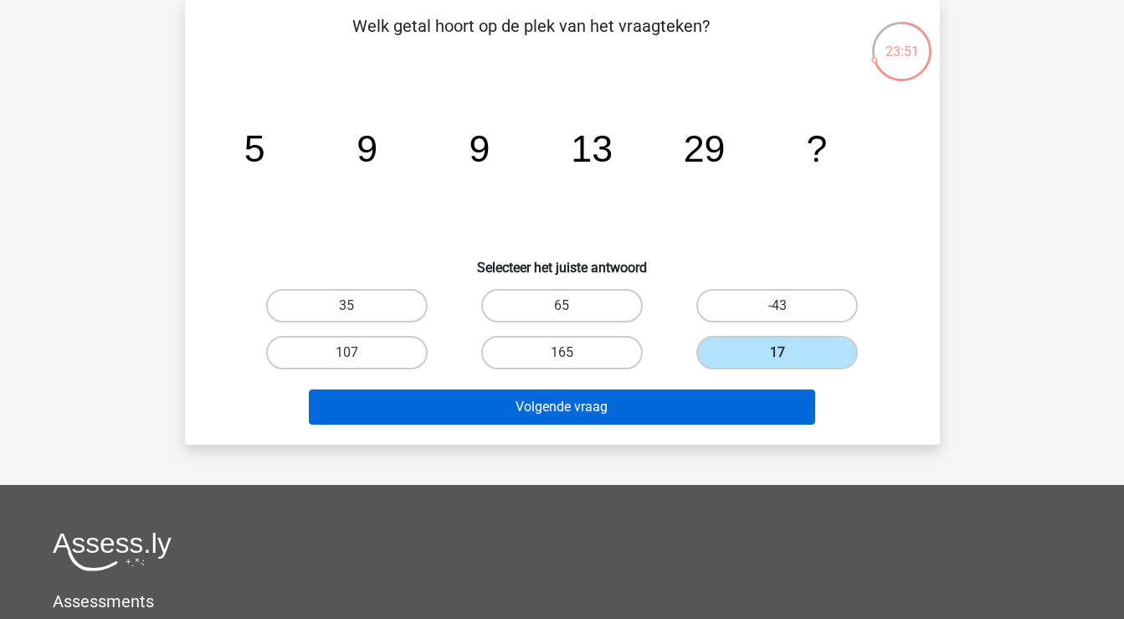
click at [734, 397] on button "Volgende vraag" at bounding box center [562, 406] width 506 height 35
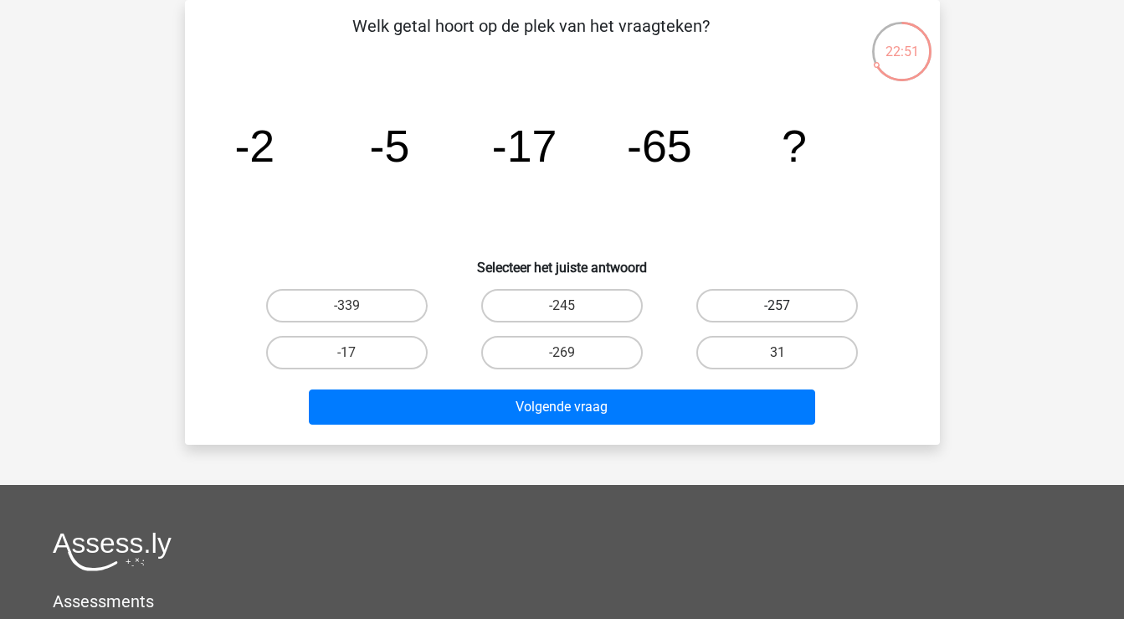
click at [753, 304] on label "-257" at bounding box center [778, 305] width 162 height 33
click at [778, 306] on input "-257" at bounding box center [783, 311] width 11 height 11
radio input "true"
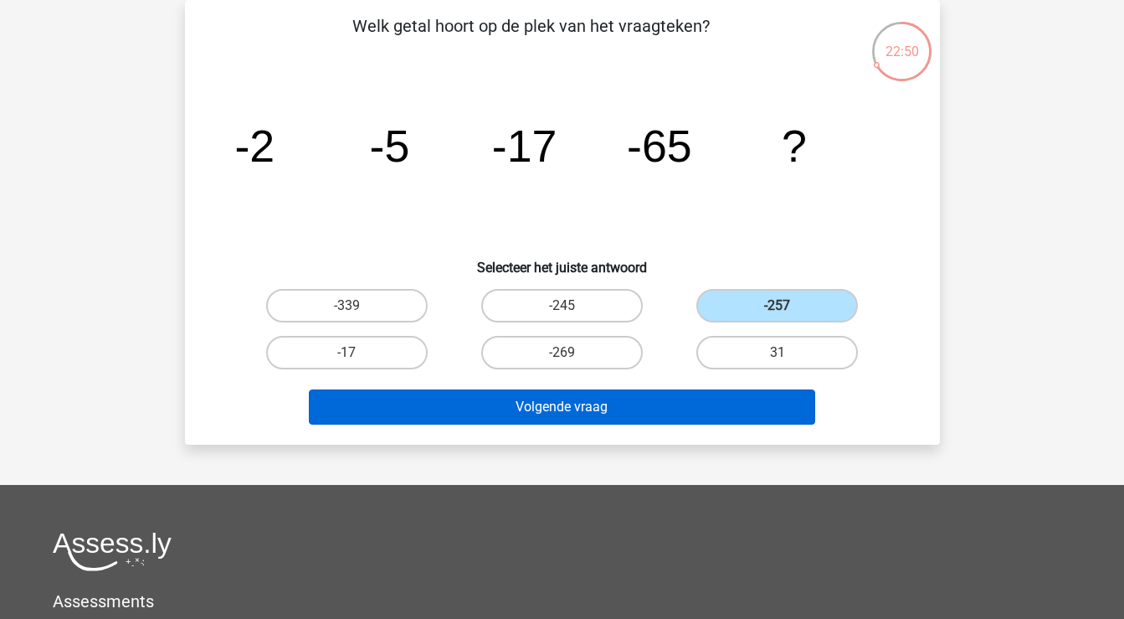
click at [717, 409] on button "Volgende vraag" at bounding box center [562, 406] width 506 height 35
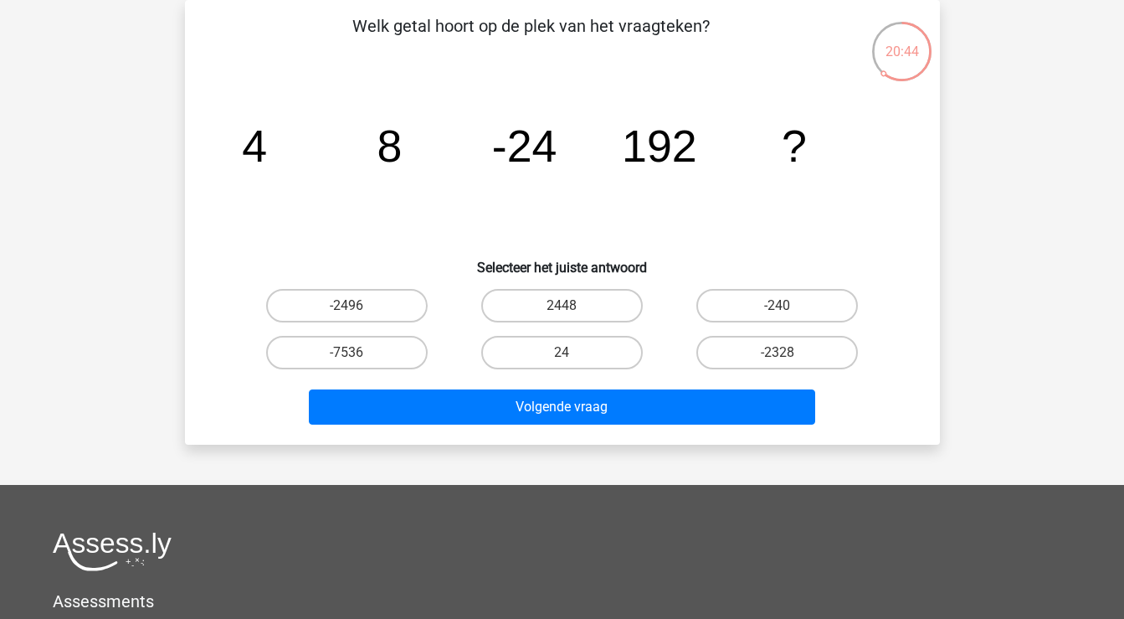
click at [778, 311] on input "-240" at bounding box center [783, 311] width 11 height 11
radio input "true"
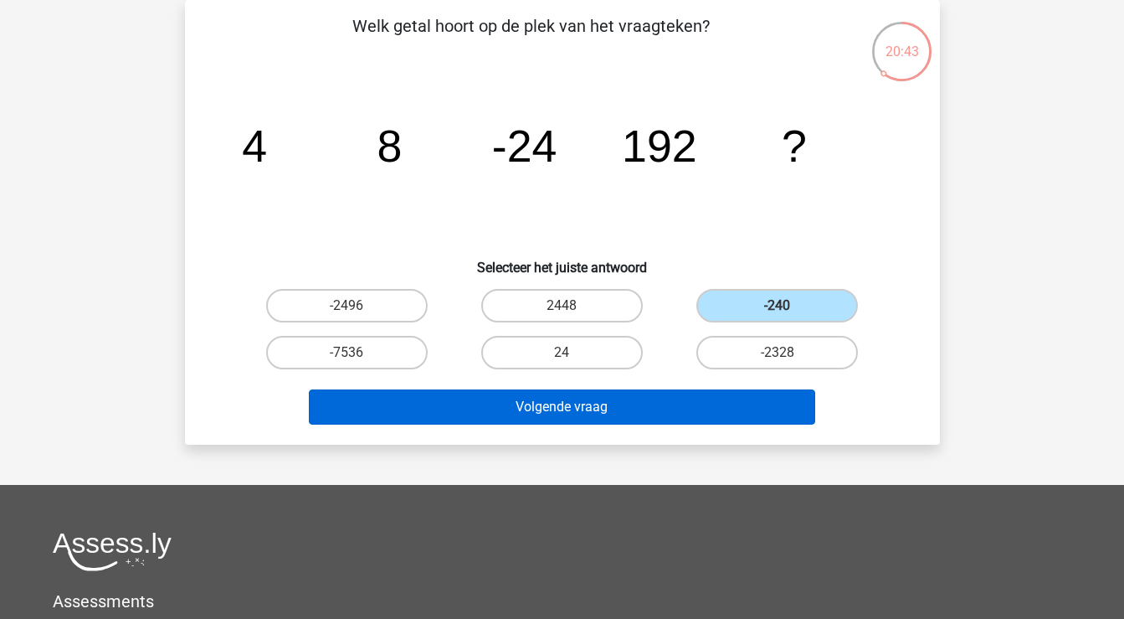
click at [728, 410] on button "Volgende vraag" at bounding box center [562, 406] width 506 height 35
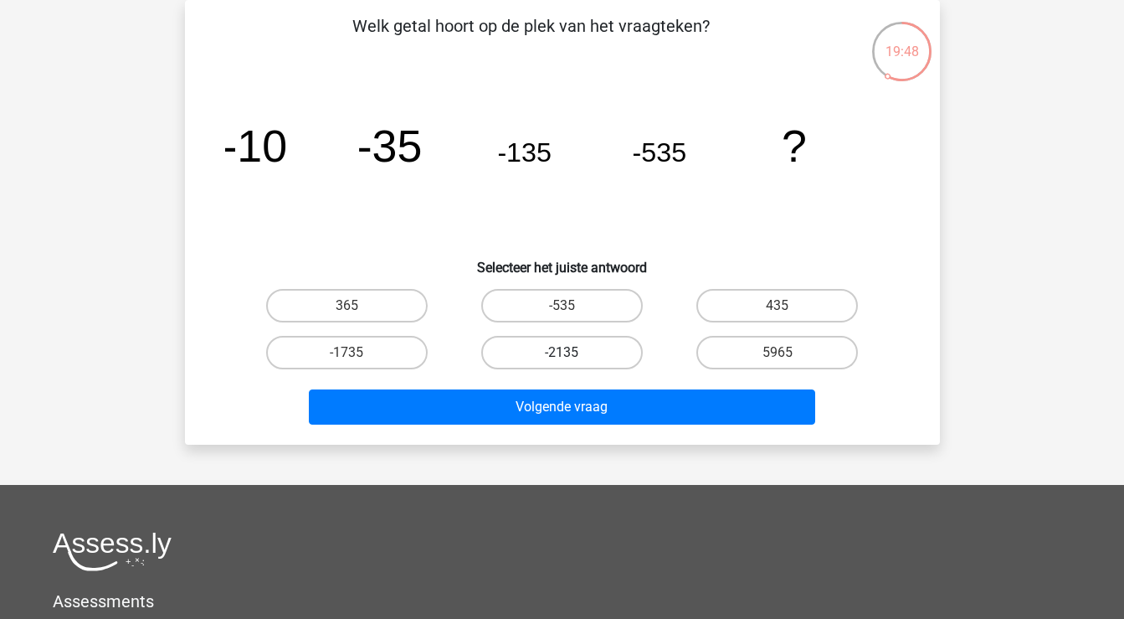
click at [584, 354] on label "-2135" at bounding box center [562, 352] width 162 height 33
click at [573, 354] on input "-2135" at bounding box center [567, 357] width 11 height 11
radio input "true"
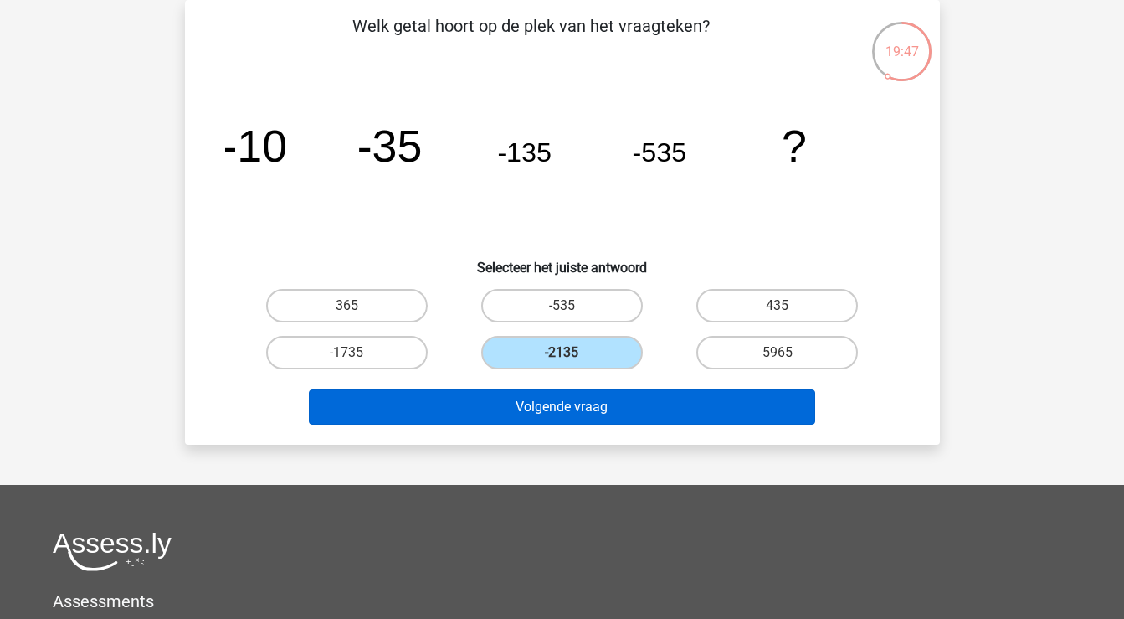
click at [591, 406] on button "Volgende vraag" at bounding box center [562, 406] width 506 height 35
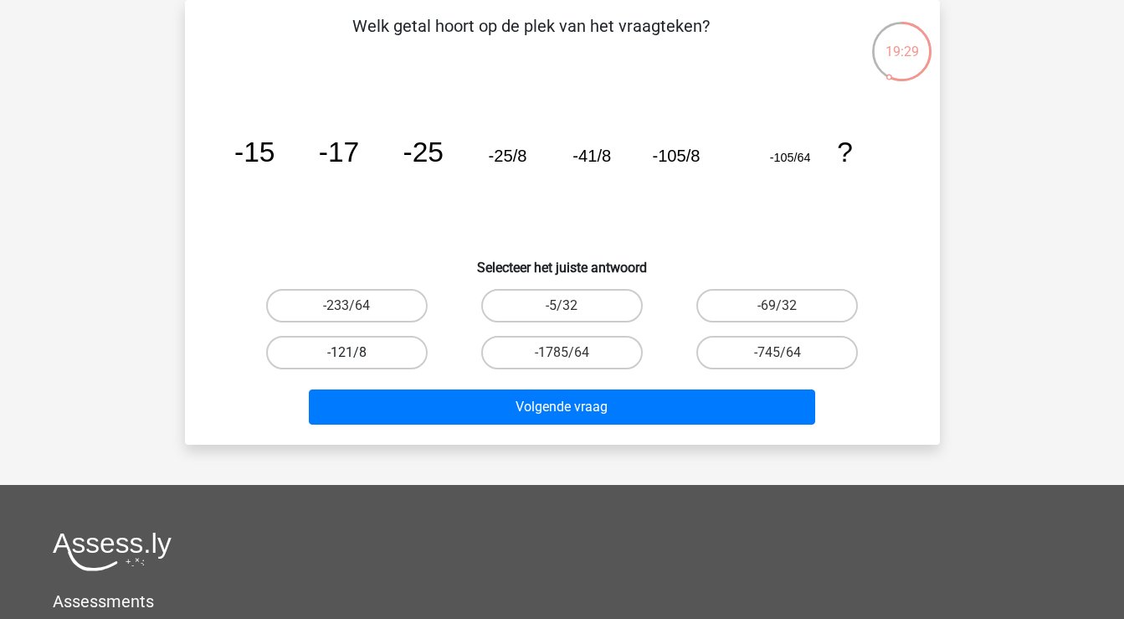
click at [389, 354] on label "-121/8" at bounding box center [347, 352] width 162 height 33
click at [357, 354] on input "-121/8" at bounding box center [352, 357] width 11 height 11
radio input "true"
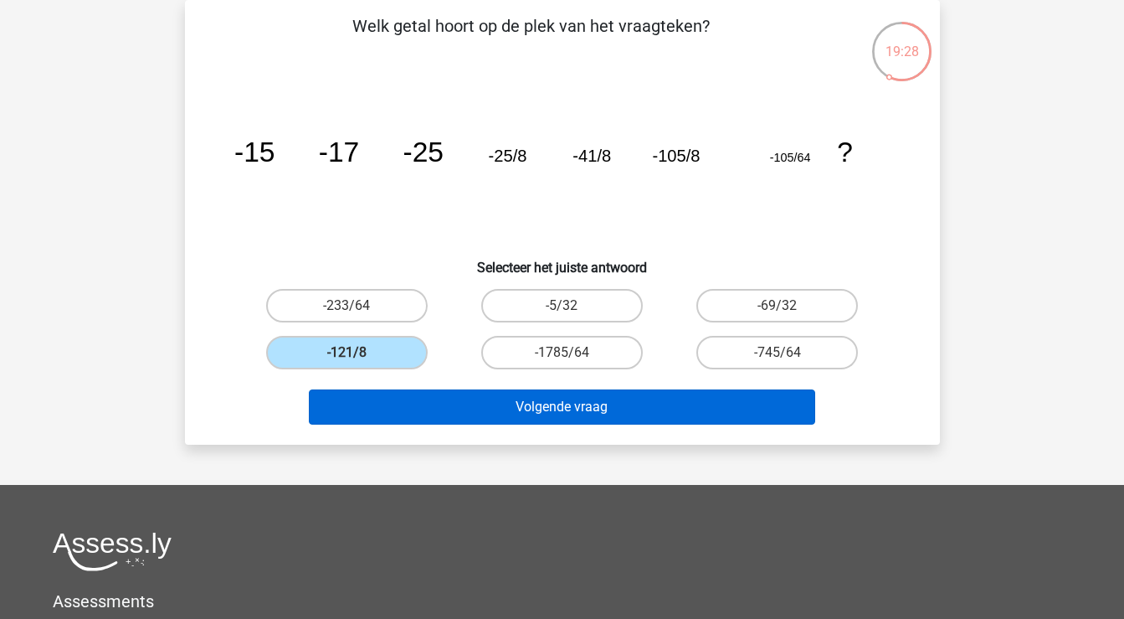
click at [471, 408] on button "Volgende vraag" at bounding box center [562, 406] width 506 height 35
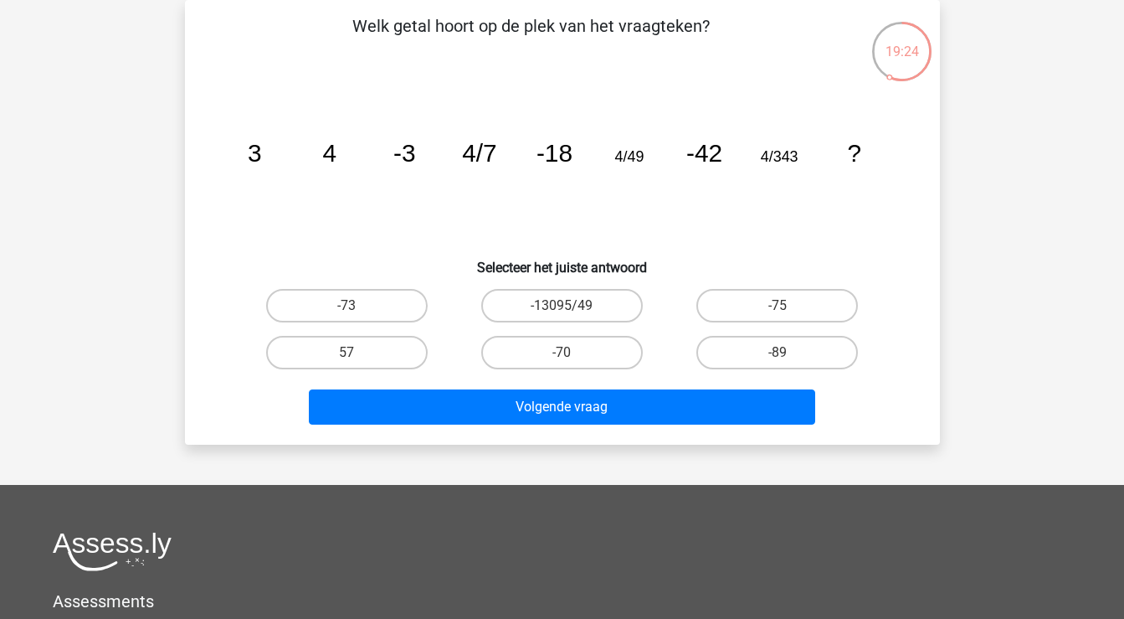
scroll to position [46, 0]
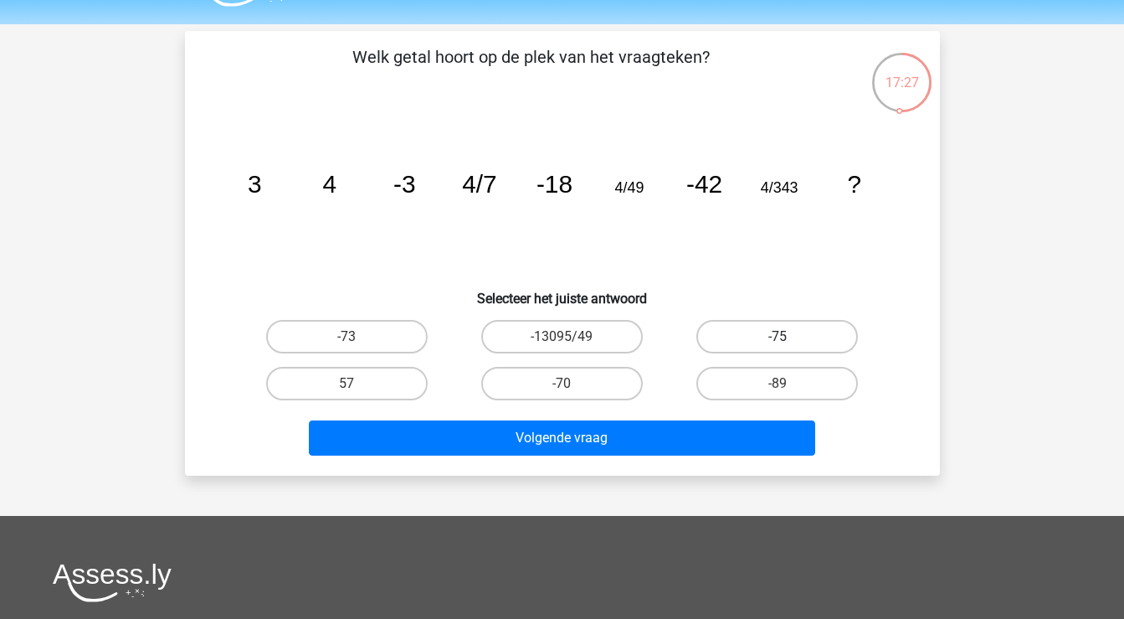
click at [739, 328] on label "-75" at bounding box center [778, 336] width 162 height 33
click at [778, 337] on input "-75" at bounding box center [783, 342] width 11 height 11
radio input "true"
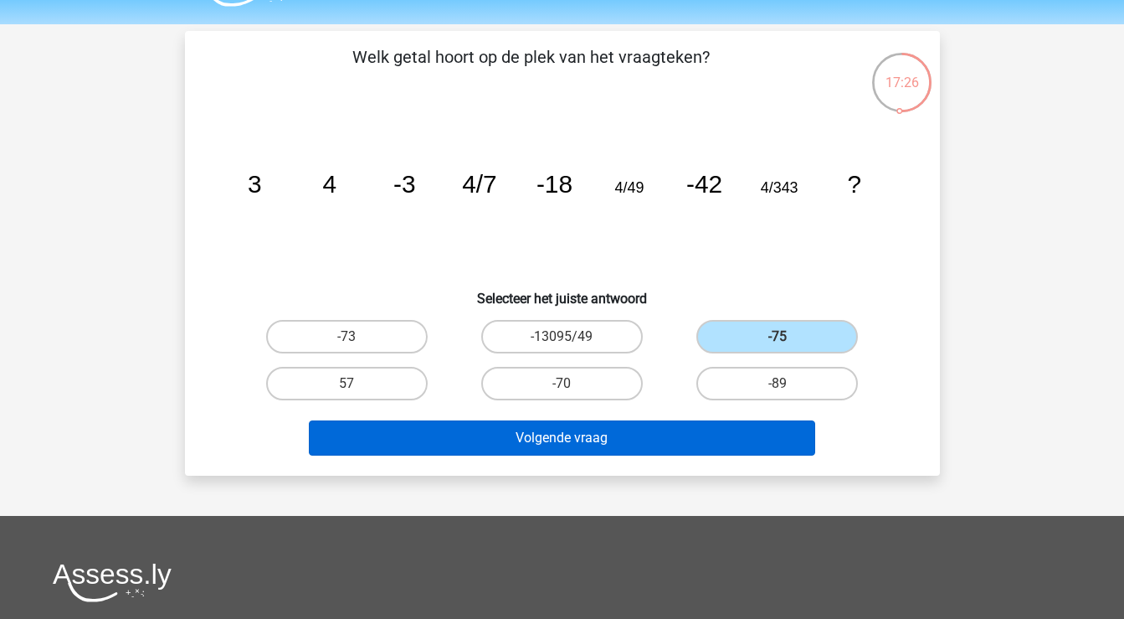
click at [678, 450] on button "Volgende vraag" at bounding box center [562, 437] width 506 height 35
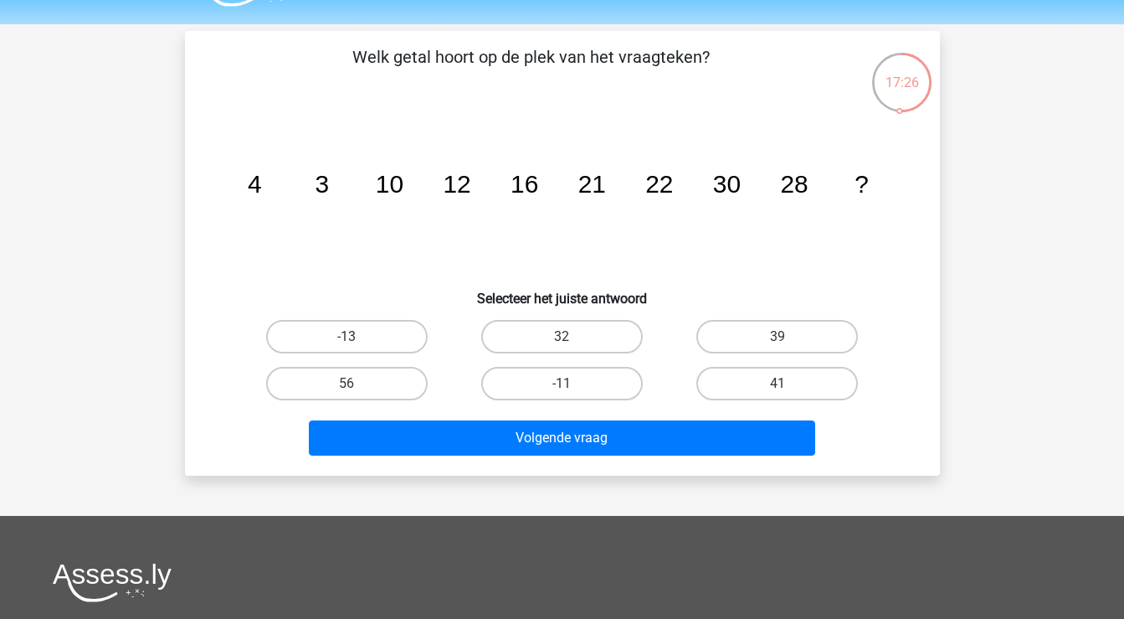
scroll to position [77, 0]
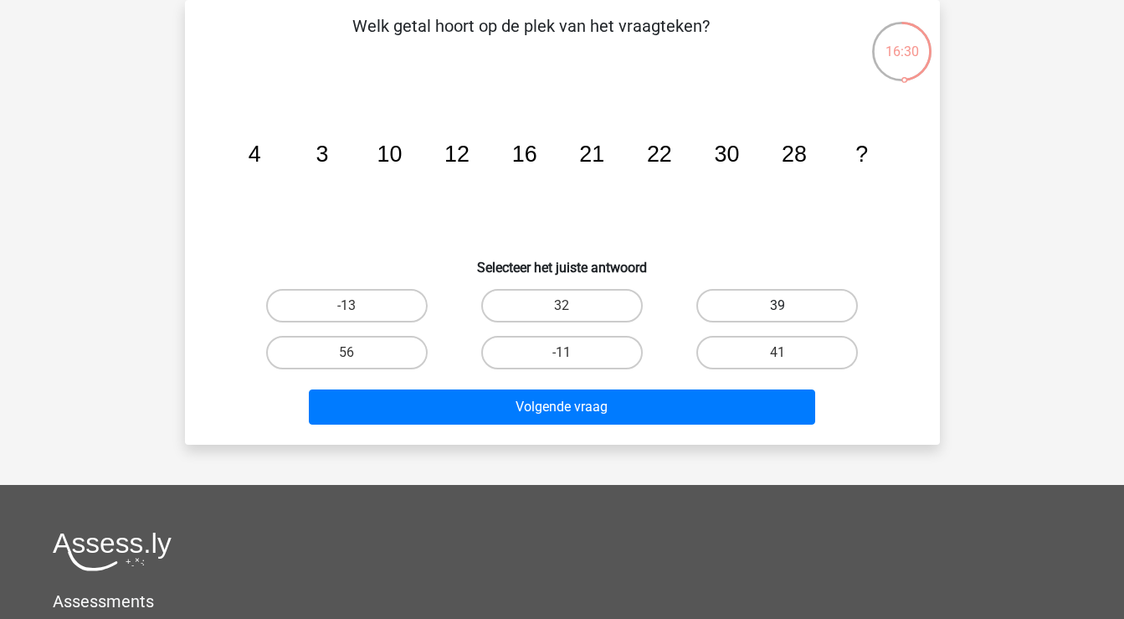
click at [761, 304] on label "39" at bounding box center [778, 305] width 162 height 33
click at [778, 306] on input "39" at bounding box center [783, 311] width 11 height 11
radio input "true"
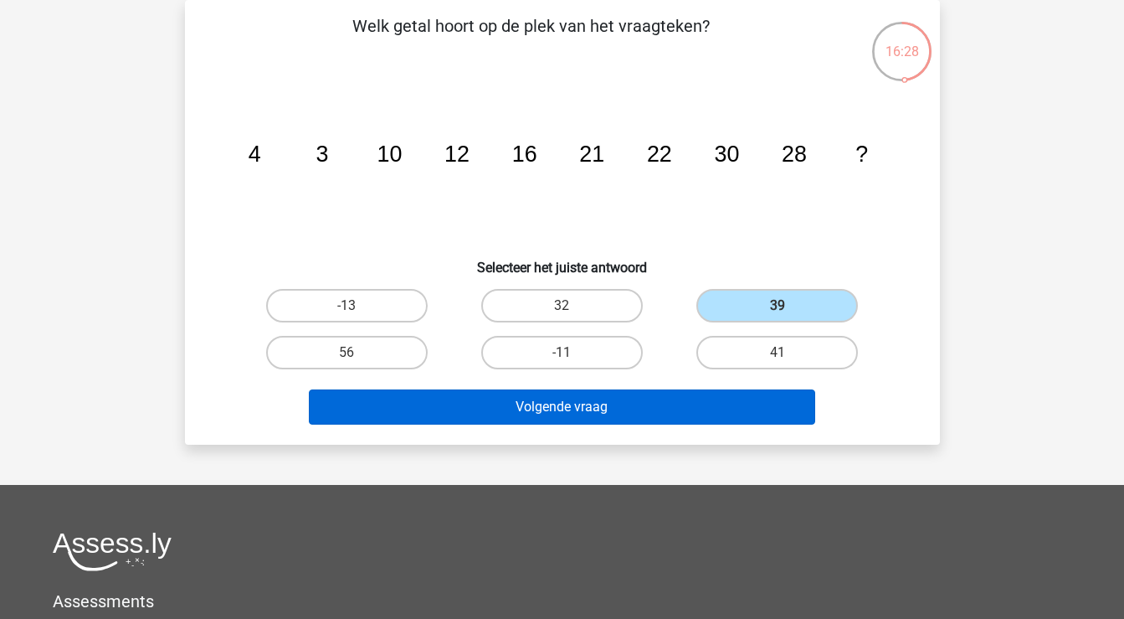
click at [676, 413] on button "Volgende vraag" at bounding box center [562, 406] width 506 height 35
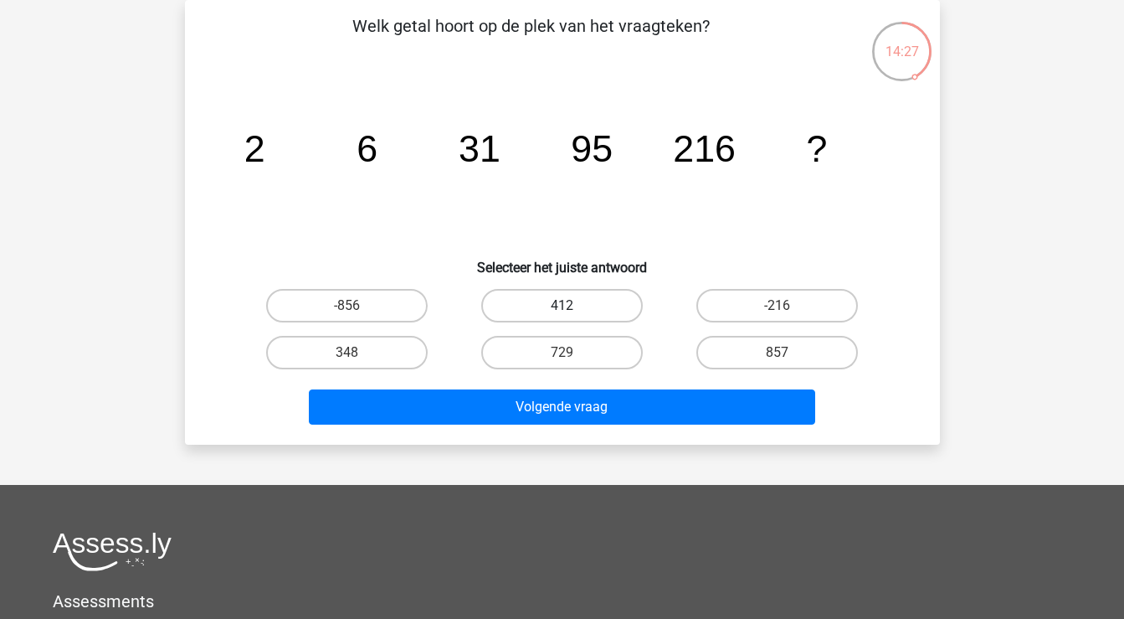
click at [590, 301] on label "412" at bounding box center [562, 305] width 162 height 33
click at [573, 306] on input "412" at bounding box center [567, 311] width 11 height 11
radio input "true"
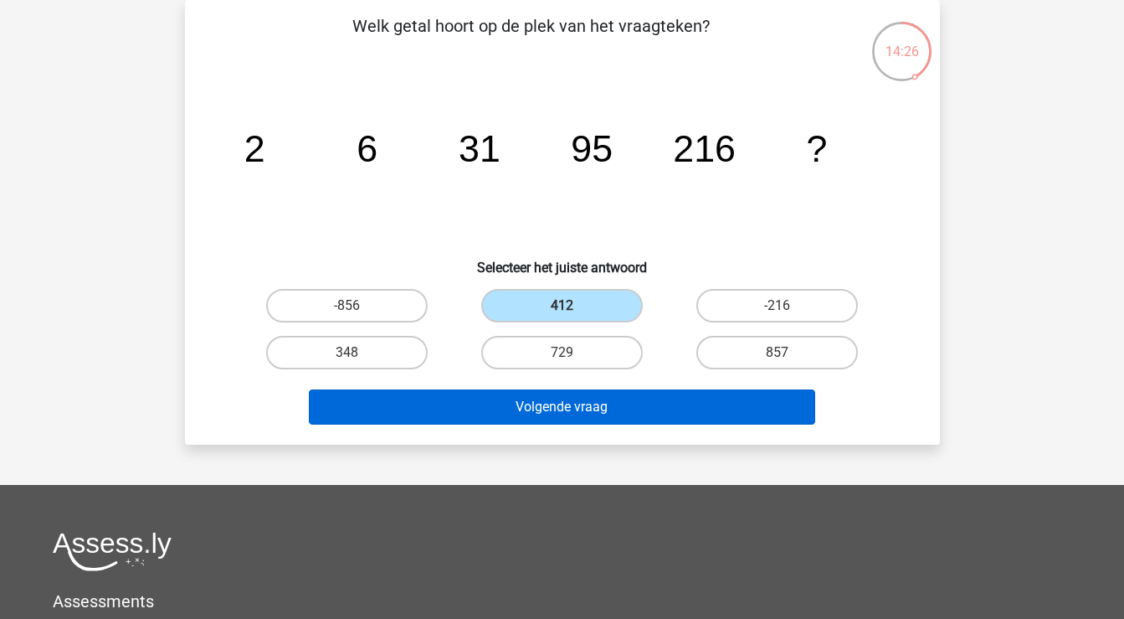
click at [586, 409] on button "Volgende vraag" at bounding box center [562, 406] width 506 height 35
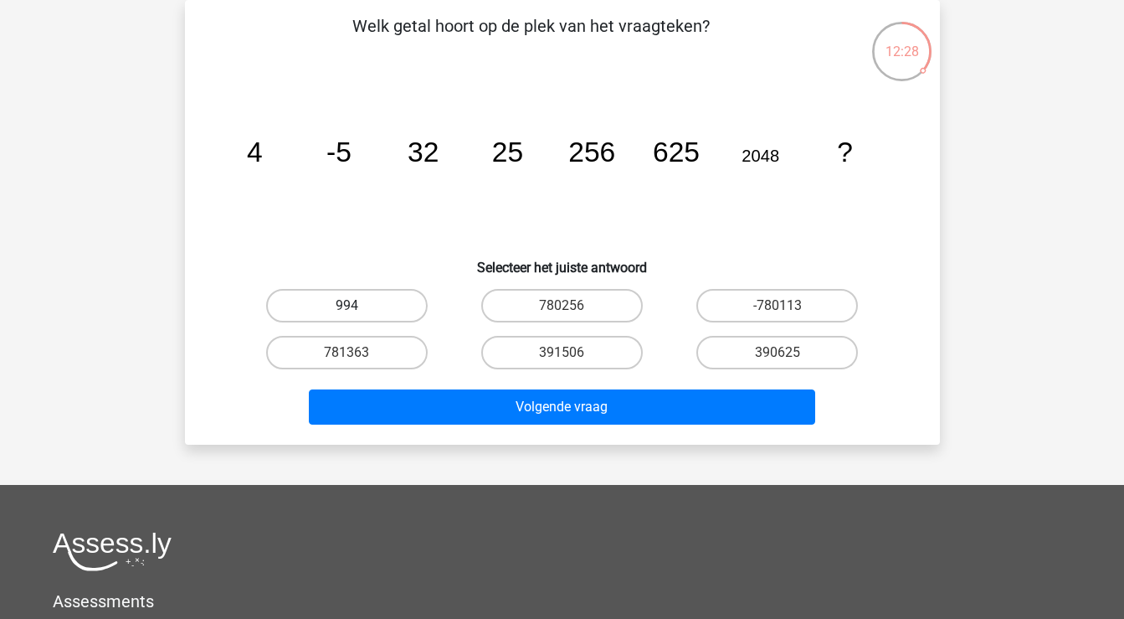
click at [383, 296] on label "994" at bounding box center [347, 305] width 162 height 33
click at [357, 306] on input "994" at bounding box center [352, 311] width 11 height 11
radio input "true"
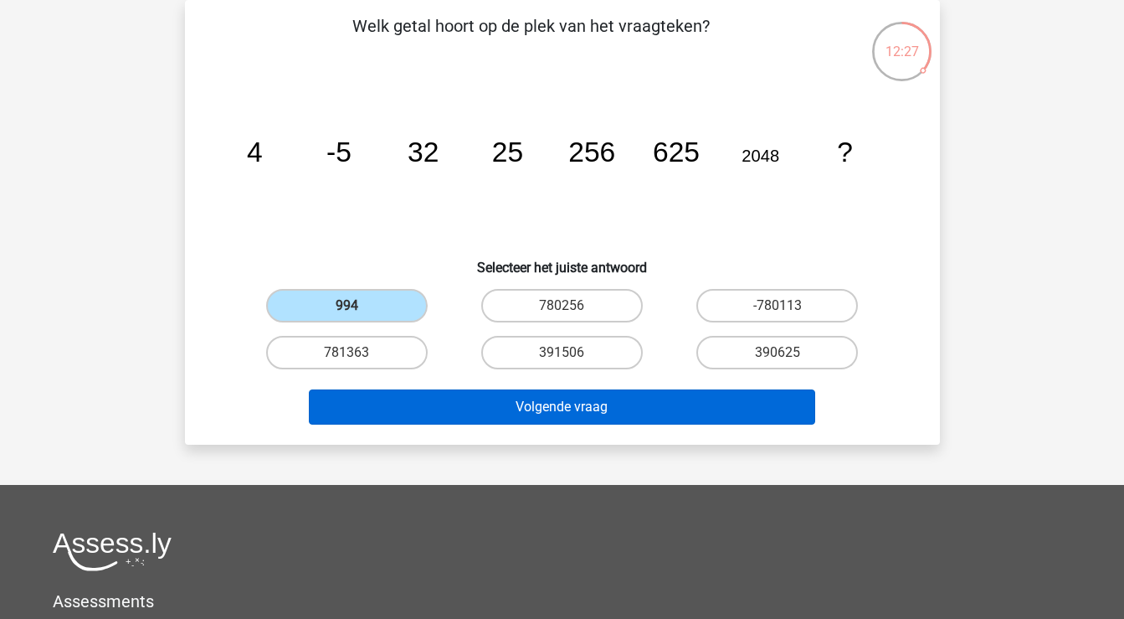
click at [565, 410] on button "Volgende vraag" at bounding box center [562, 406] width 506 height 35
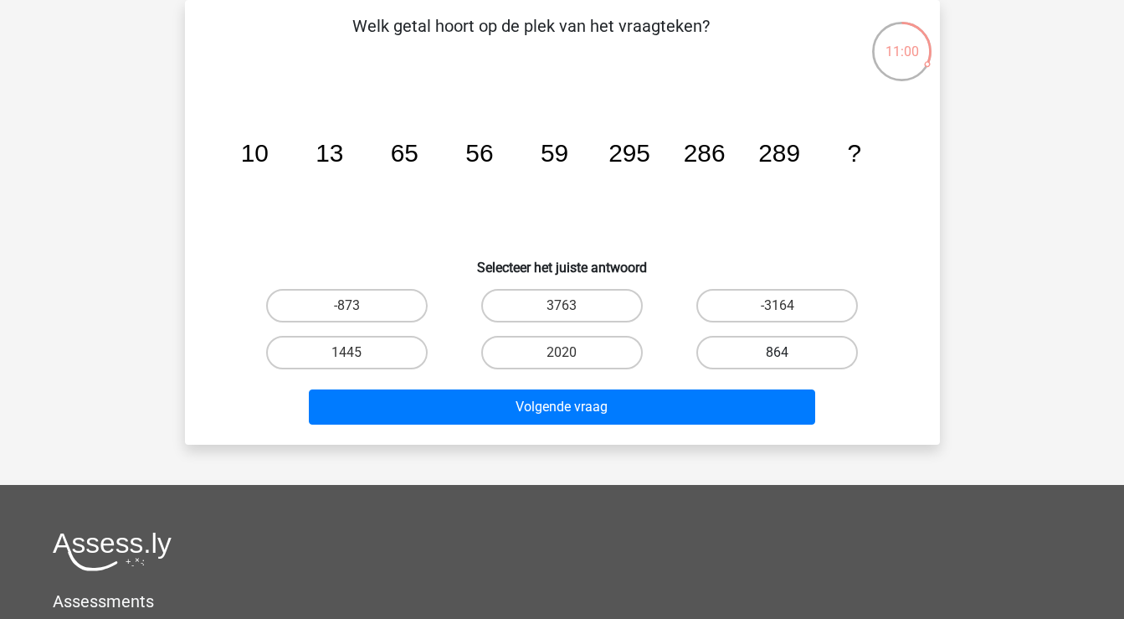
click at [758, 360] on label "864" at bounding box center [778, 352] width 162 height 33
click at [778, 360] on input "864" at bounding box center [783, 357] width 11 height 11
radio input "true"
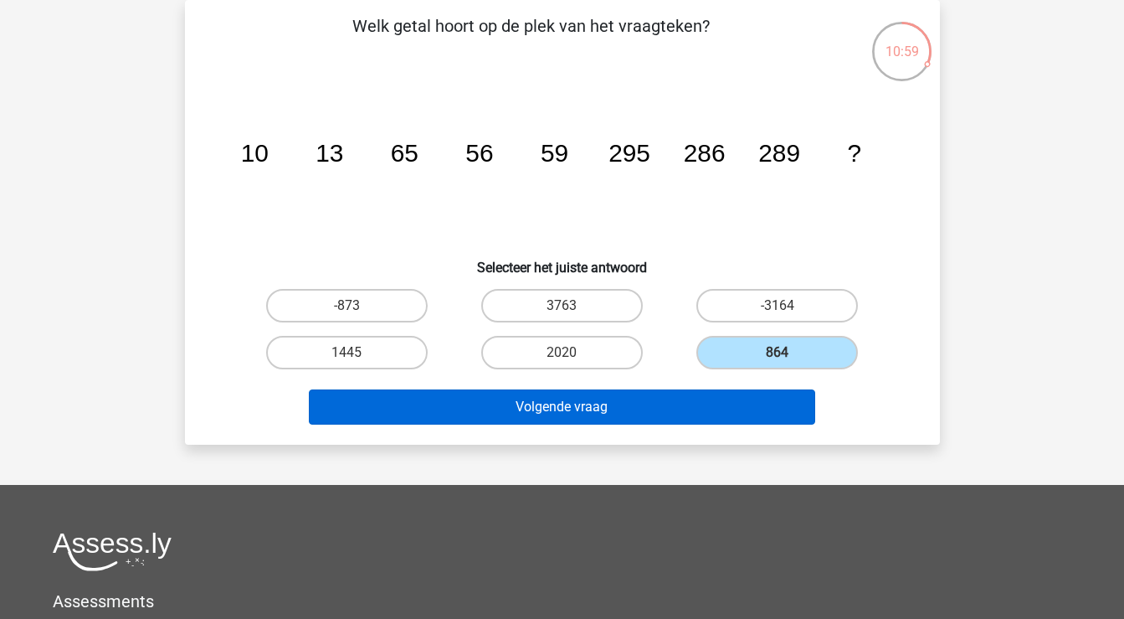
click at [692, 409] on button "Volgende vraag" at bounding box center [562, 406] width 506 height 35
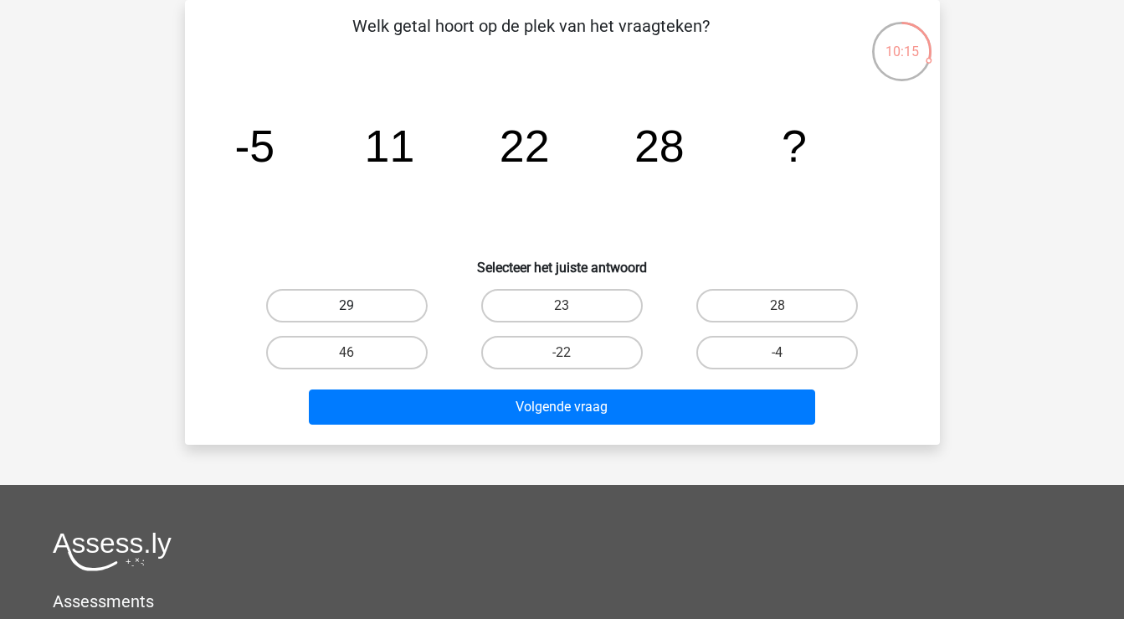
click at [385, 293] on label "29" at bounding box center [347, 305] width 162 height 33
click at [357, 306] on input "29" at bounding box center [352, 311] width 11 height 11
radio input "true"
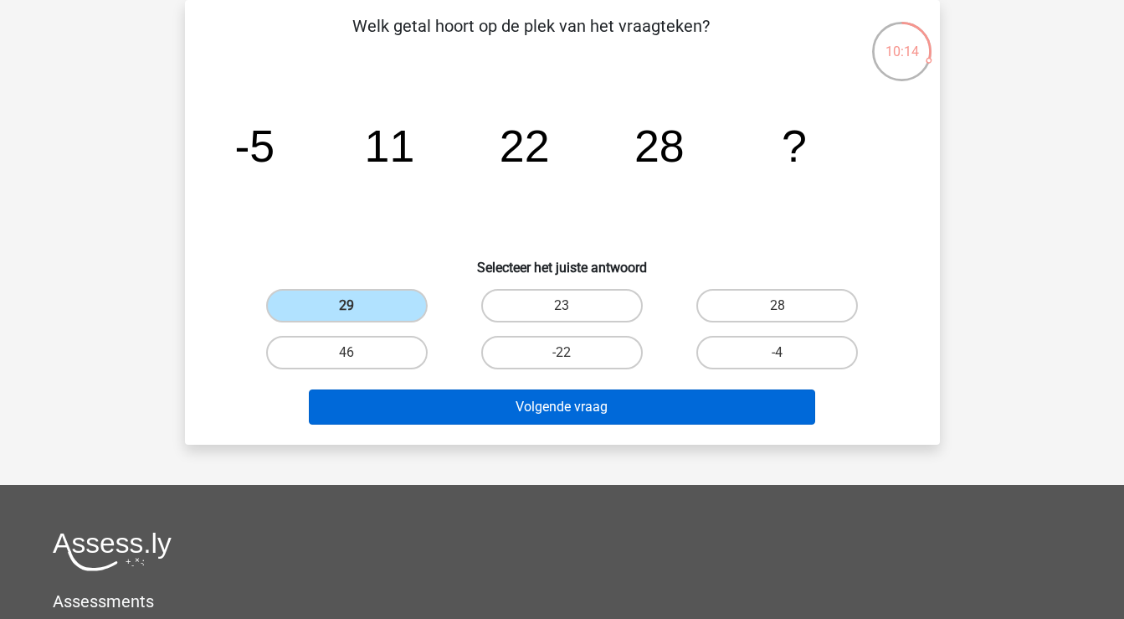
click at [498, 414] on button "Volgende vraag" at bounding box center [562, 406] width 506 height 35
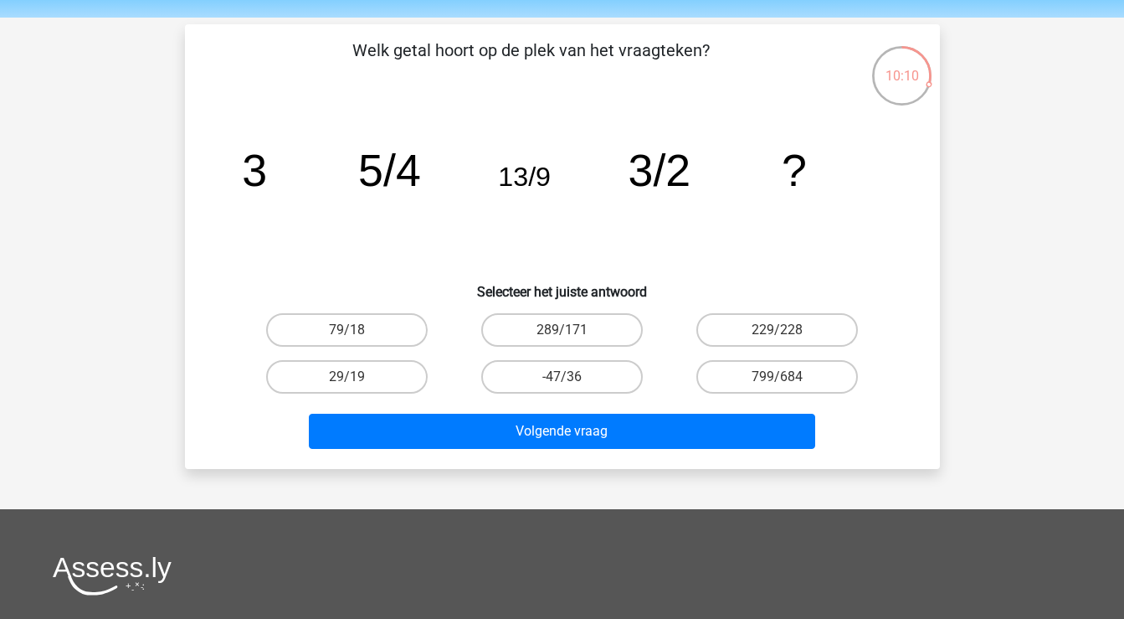
scroll to position [38, 0]
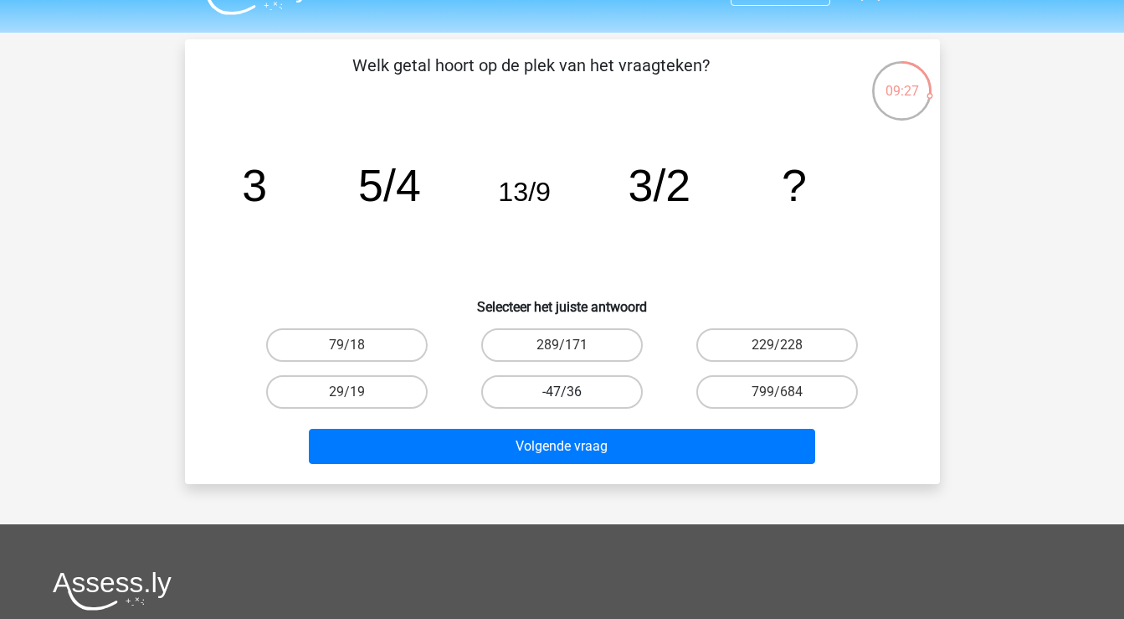
click at [619, 388] on label "-47/36" at bounding box center [562, 391] width 162 height 33
click at [573, 392] on input "-47/36" at bounding box center [567, 397] width 11 height 11
radio input "true"
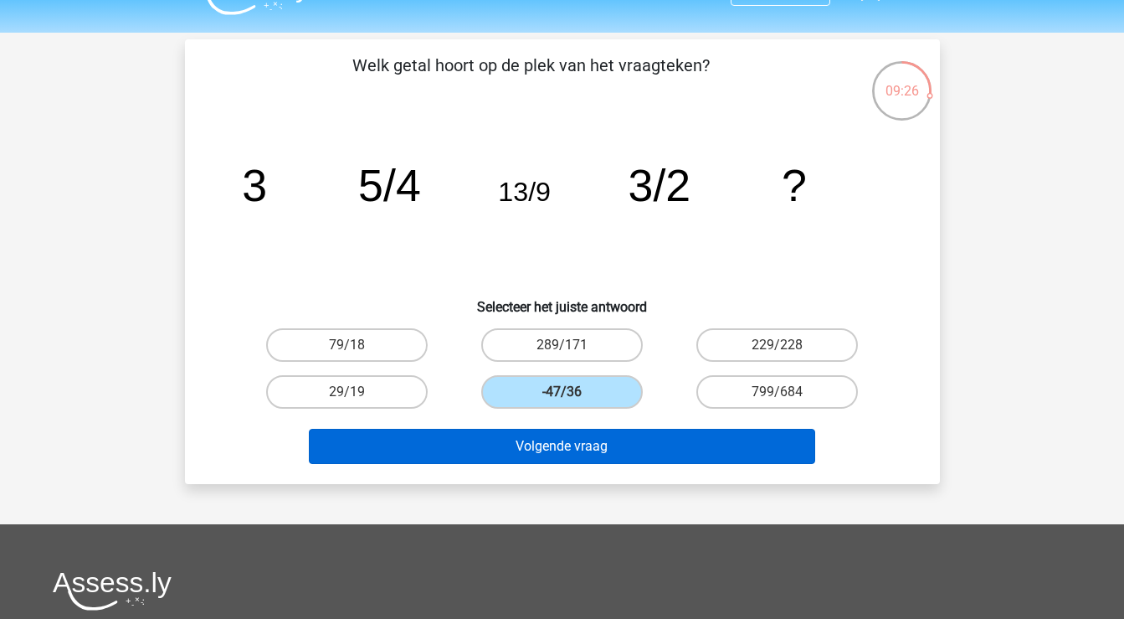
click at [610, 458] on button "Volgende vraag" at bounding box center [562, 446] width 506 height 35
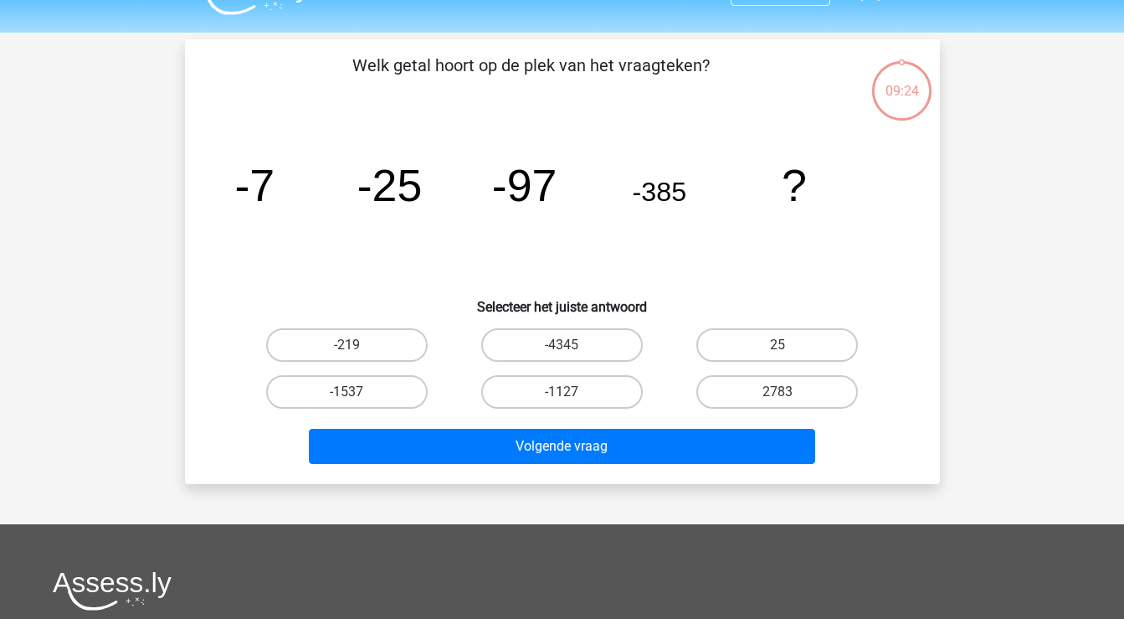
scroll to position [77, 0]
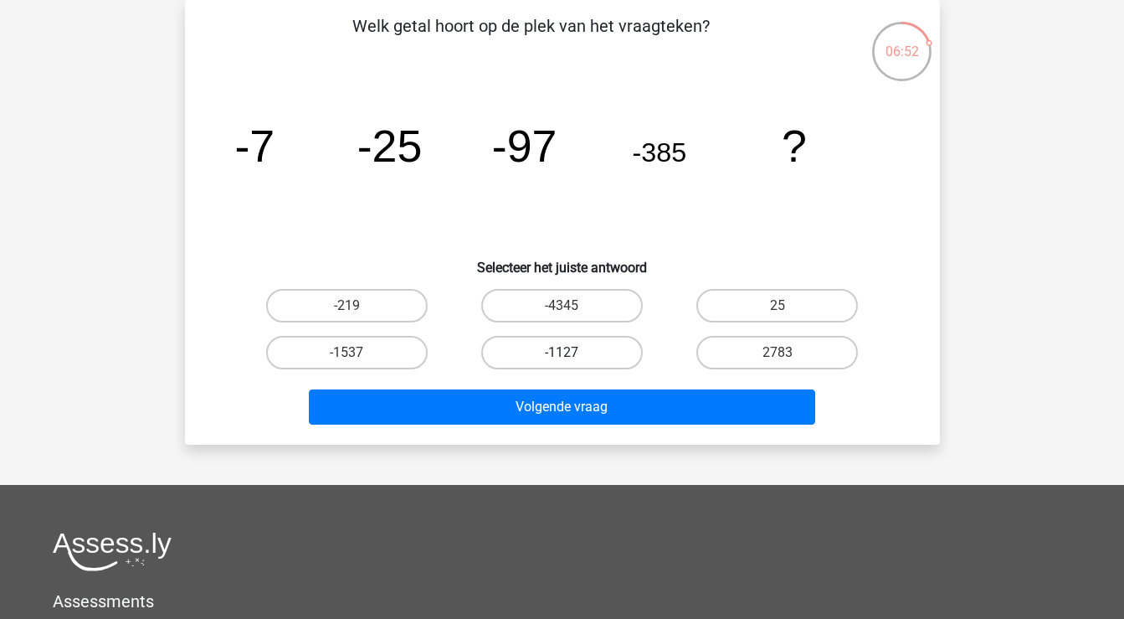
click at [582, 353] on label "-1127" at bounding box center [562, 352] width 162 height 33
click at [573, 353] on input "-1127" at bounding box center [567, 357] width 11 height 11
radio input "true"
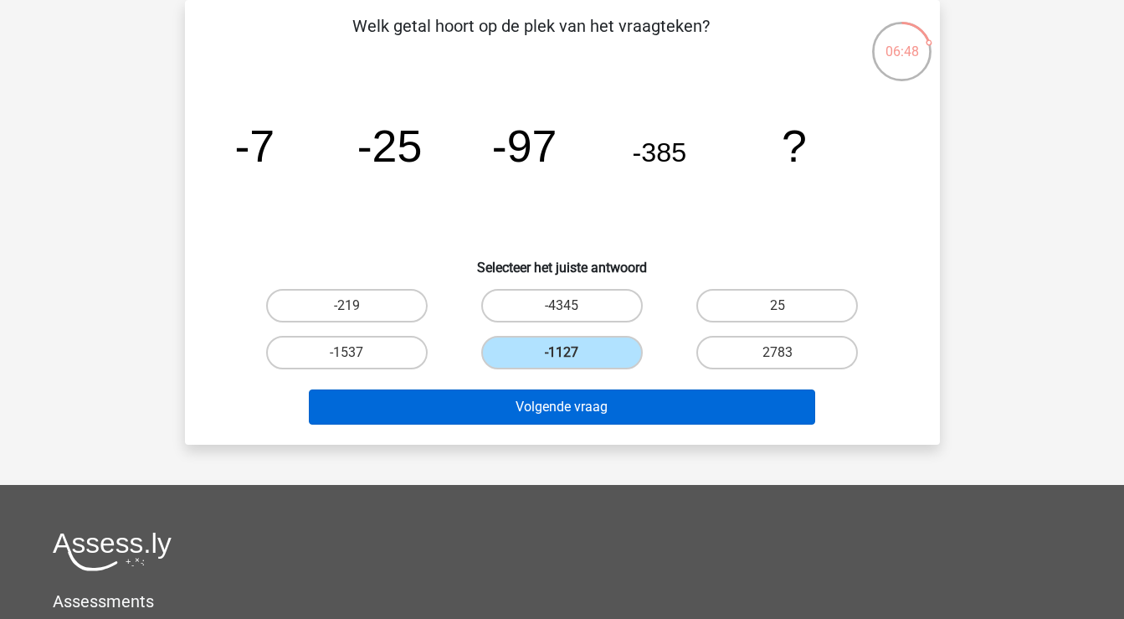
click at [623, 407] on button "Volgende vraag" at bounding box center [562, 406] width 506 height 35
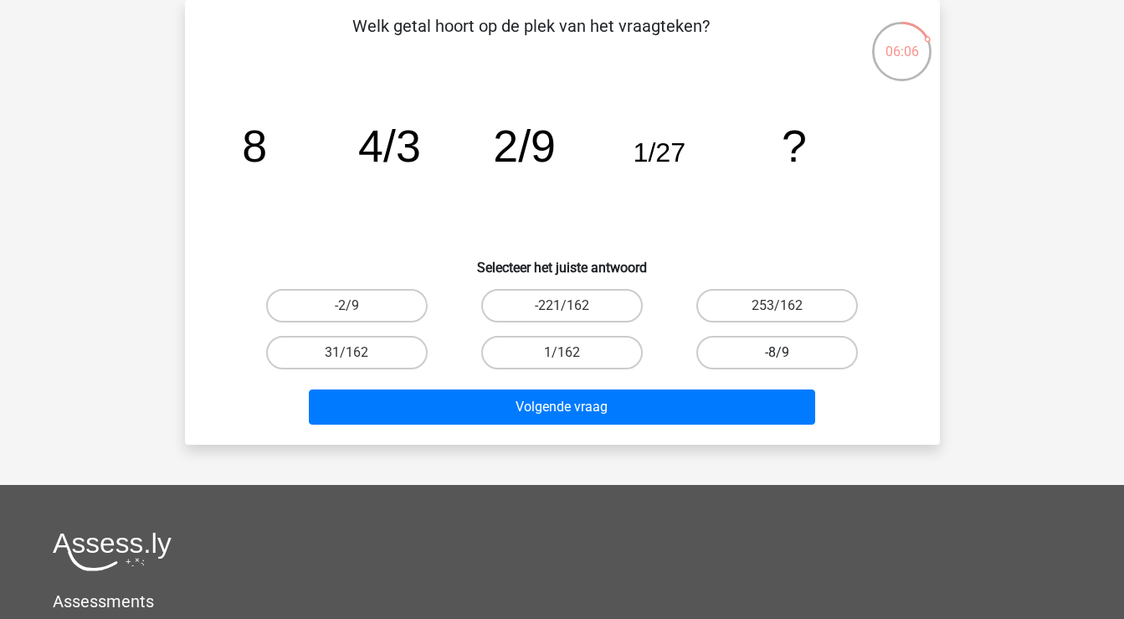
click at [805, 349] on label "-8/9" at bounding box center [778, 352] width 162 height 33
click at [789, 352] on input "-8/9" at bounding box center [783, 357] width 11 height 11
radio input "true"
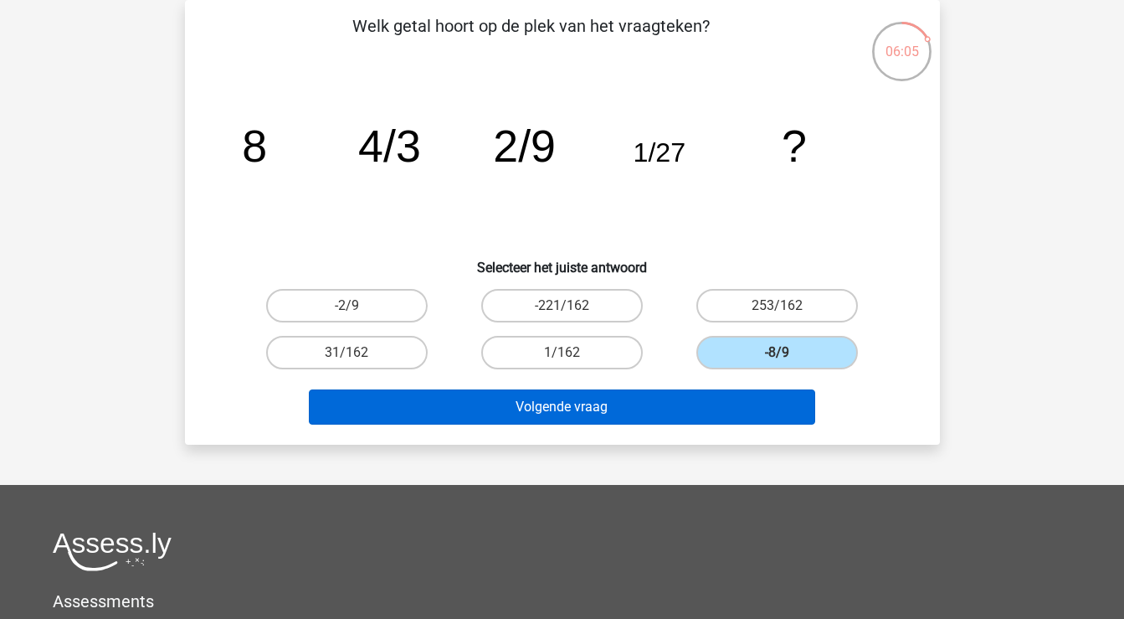
click at [754, 405] on button "Volgende vraag" at bounding box center [562, 406] width 506 height 35
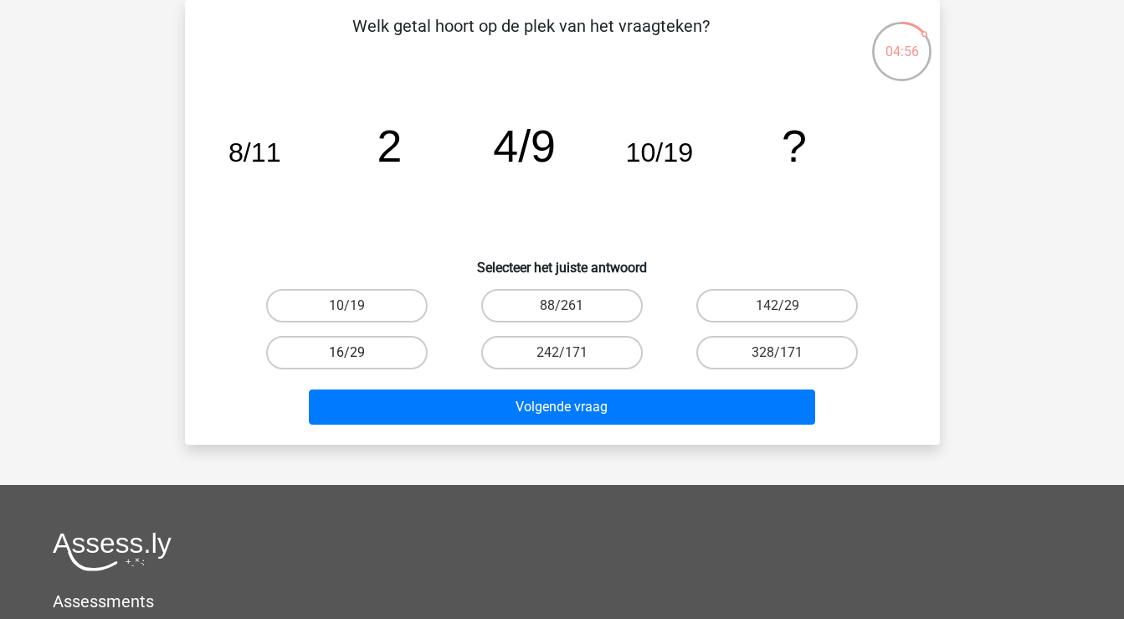
click at [401, 362] on label "16/29" at bounding box center [347, 352] width 162 height 33
click at [357, 362] on input "16/29" at bounding box center [352, 357] width 11 height 11
radio input "true"
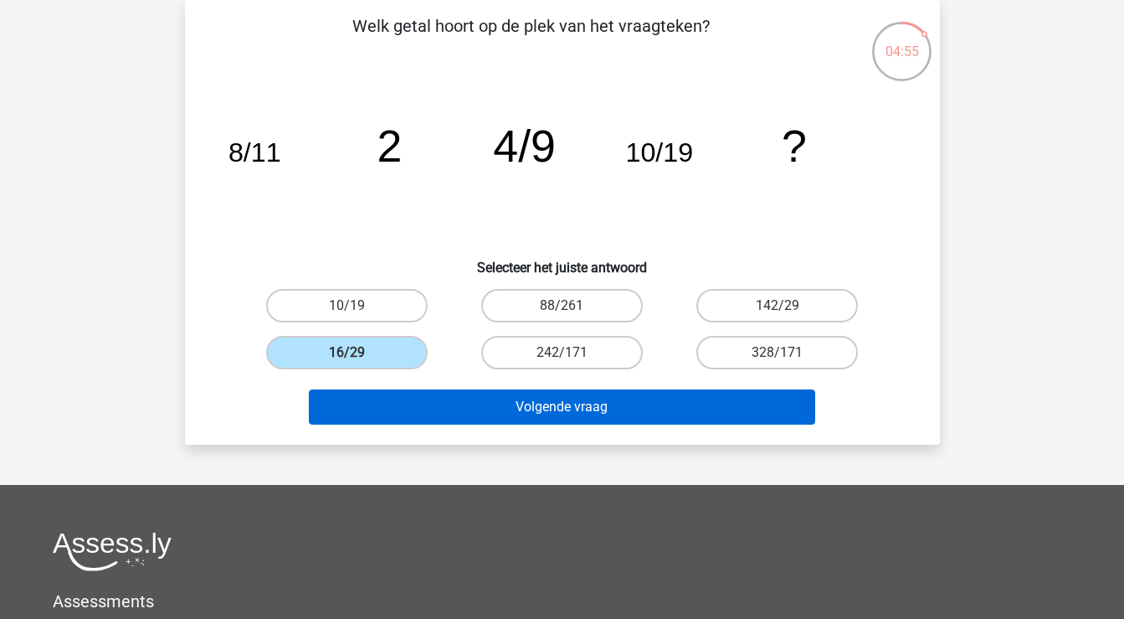
click at [438, 418] on button "Volgende vraag" at bounding box center [562, 406] width 506 height 35
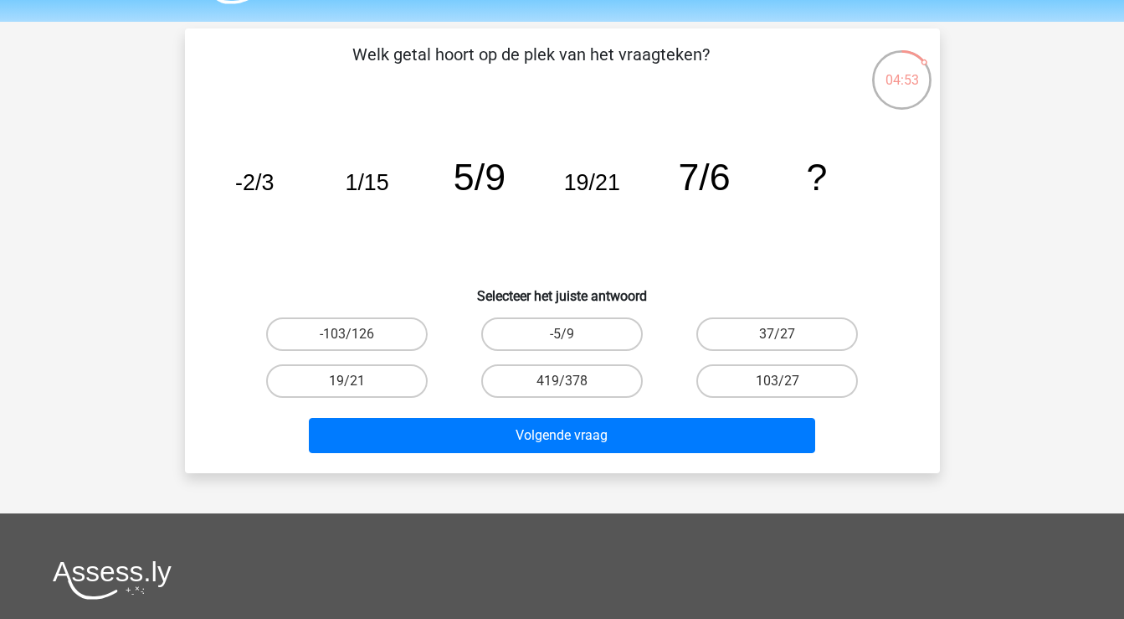
scroll to position [44, 0]
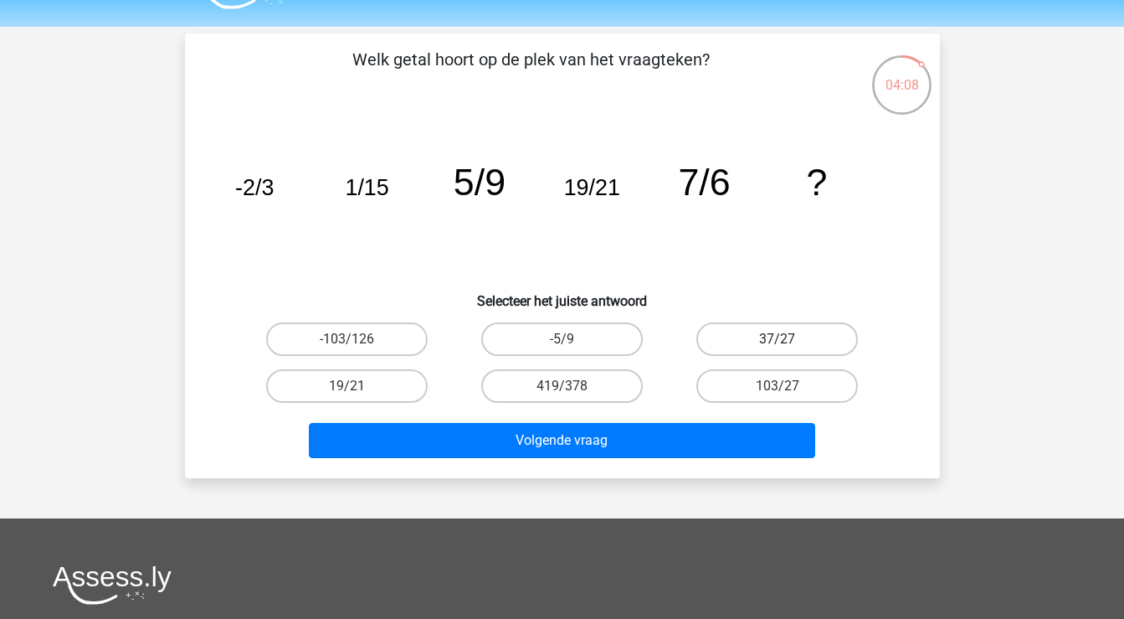
click at [807, 349] on label "37/27" at bounding box center [778, 338] width 162 height 33
click at [789, 349] on input "37/27" at bounding box center [783, 344] width 11 height 11
radio input "true"
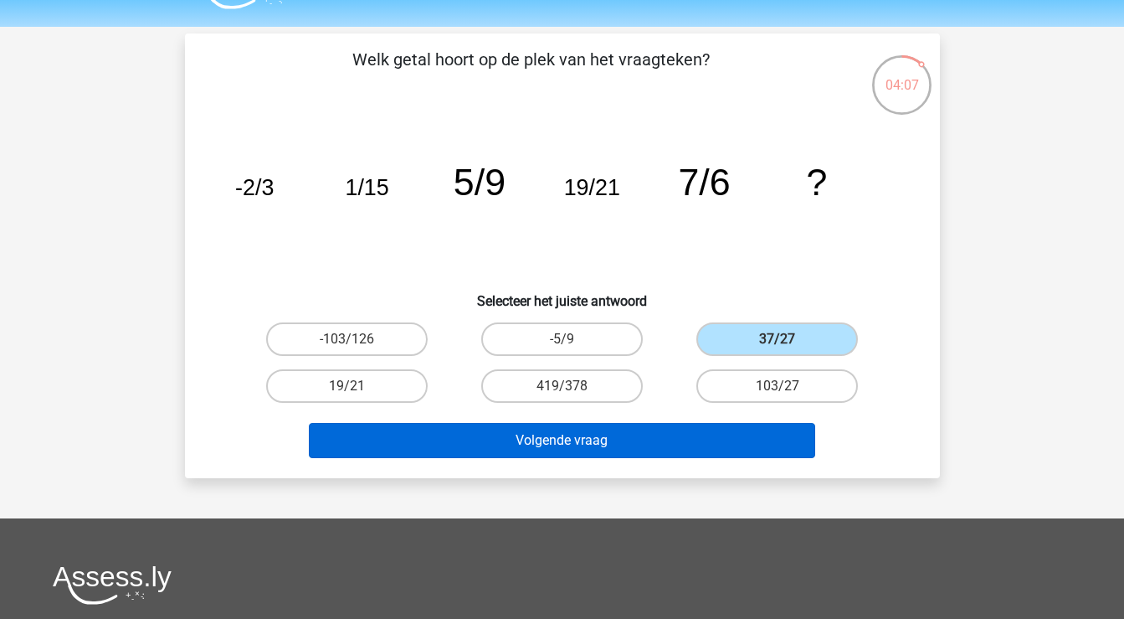
click at [711, 445] on button "Volgende vraag" at bounding box center [562, 440] width 506 height 35
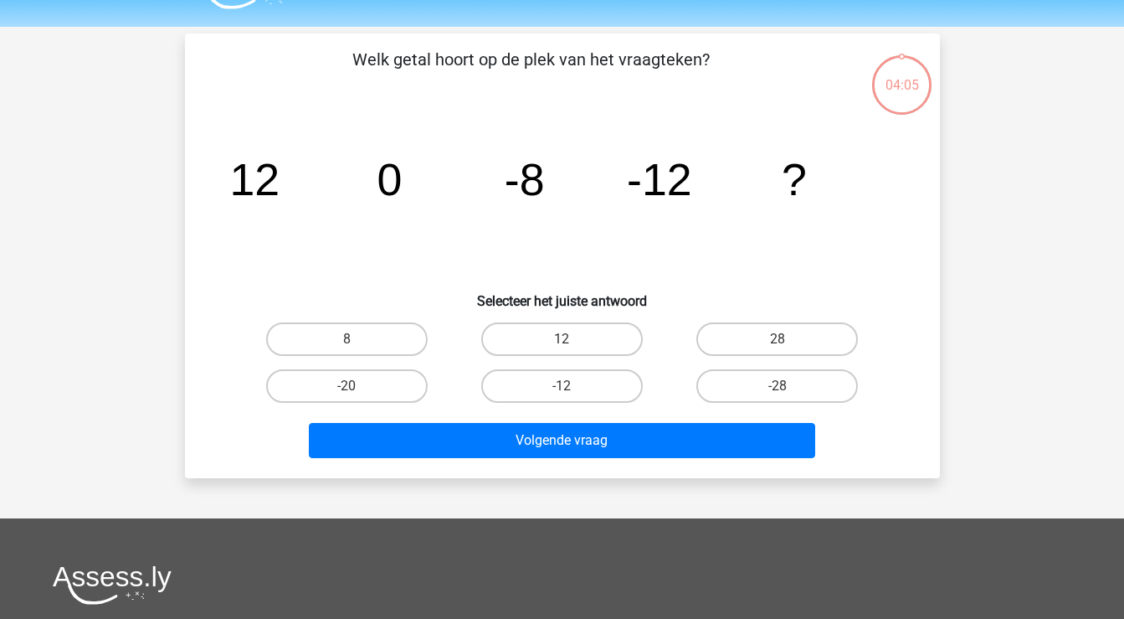
scroll to position [77, 0]
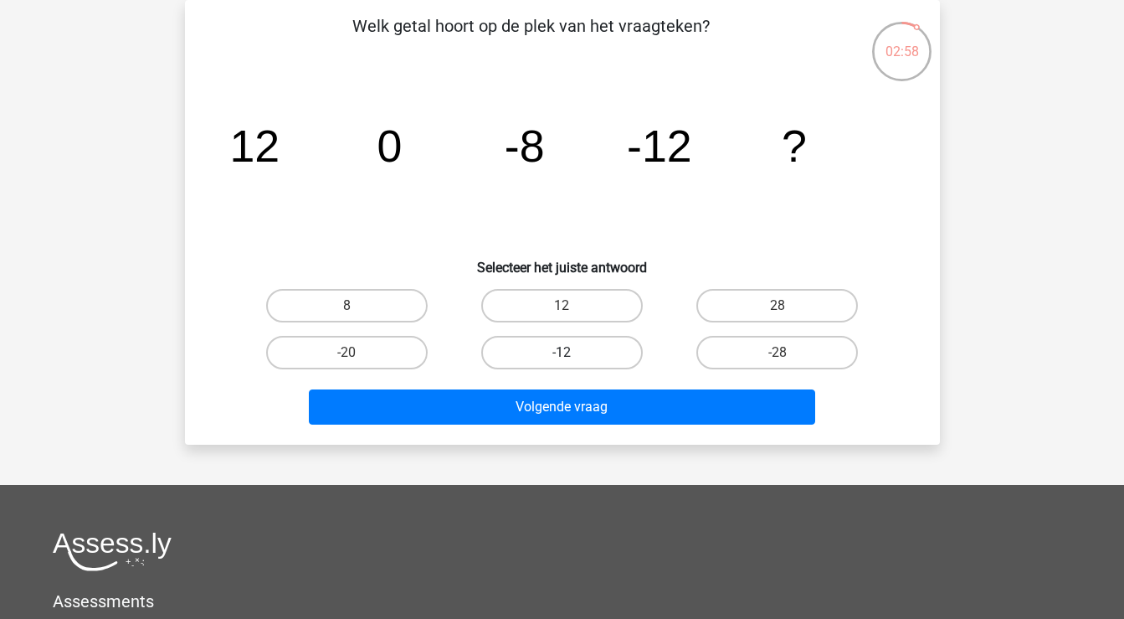
click at [574, 347] on label "-12" at bounding box center [562, 352] width 162 height 33
click at [573, 352] on input "-12" at bounding box center [567, 357] width 11 height 11
radio input "true"
click at [574, 382] on div "Volgende vraag" at bounding box center [563, 403] width 702 height 55
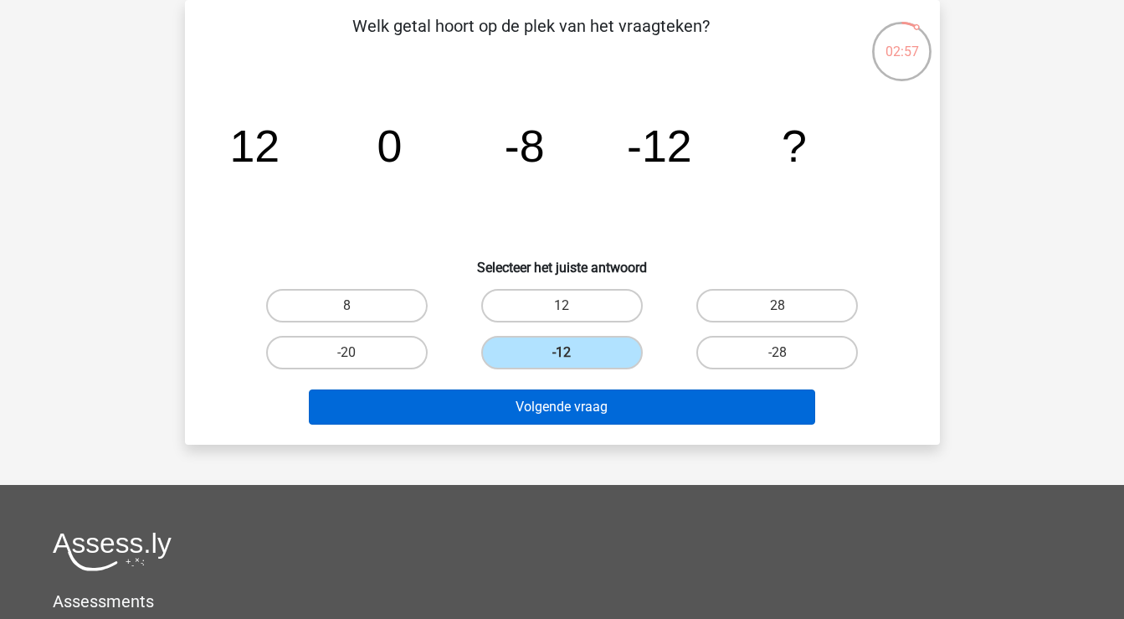
click at [574, 398] on button "Volgende vraag" at bounding box center [562, 406] width 506 height 35
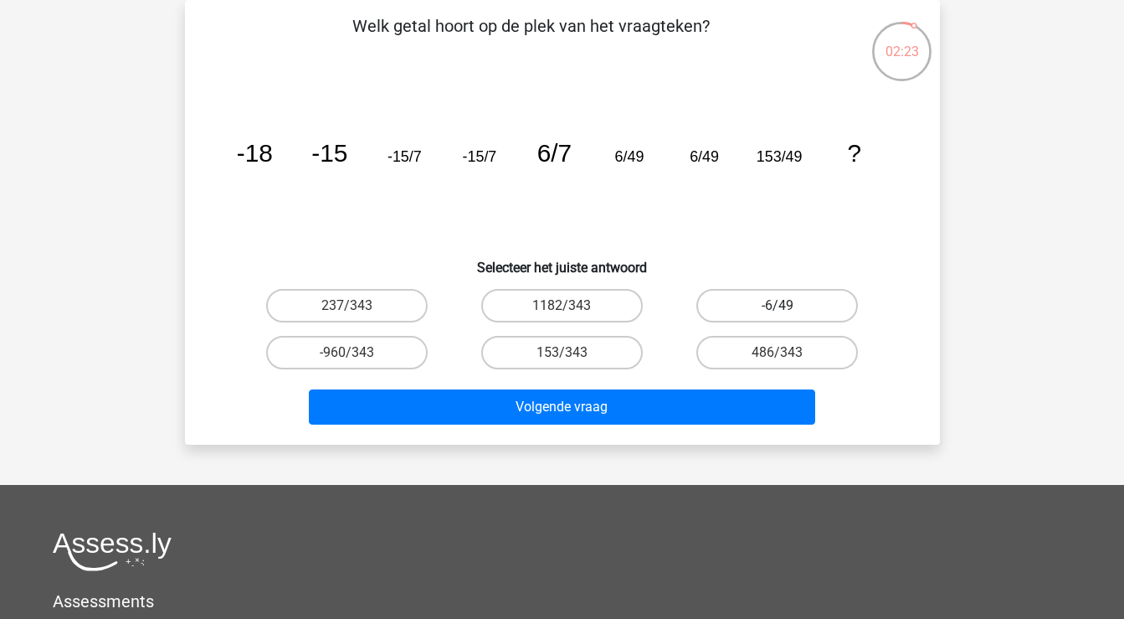
click at [830, 305] on label "-6/49" at bounding box center [778, 305] width 162 height 33
click at [789, 306] on input "-6/49" at bounding box center [783, 311] width 11 height 11
radio input "true"
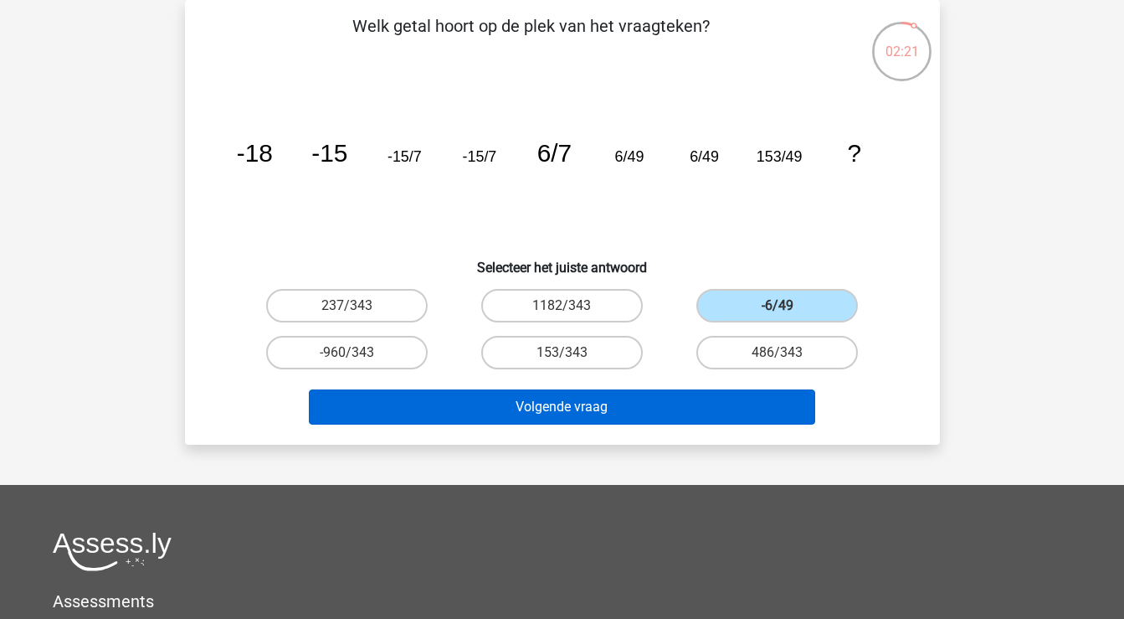
click at [746, 416] on button "Volgende vraag" at bounding box center [562, 406] width 506 height 35
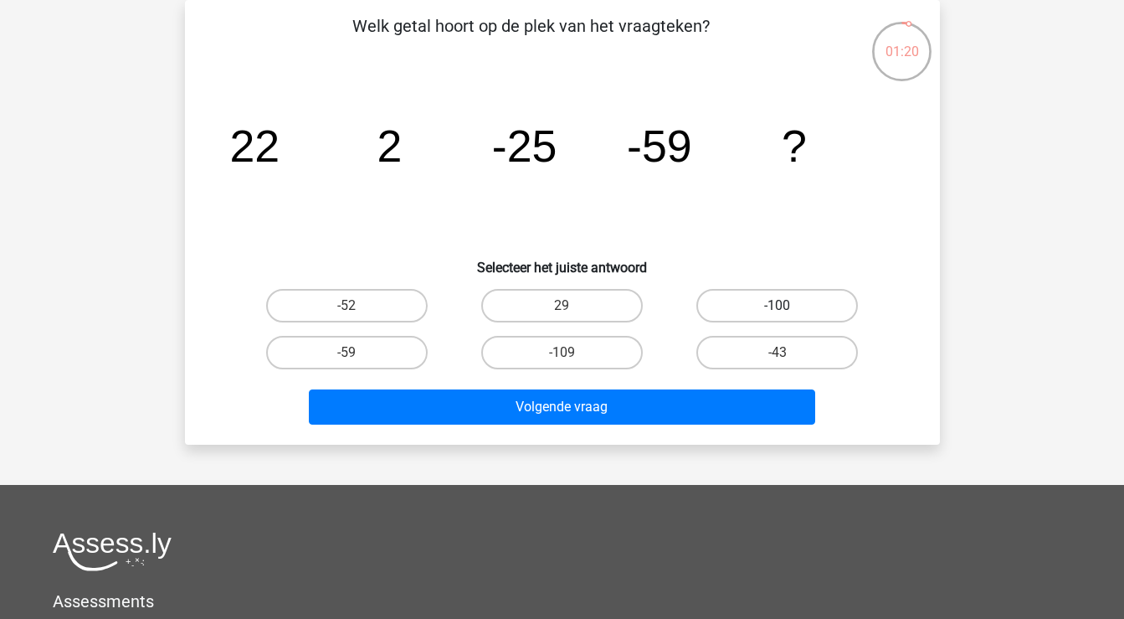
click at [835, 310] on label "-100" at bounding box center [778, 305] width 162 height 33
click at [789, 310] on input "-100" at bounding box center [783, 311] width 11 height 11
radio input "true"
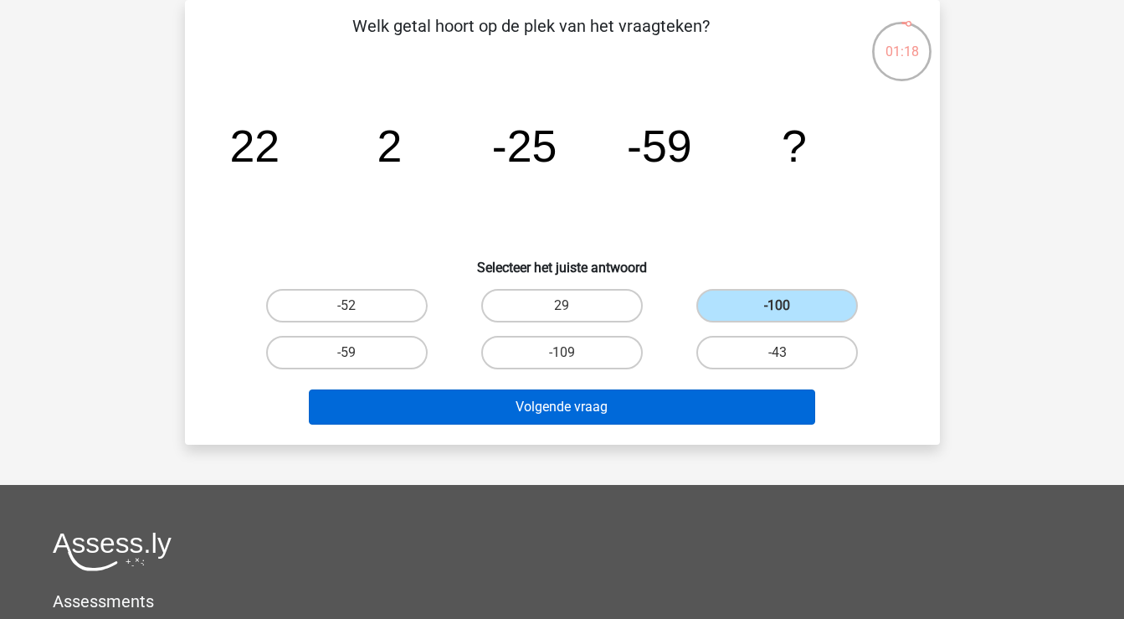
click at [747, 414] on button "Volgende vraag" at bounding box center [562, 406] width 506 height 35
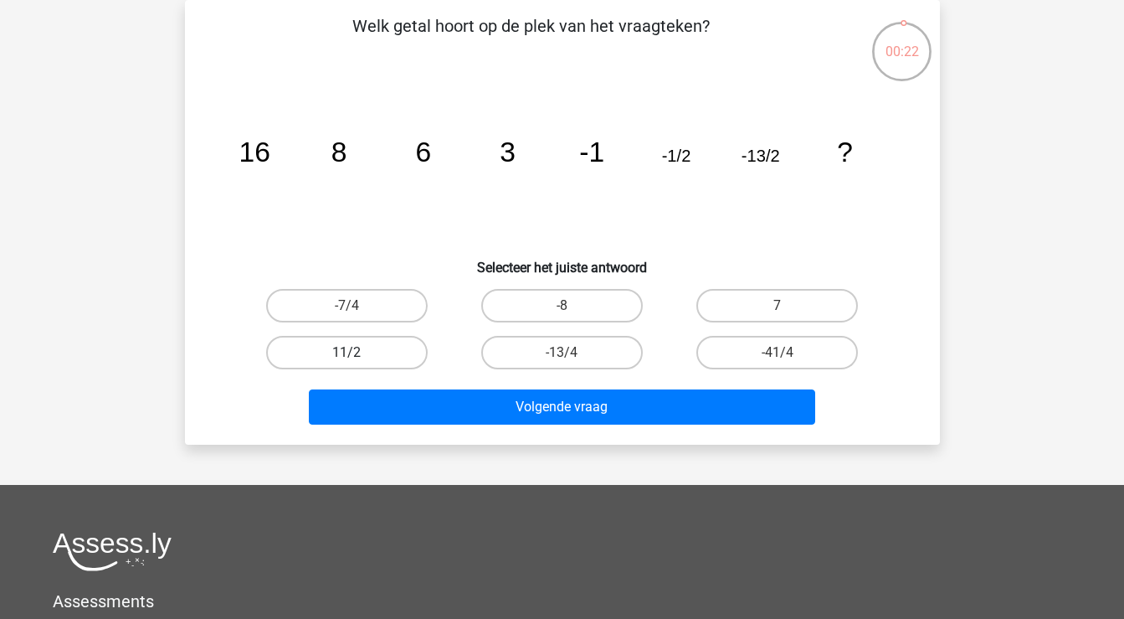
click at [319, 347] on label "11/2" at bounding box center [347, 352] width 162 height 33
click at [347, 352] on input "11/2" at bounding box center [352, 357] width 11 height 11
radio input "true"
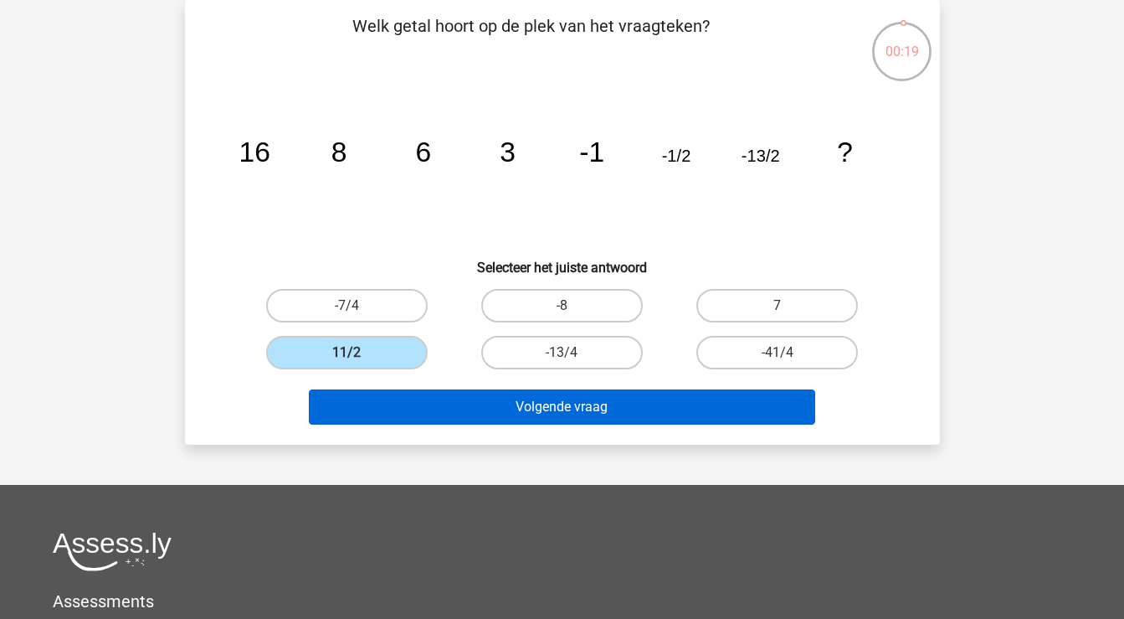
click at [599, 410] on button "Volgende vraag" at bounding box center [562, 406] width 506 height 35
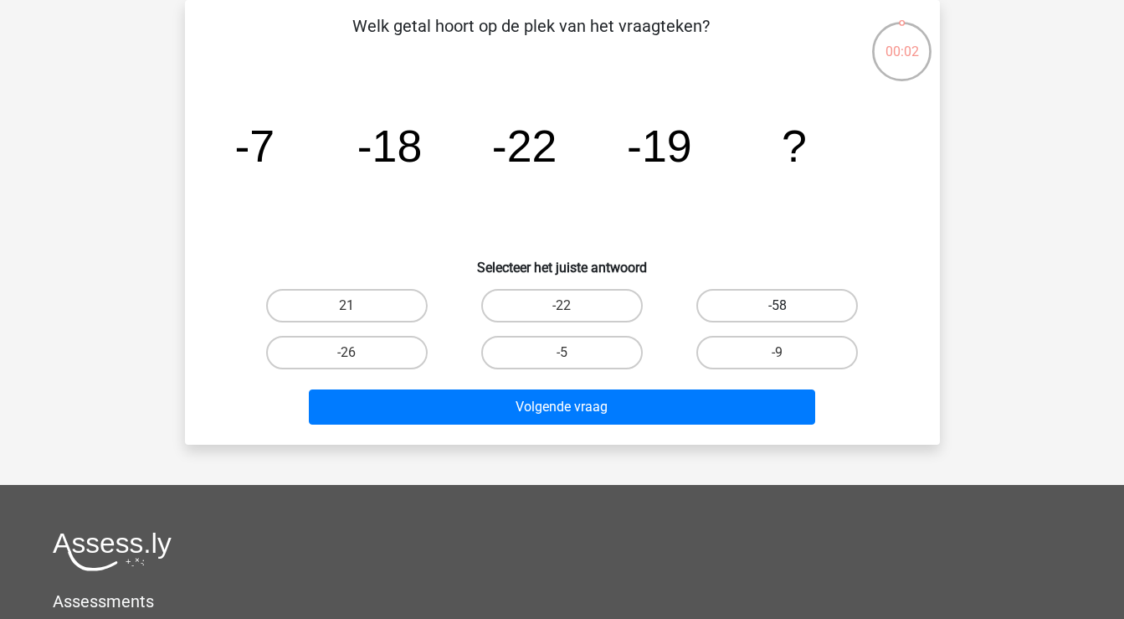
click at [754, 309] on label "-58" at bounding box center [778, 305] width 162 height 33
click at [778, 309] on input "-58" at bounding box center [783, 311] width 11 height 11
radio input "true"
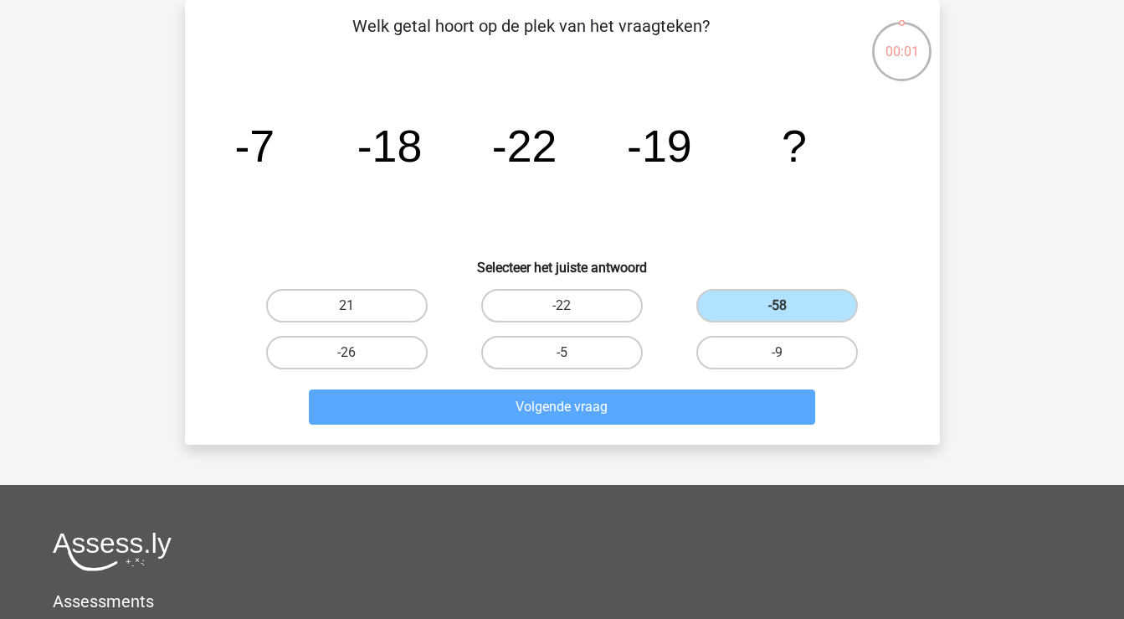
click at [630, 427] on div "Volgende vraag" at bounding box center [562, 410] width 646 height 42
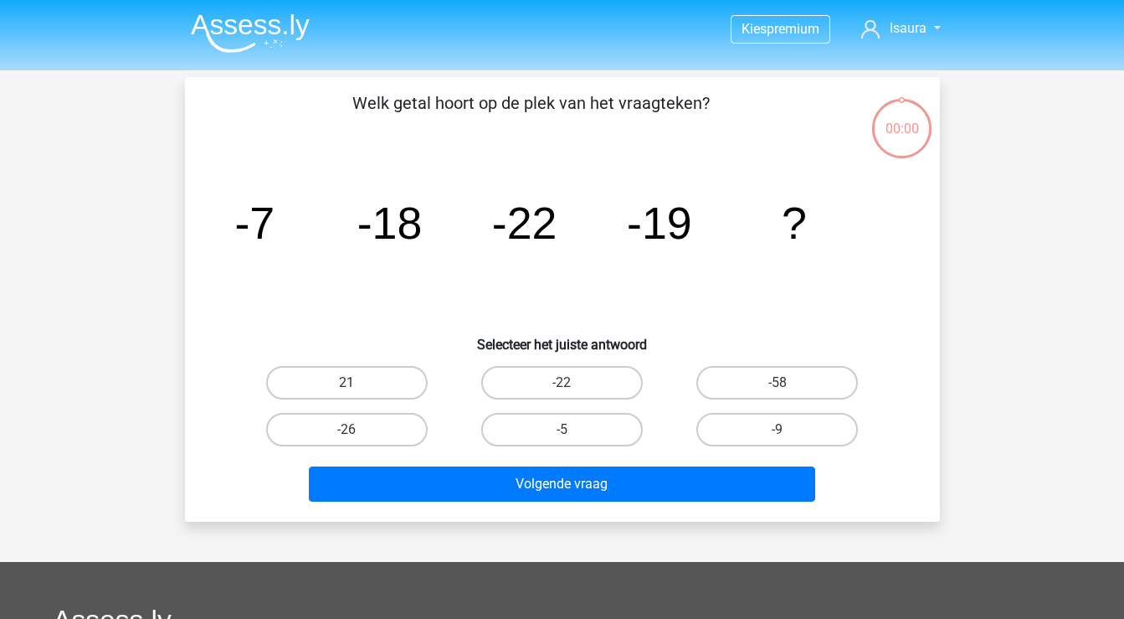
scroll to position [77, 0]
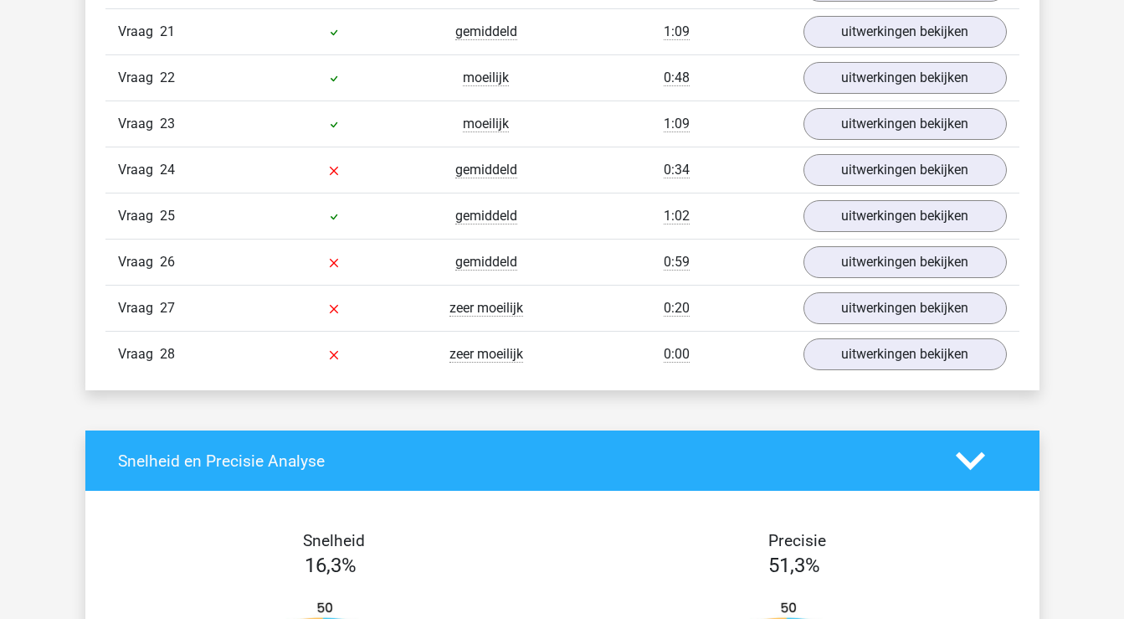
scroll to position [2355, 0]
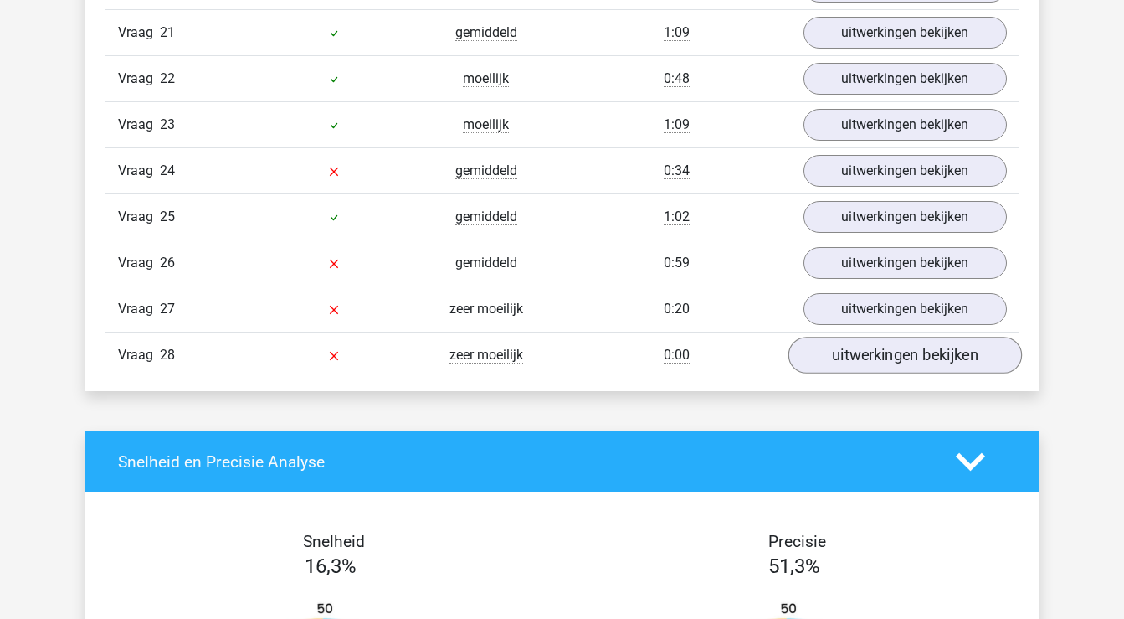
click at [819, 358] on link "uitwerkingen bekijken" at bounding box center [905, 355] width 234 height 37
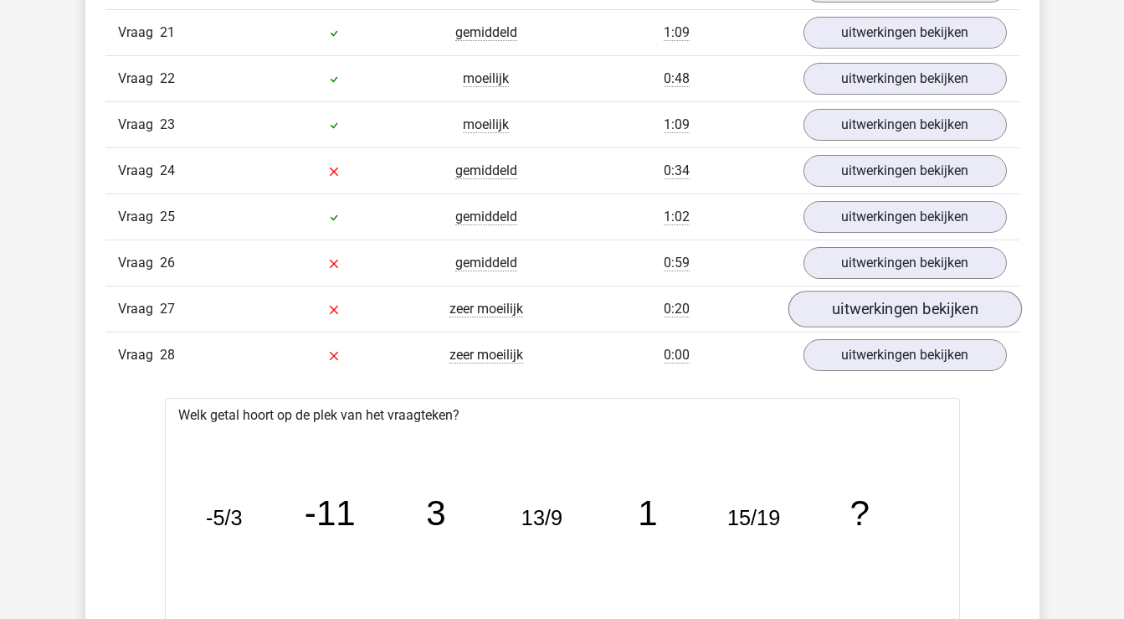
click at [840, 310] on link "uitwerkingen bekijken" at bounding box center [905, 308] width 234 height 37
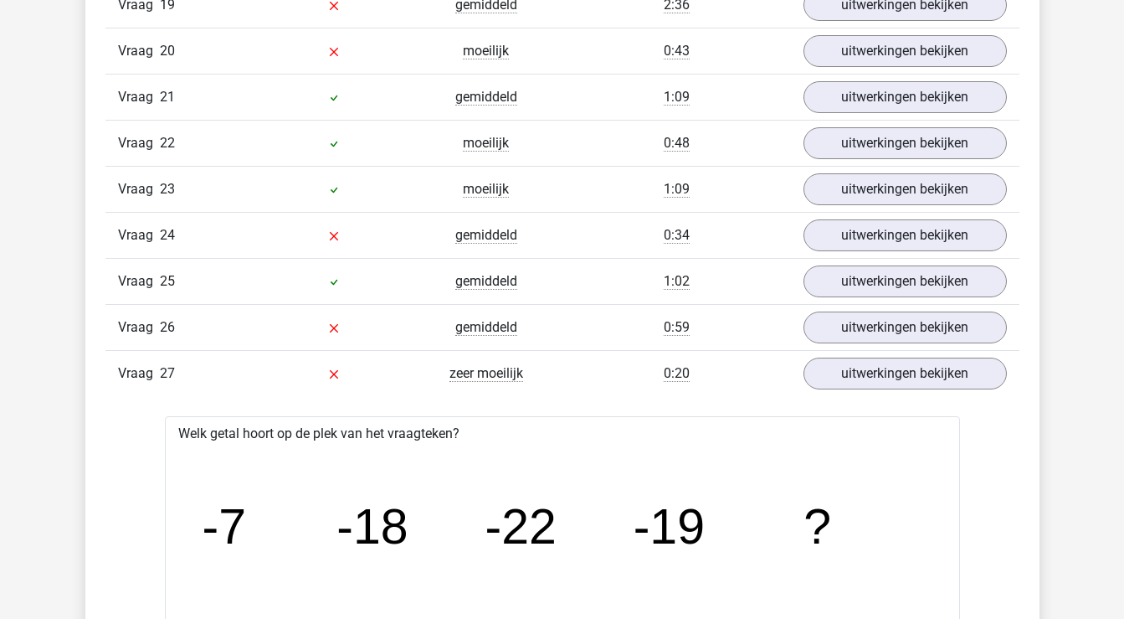
scroll to position [2288, 0]
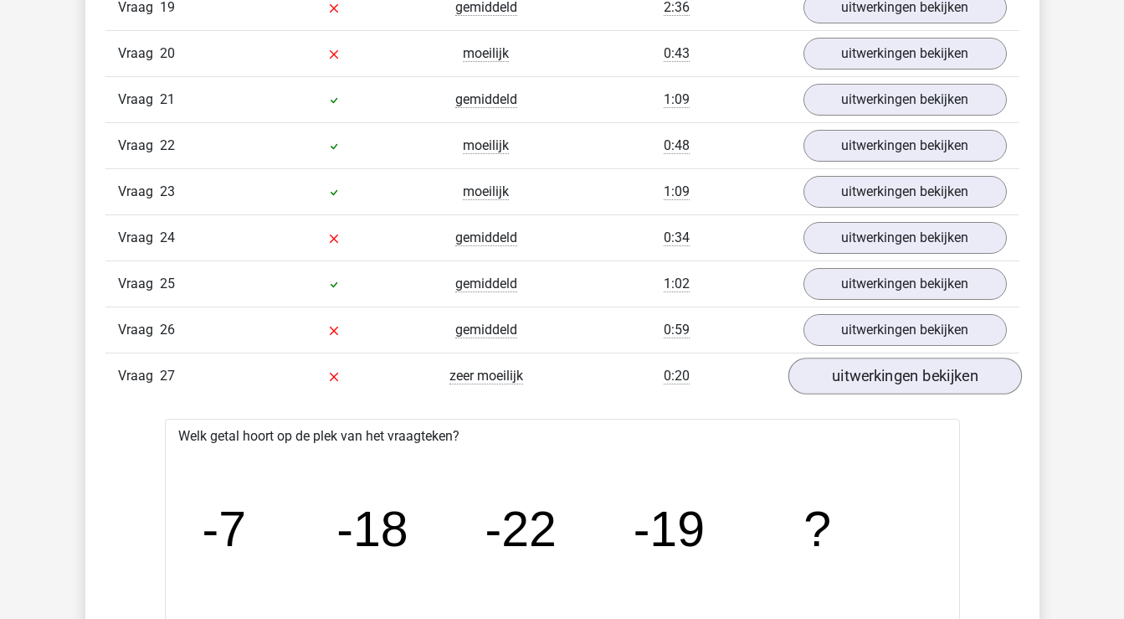
click at [850, 375] on link "uitwerkingen bekijken" at bounding box center [905, 375] width 234 height 37
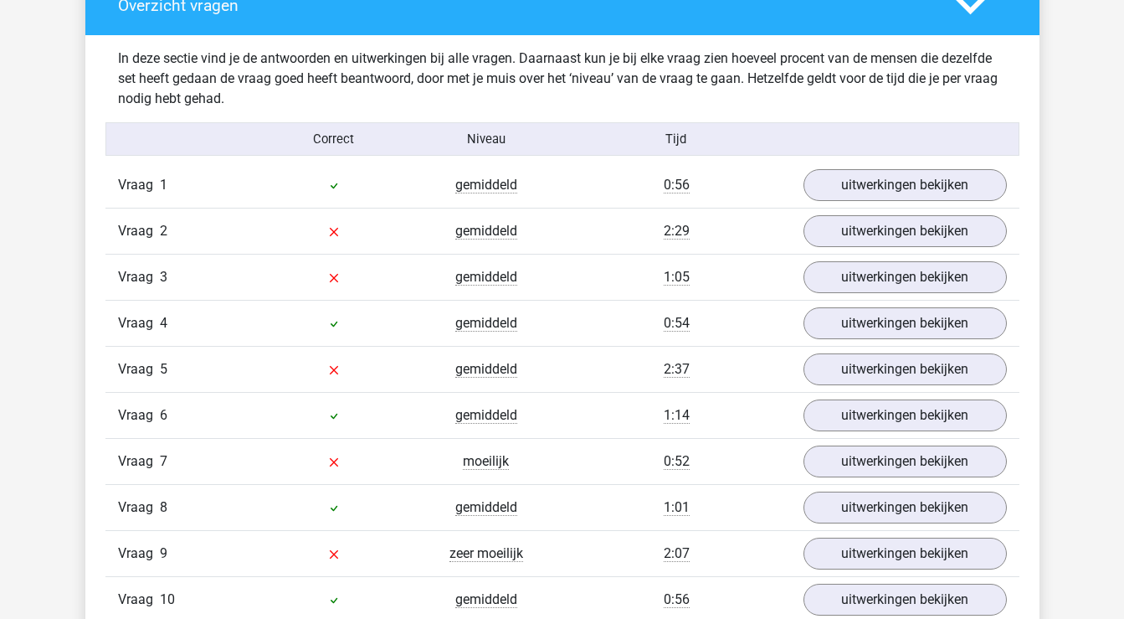
scroll to position [1258, 0]
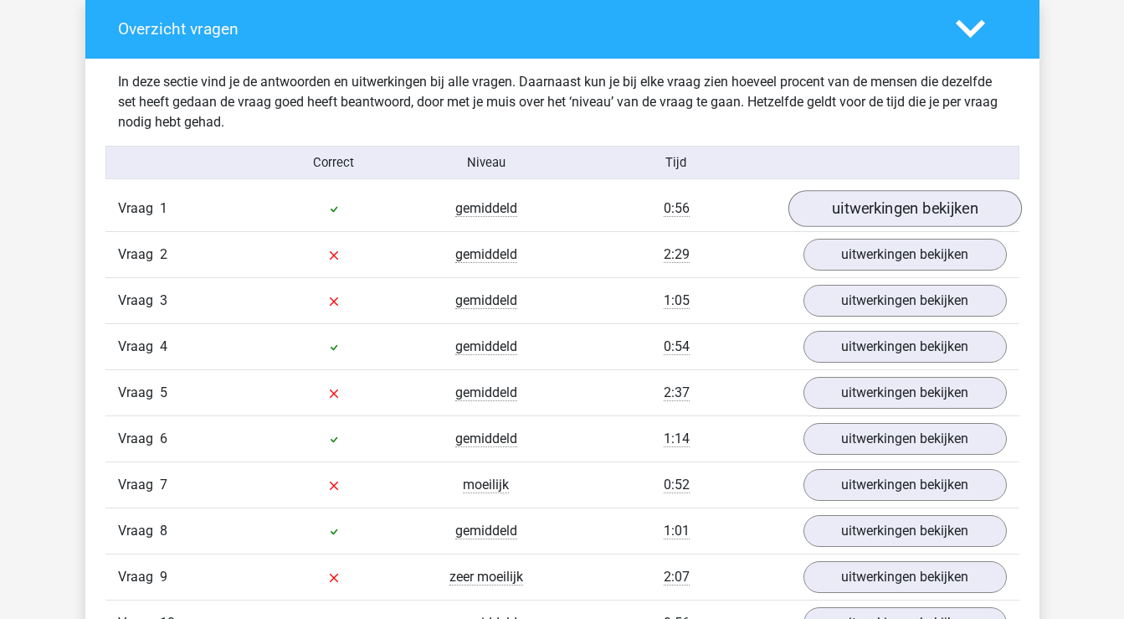
click at [902, 211] on link "uitwerkingen bekijken" at bounding box center [905, 208] width 234 height 37
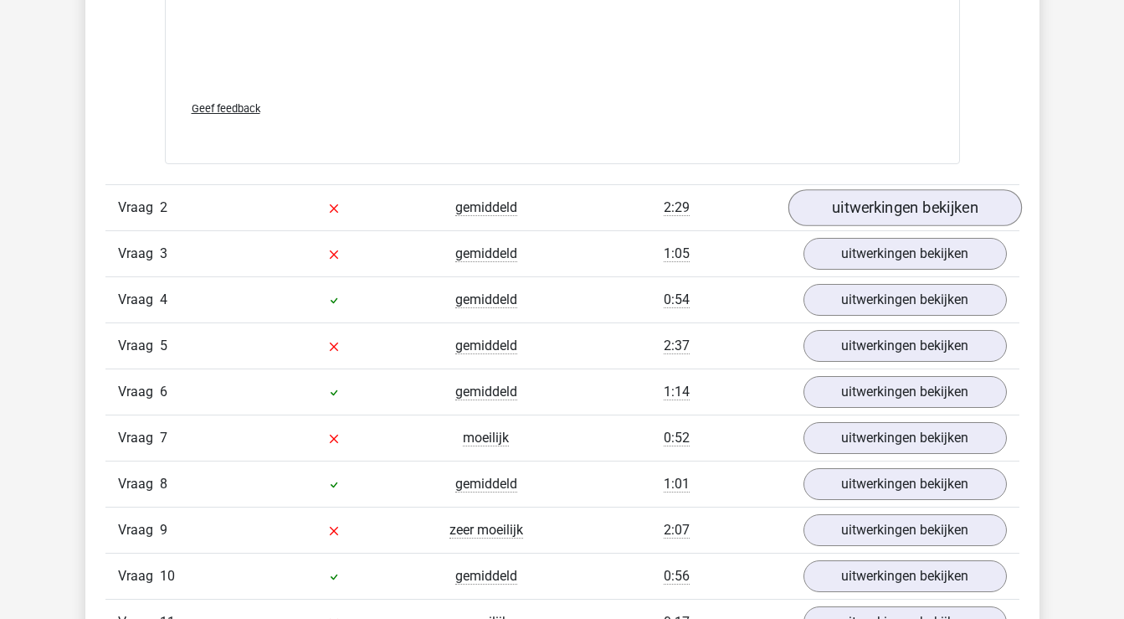
scroll to position [2339, 0]
click at [898, 204] on link "uitwerkingen bekijken" at bounding box center [905, 206] width 234 height 37
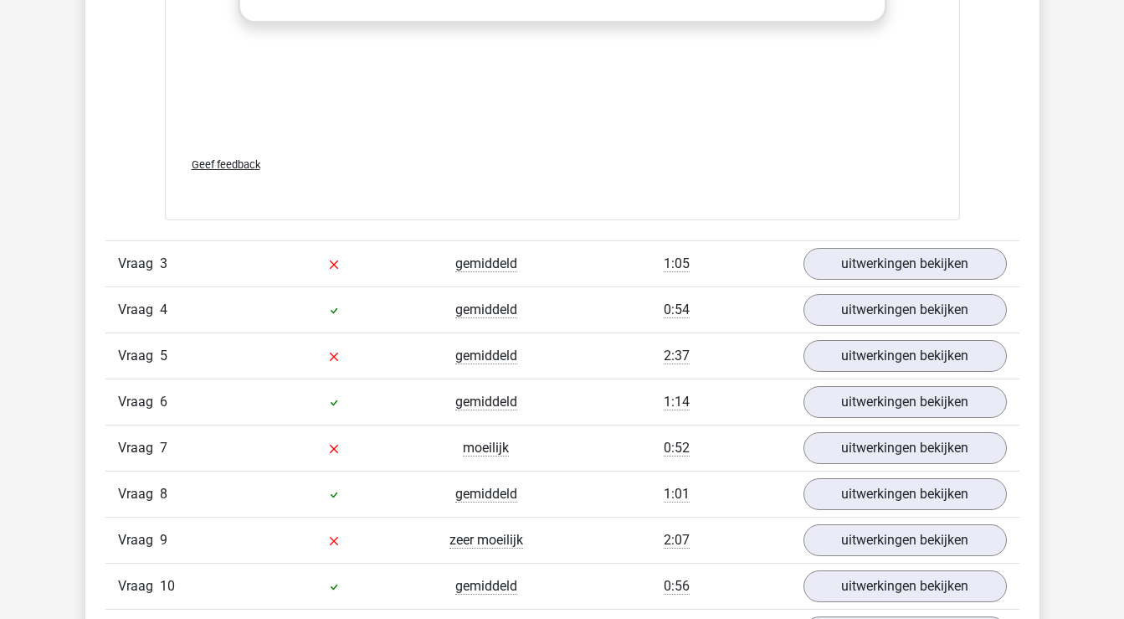
scroll to position [3368, 0]
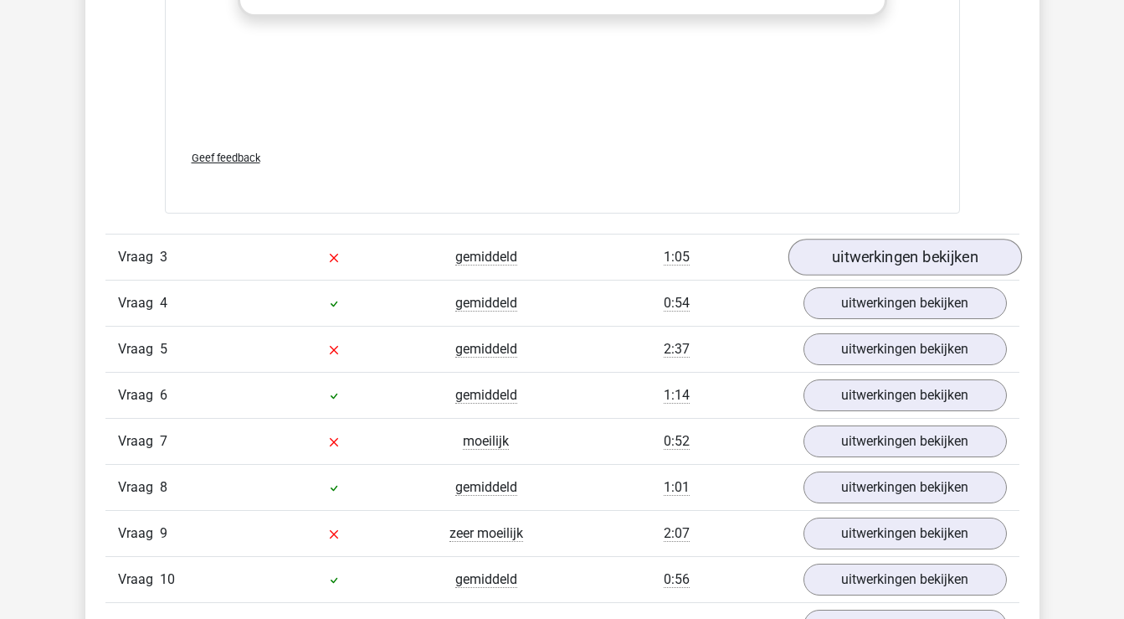
click at [877, 258] on link "uitwerkingen bekijken" at bounding box center [905, 257] width 234 height 37
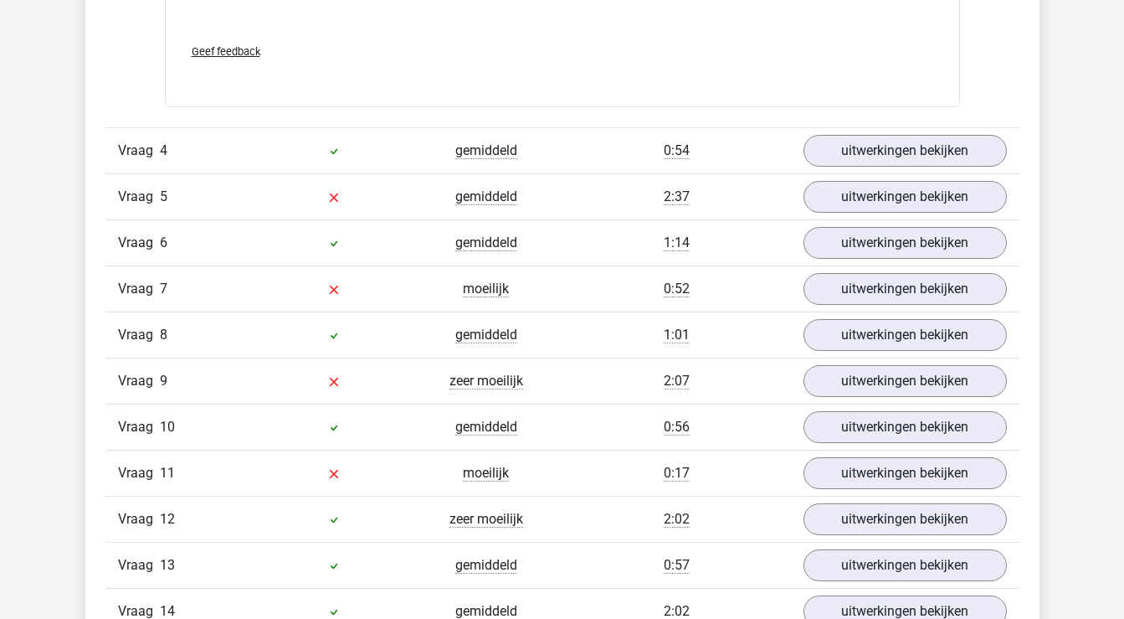
scroll to position [4553, 0]
click at [721, 155] on div "0:54" at bounding box center [677, 150] width 229 height 20
click at [852, 151] on link "uitwerkingen bekijken" at bounding box center [905, 150] width 234 height 37
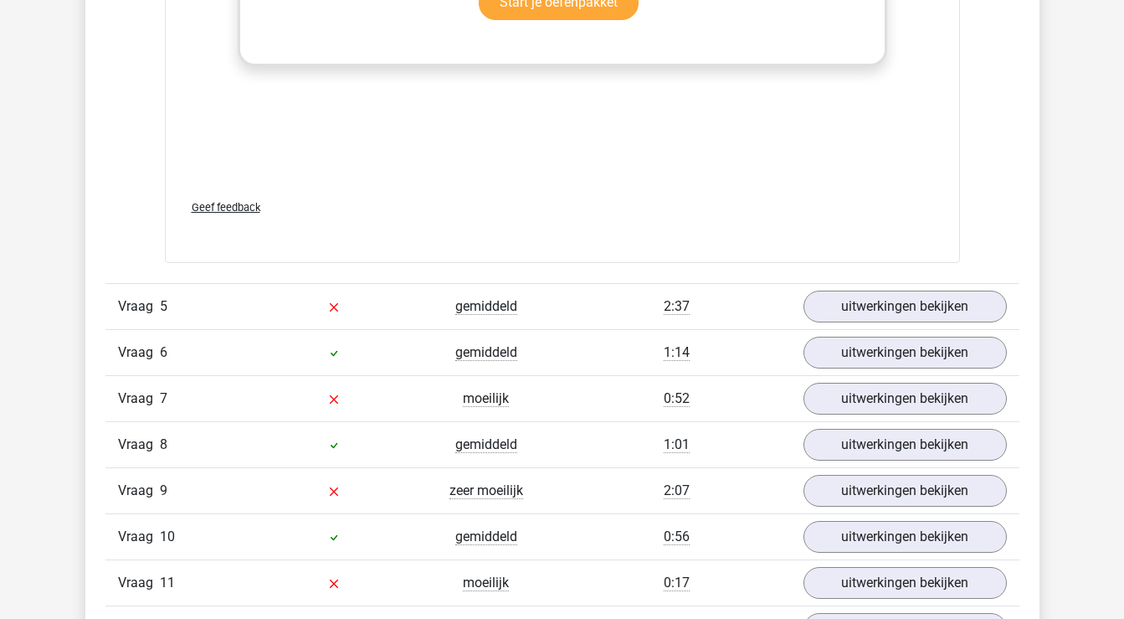
scroll to position [5482, 0]
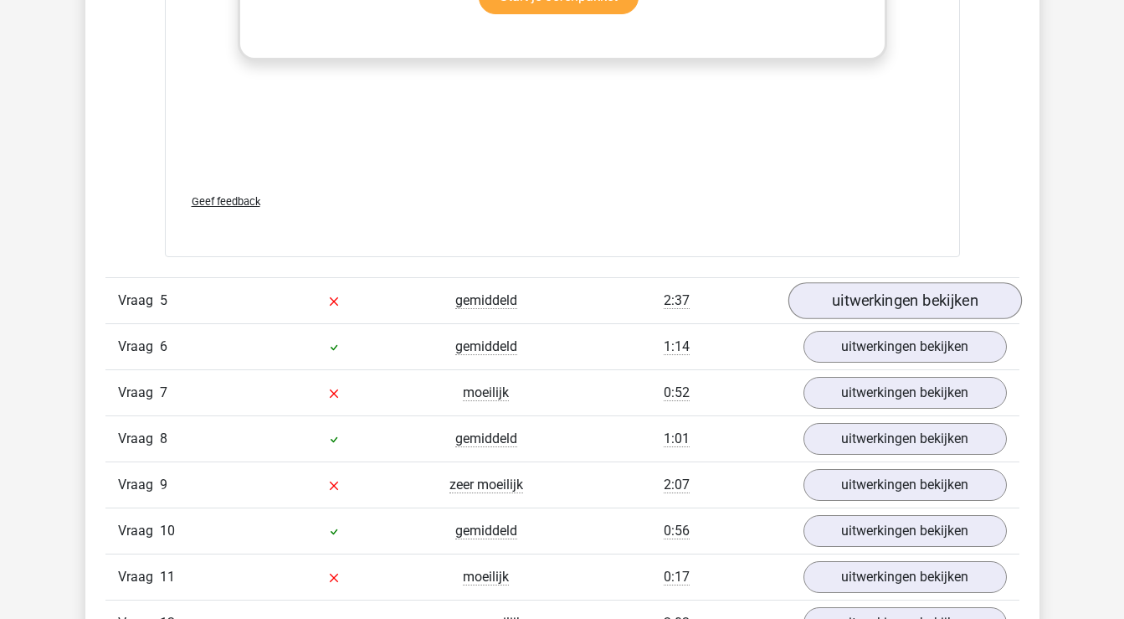
click at [856, 296] on link "uitwerkingen bekijken" at bounding box center [905, 300] width 234 height 37
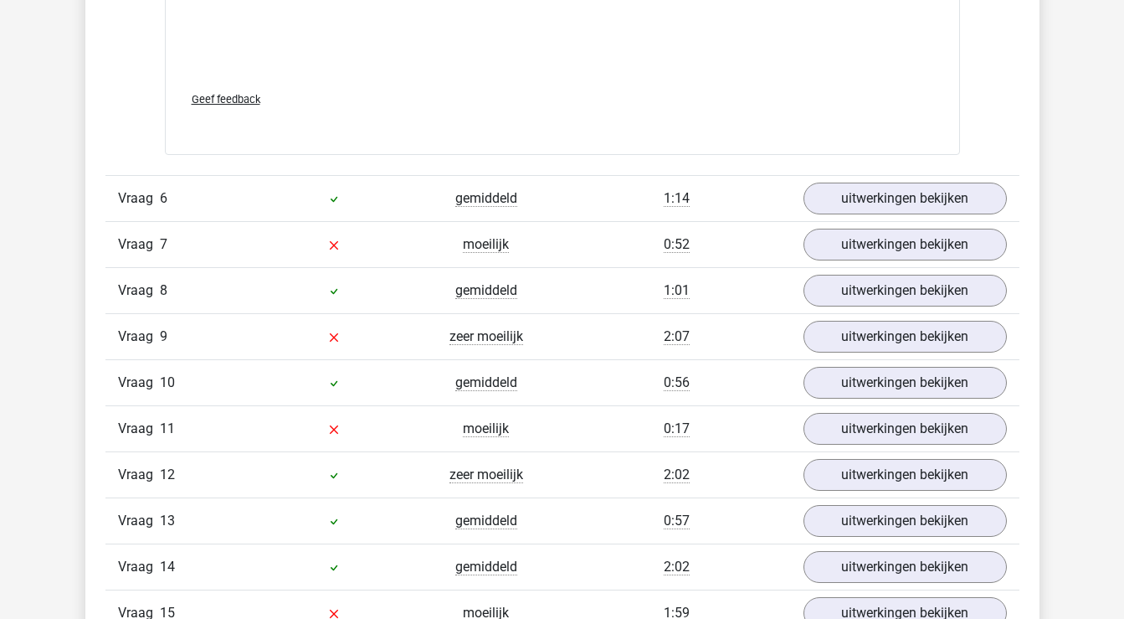
scroll to position [6666, 0]
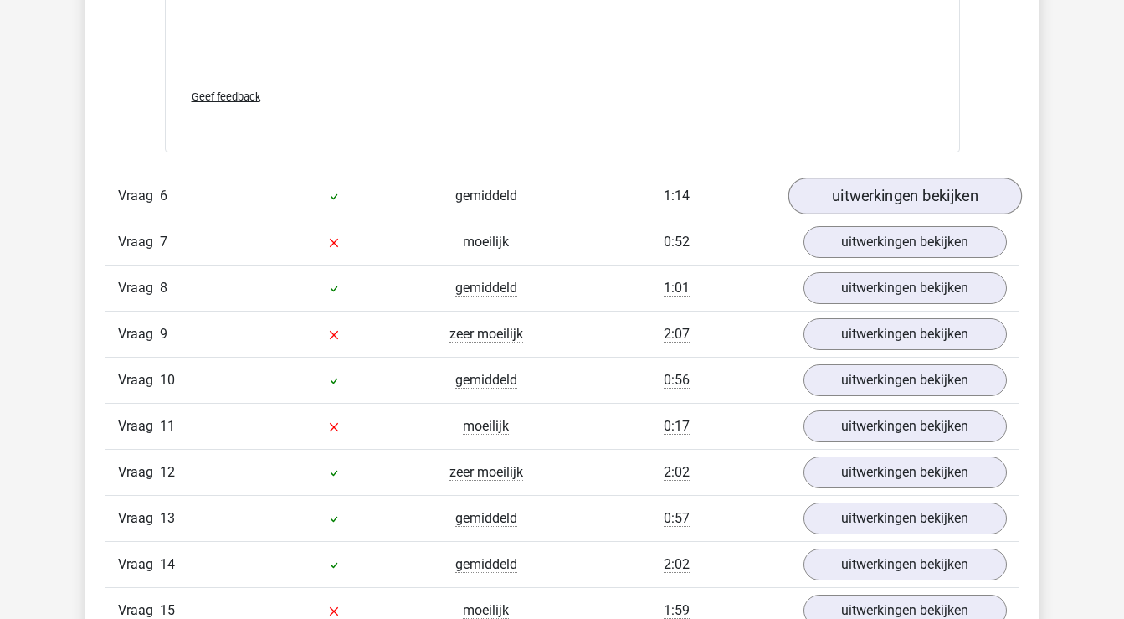
click at [895, 191] on link "uitwerkingen bekijken" at bounding box center [905, 195] width 234 height 37
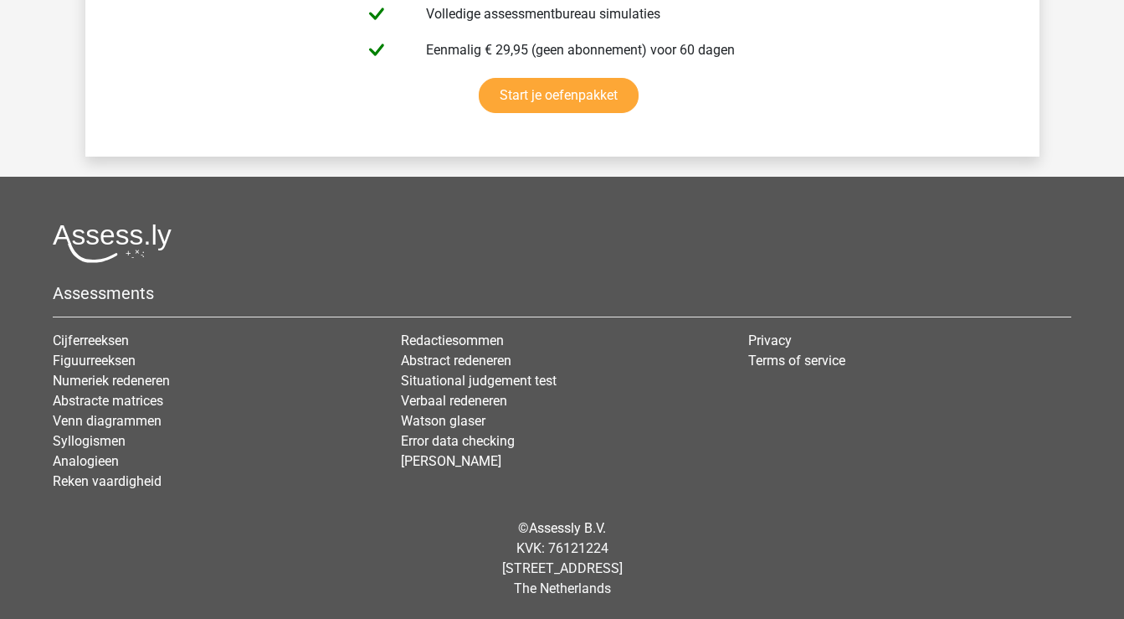
scroll to position [11112, 0]
